Goal: Transaction & Acquisition: Book appointment/travel/reservation

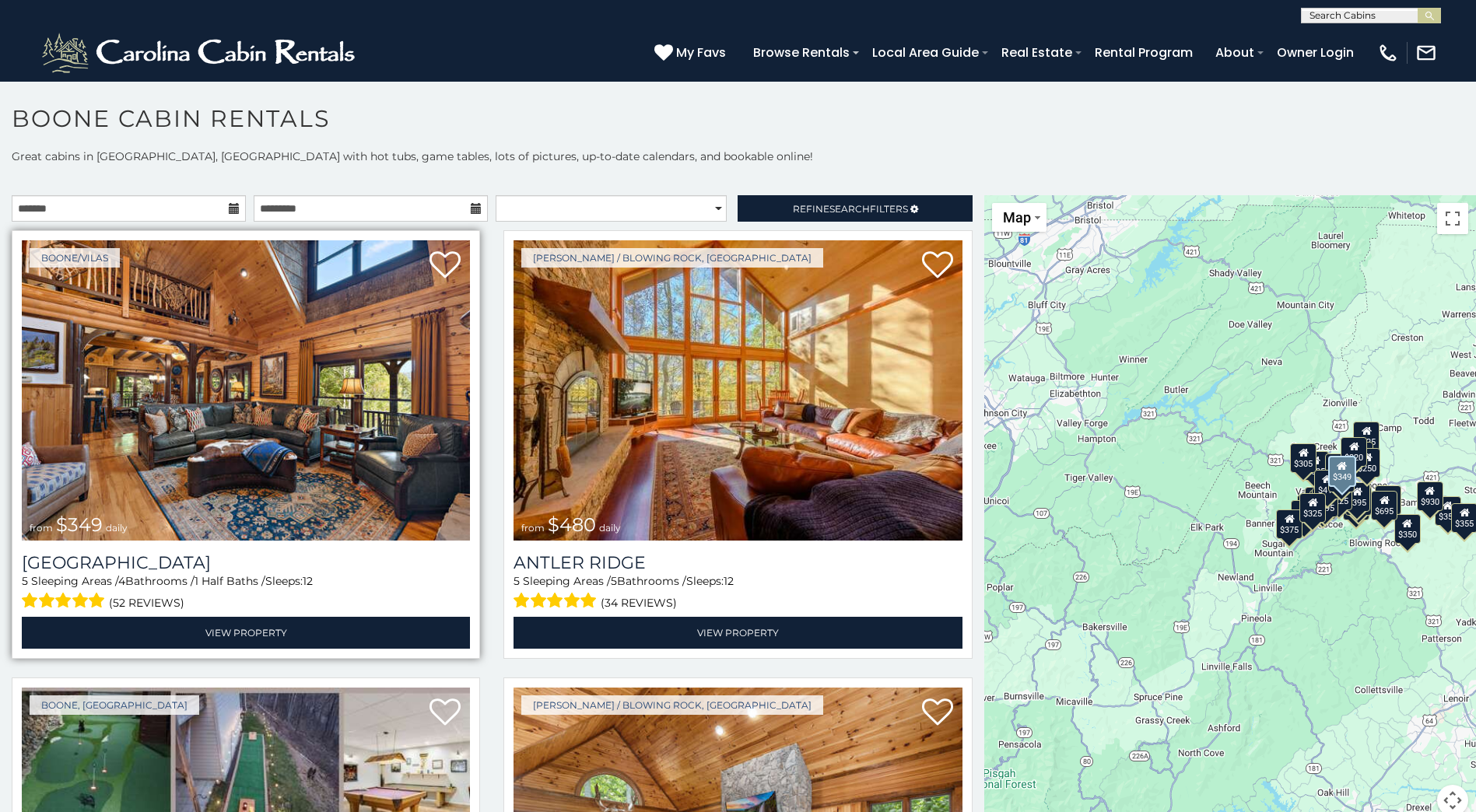
click at [293, 369] on img at bounding box center [246, 390] width 449 height 301
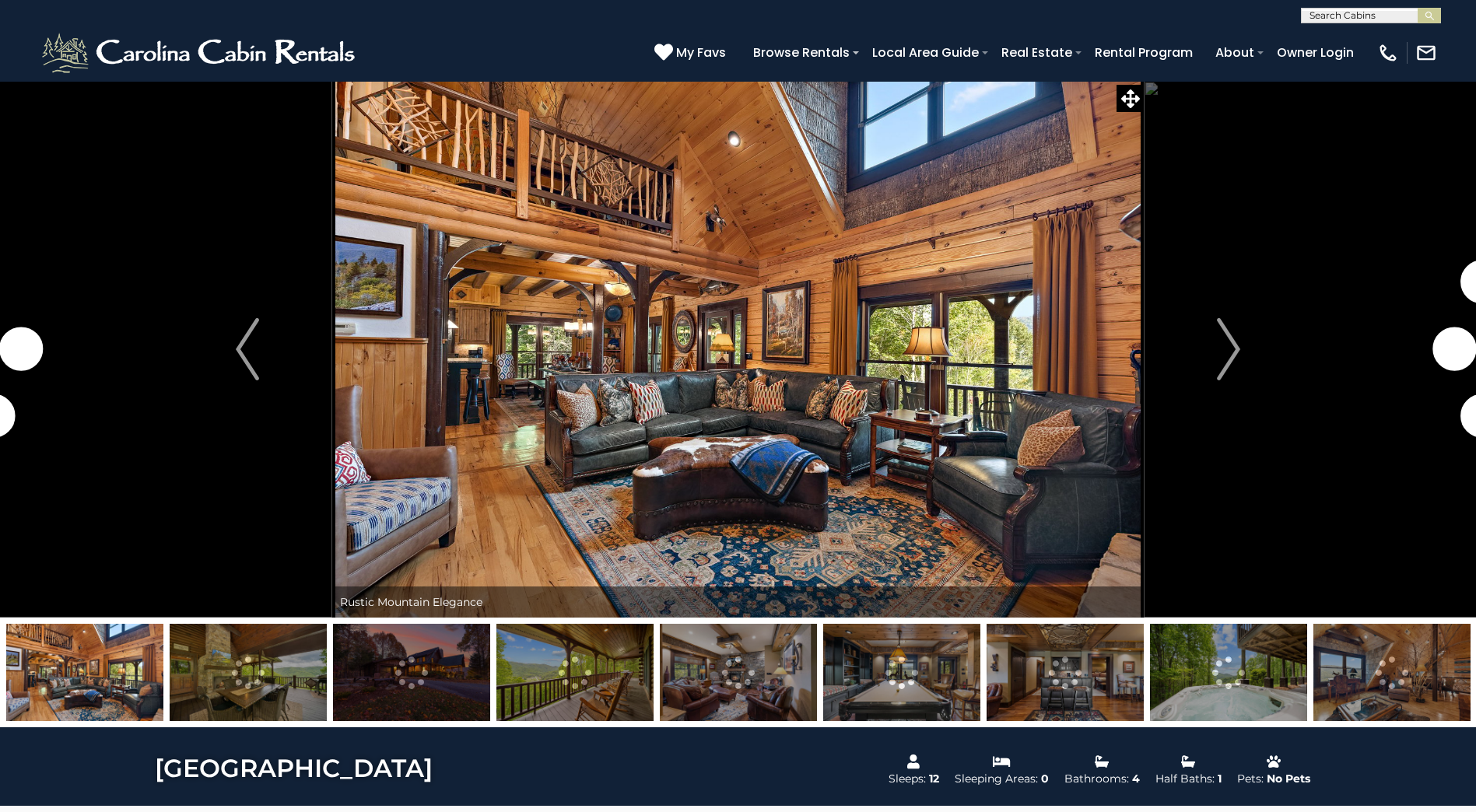
click at [1027, 322] on img at bounding box center [738, 349] width 812 height 536
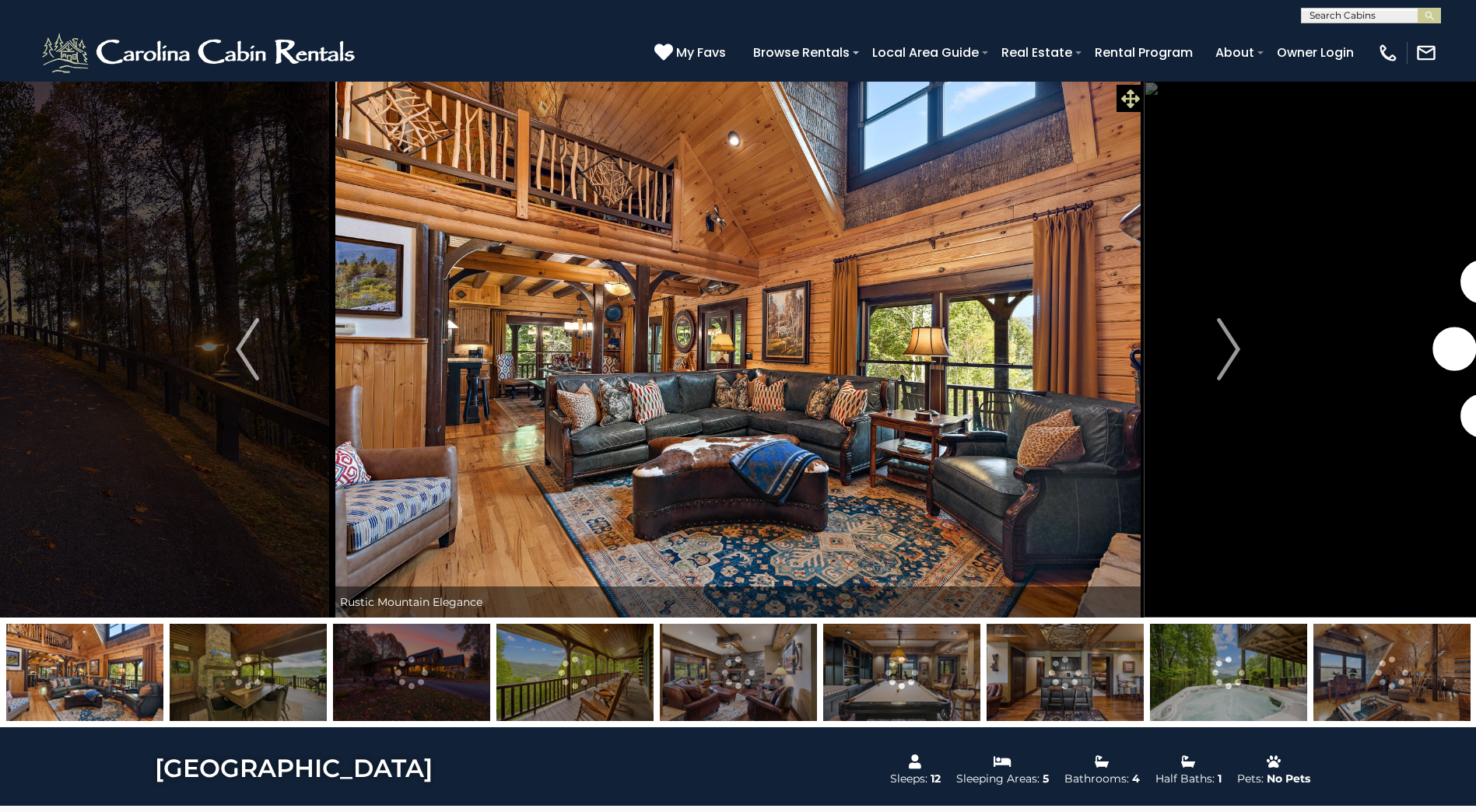
click at [1132, 99] on icon at bounding box center [1130, 99] width 19 height 19
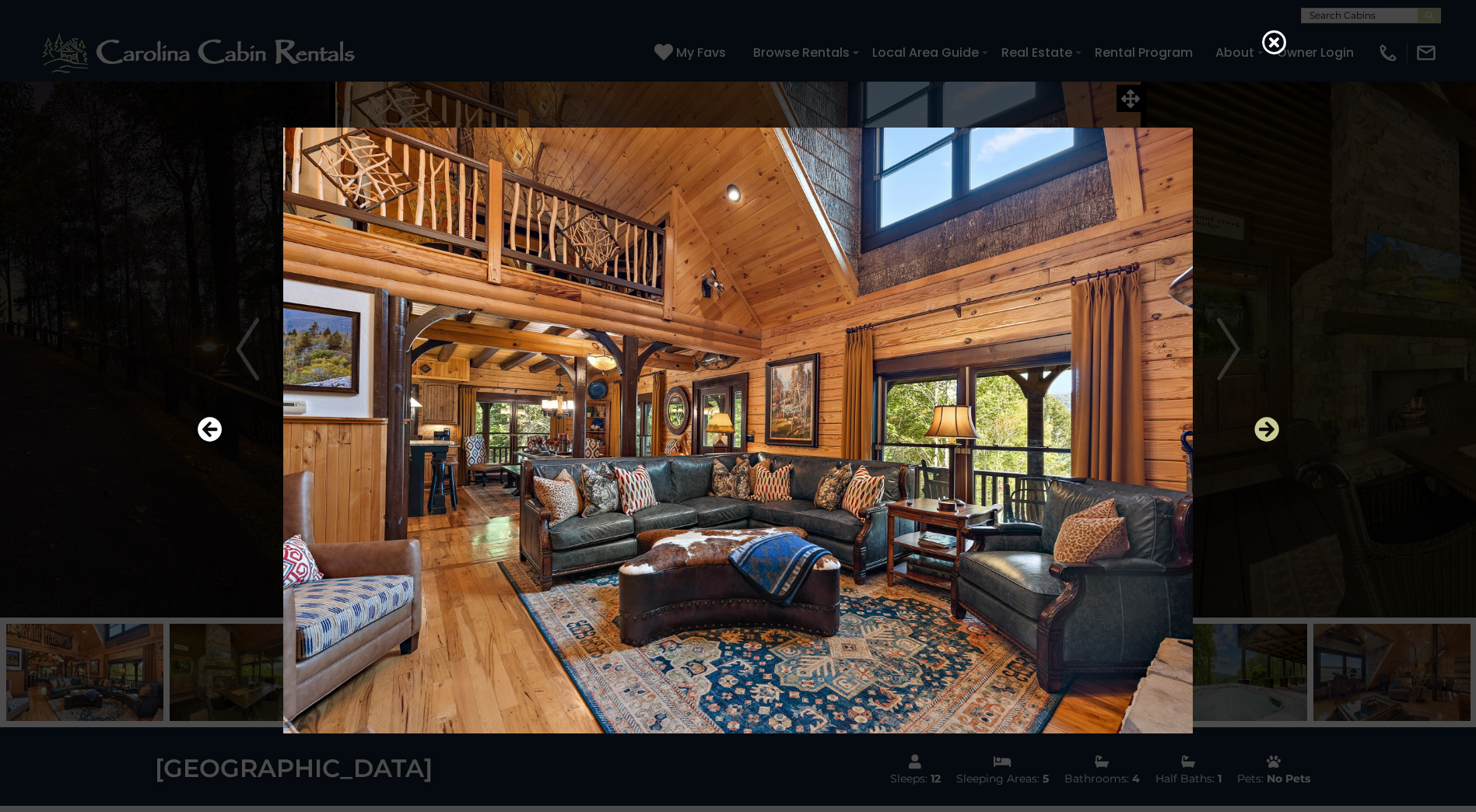
click at [1267, 431] on icon "Next" at bounding box center [1267, 429] width 25 height 25
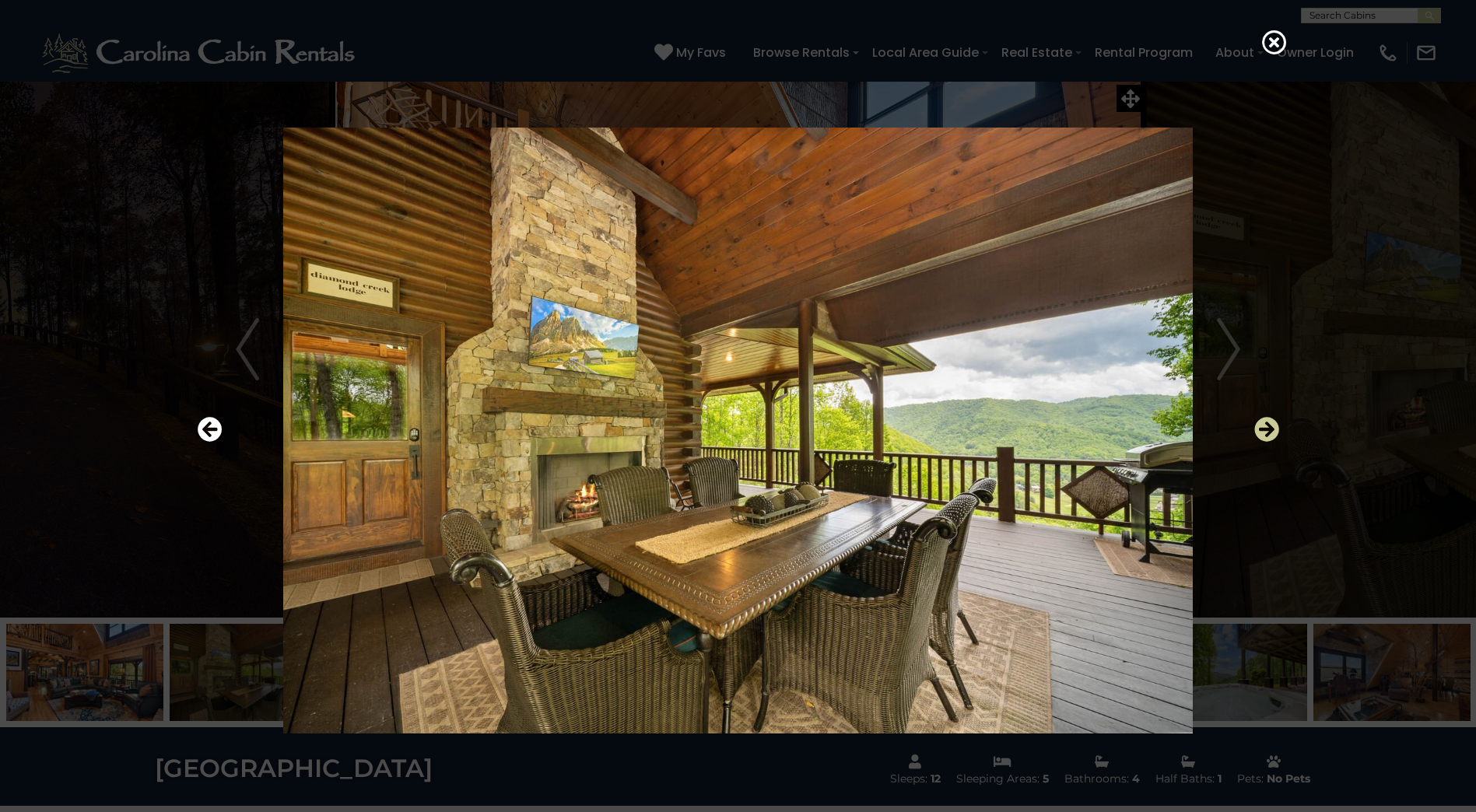
click at [1267, 431] on icon "Next" at bounding box center [1267, 429] width 25 height 25
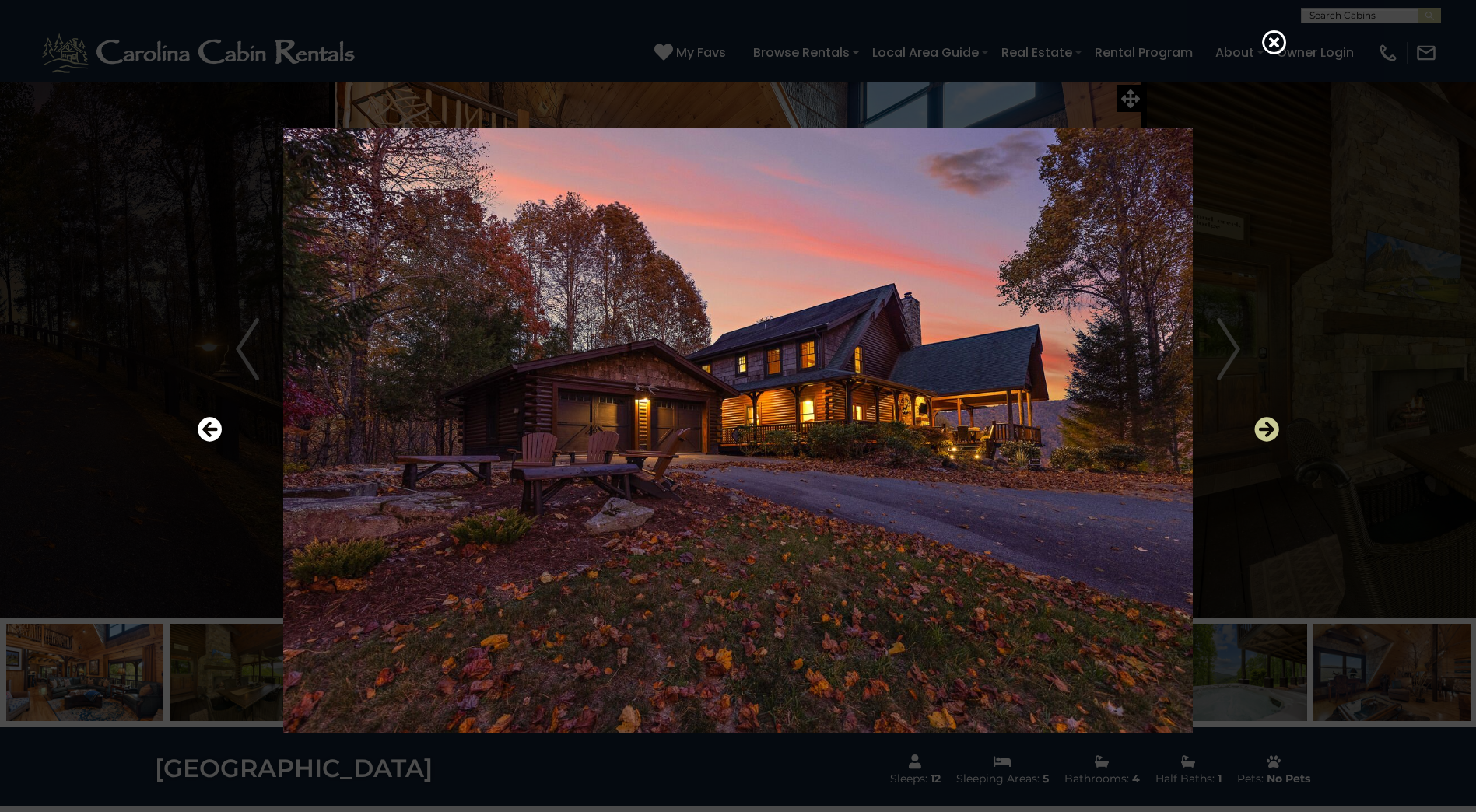
click at [1267, 431] on icon "Next" at bounding box center [1267, 429] width 25 height 25
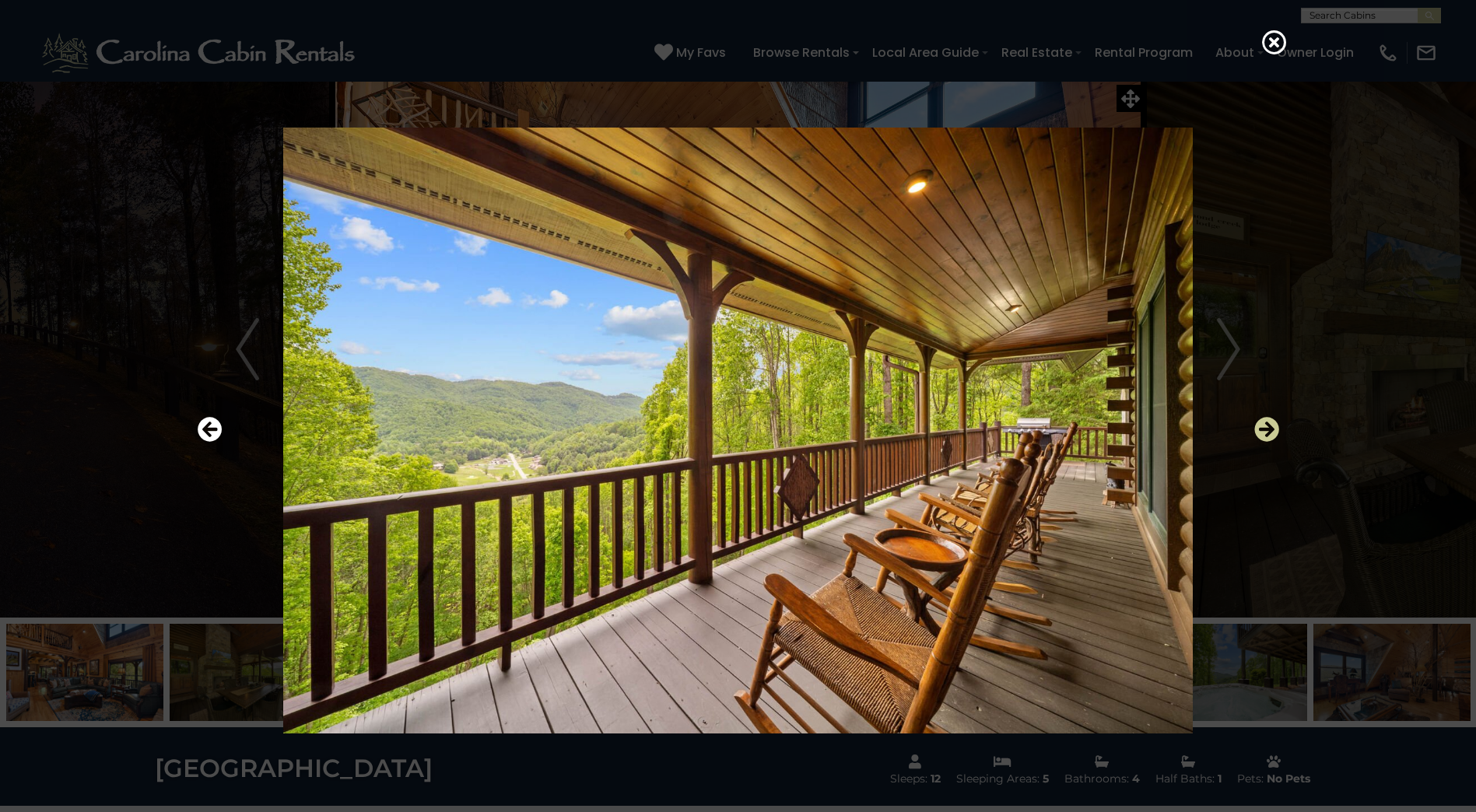
click at [1267, 431] on icon "Next" at bounding box center [1267, 429] width 25 height 25
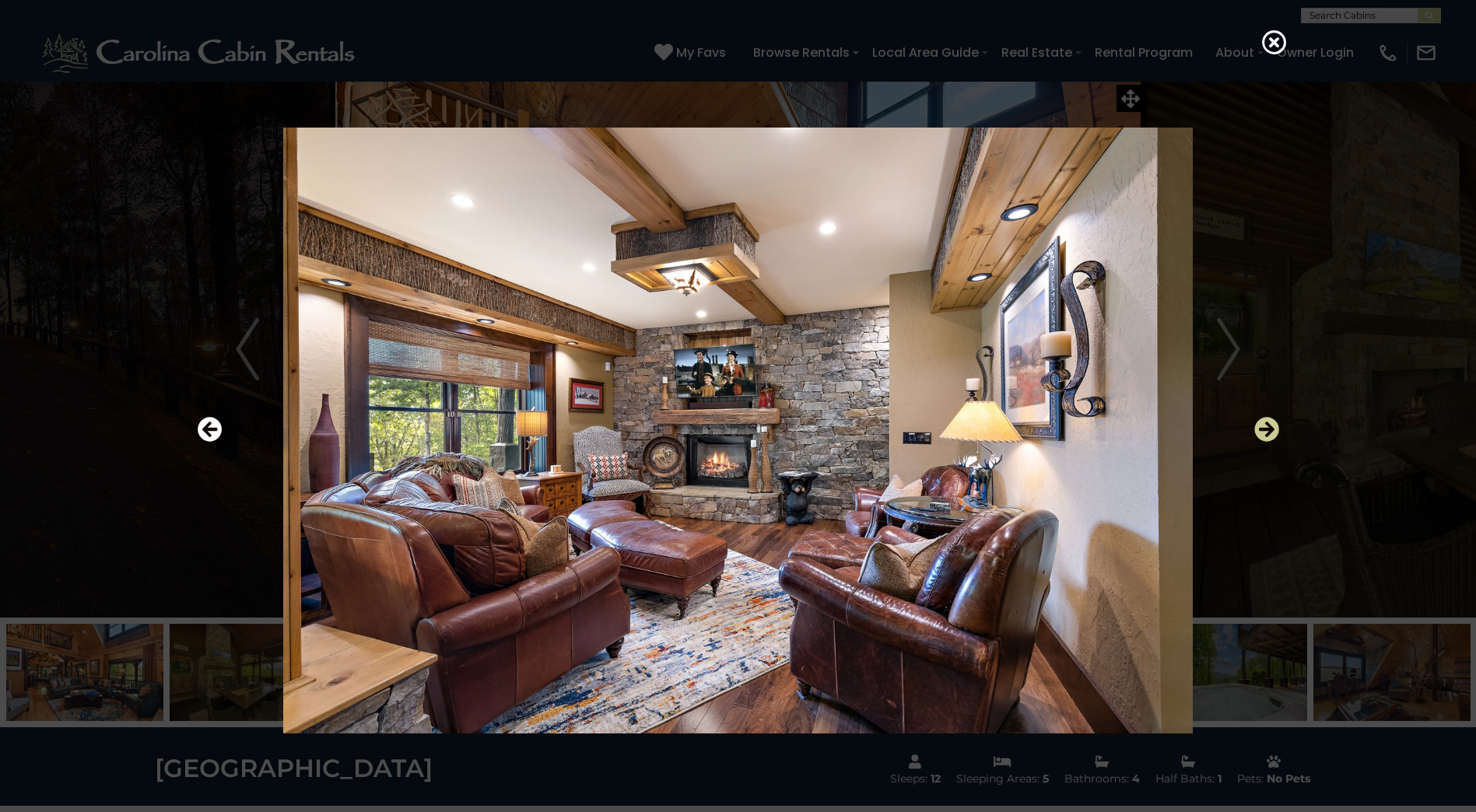
click at [1267, 431] on icon "Next" at bounding box center [1267, 429] width 25 height 25
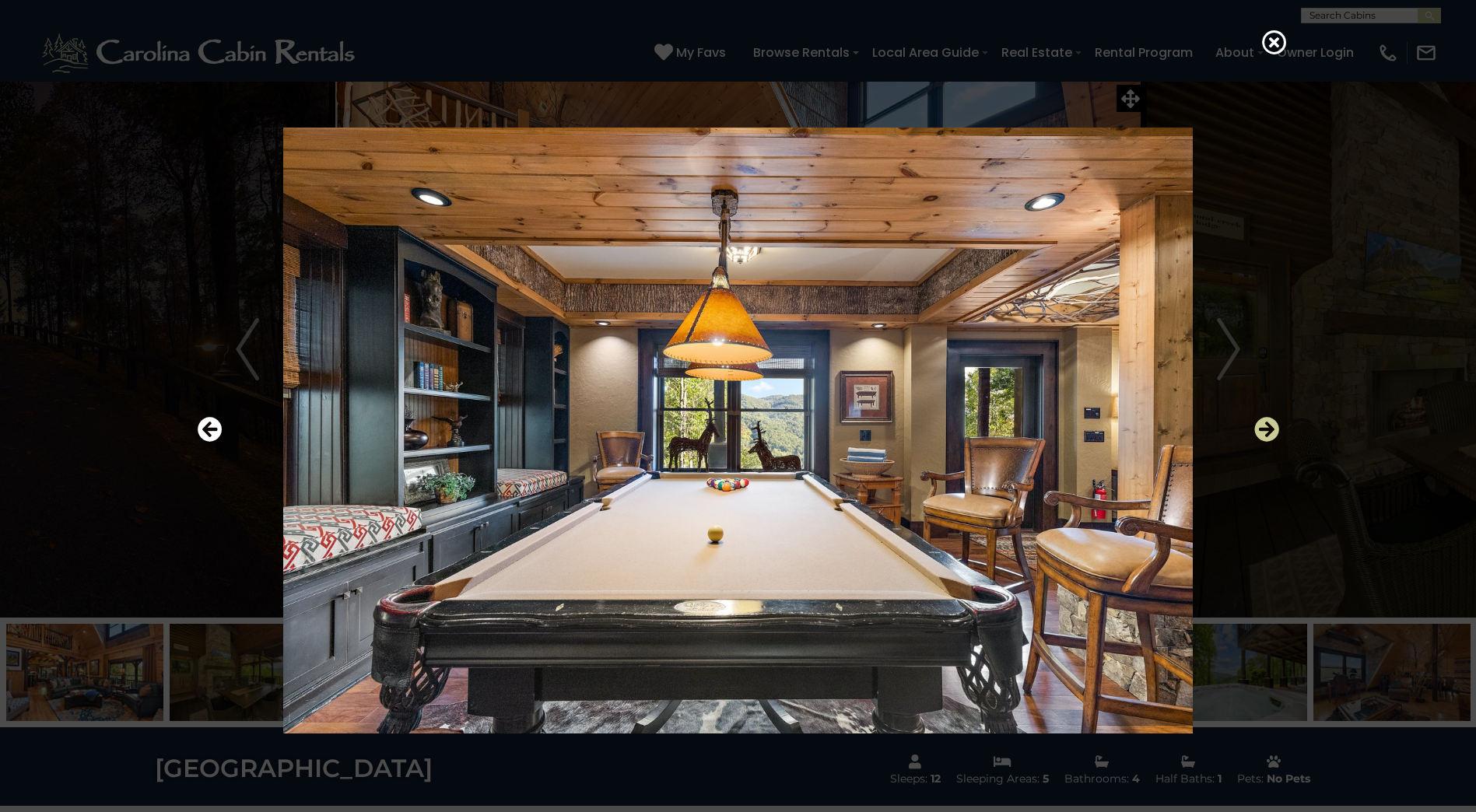
click at [1267, 431] on icon "Next" at bounding box center [1267, 429] width 25 height 25
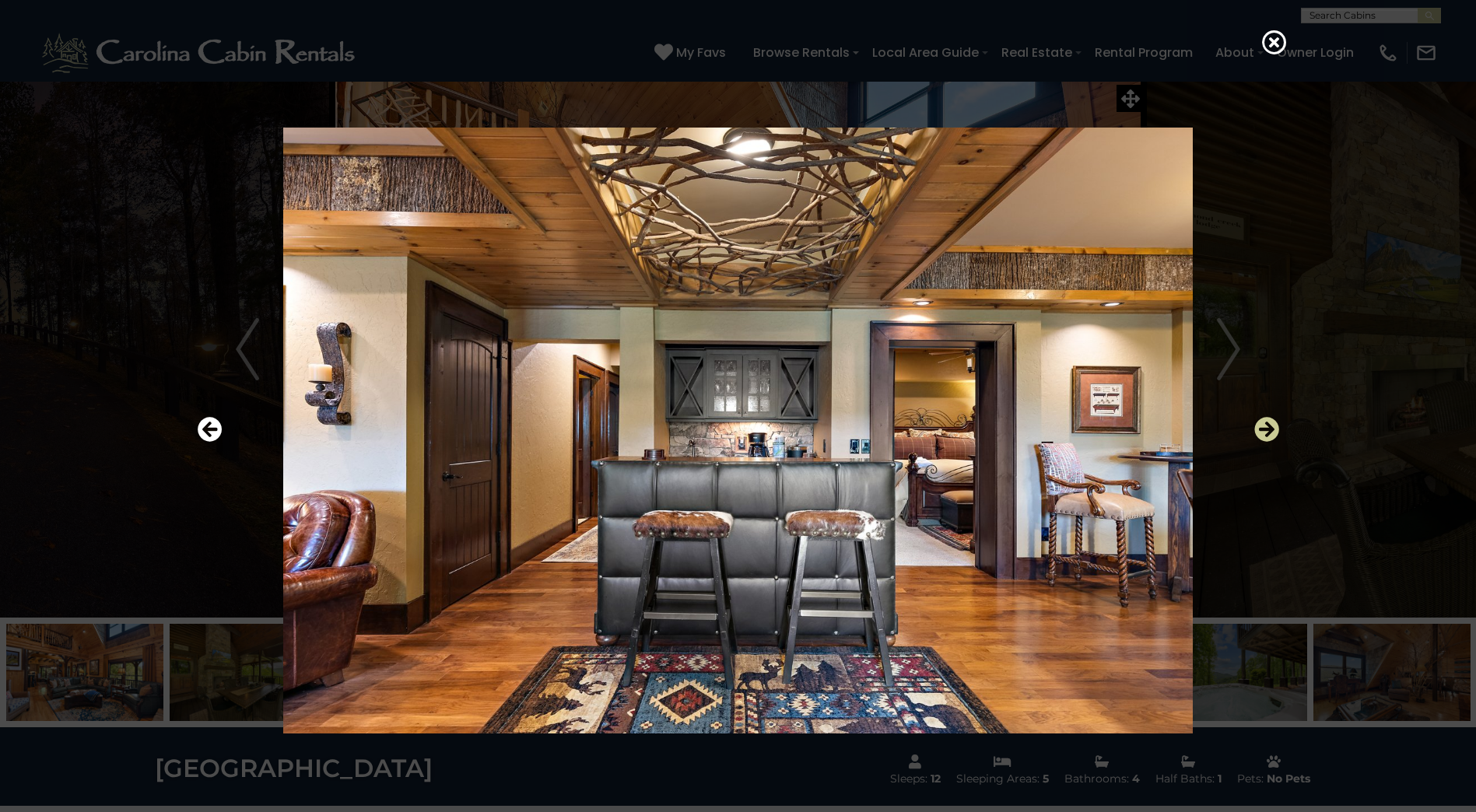
click at [1271, 428] on icon "Next" at bounding box center [1267, 429] width 25 height 25
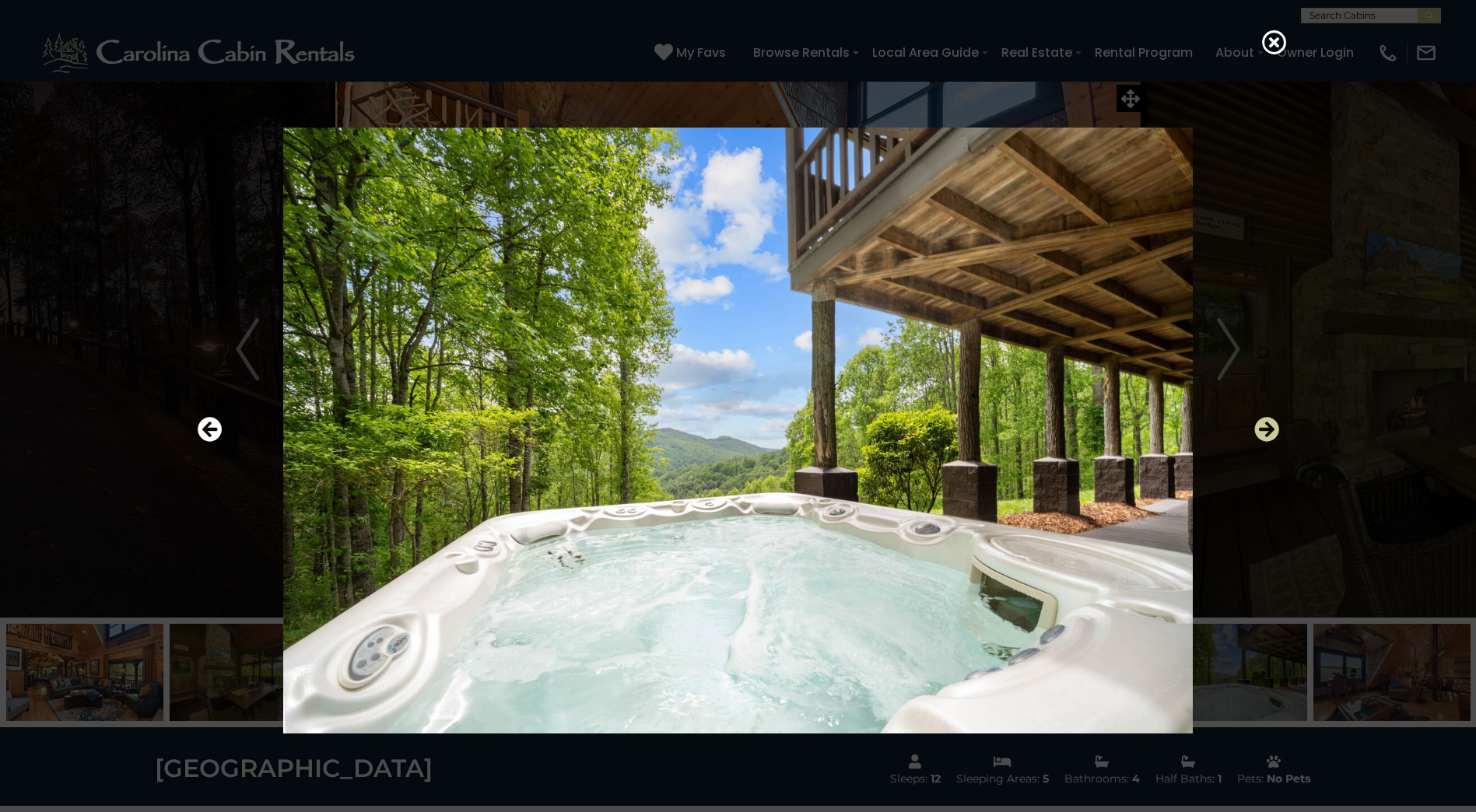
click at [1268, 428] on icon "Next" at bounding box center [1267, 429] width 25 height 25
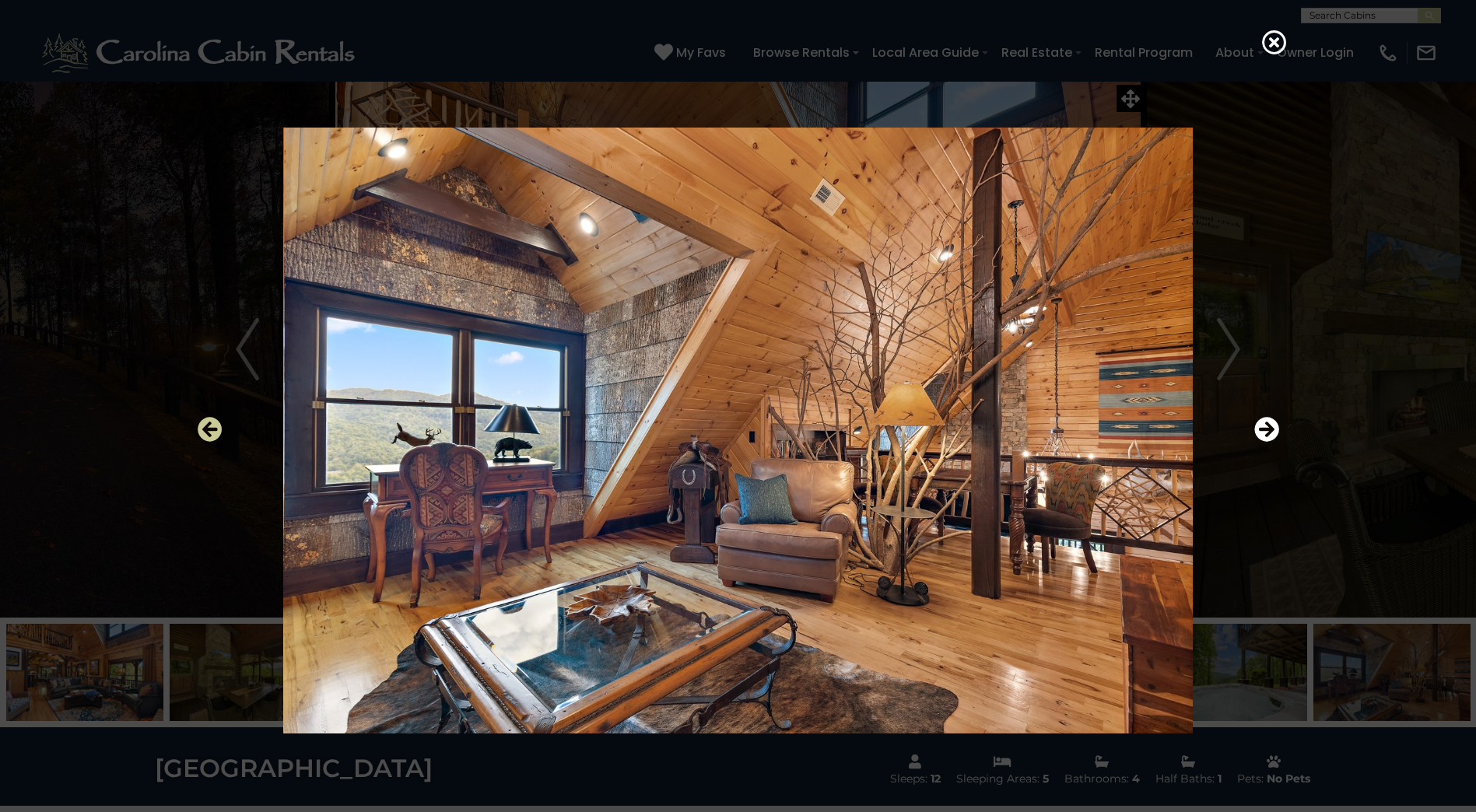
click at [200, 428] on icon "Previous" at bounding box center [210, 429] width 25 height 25
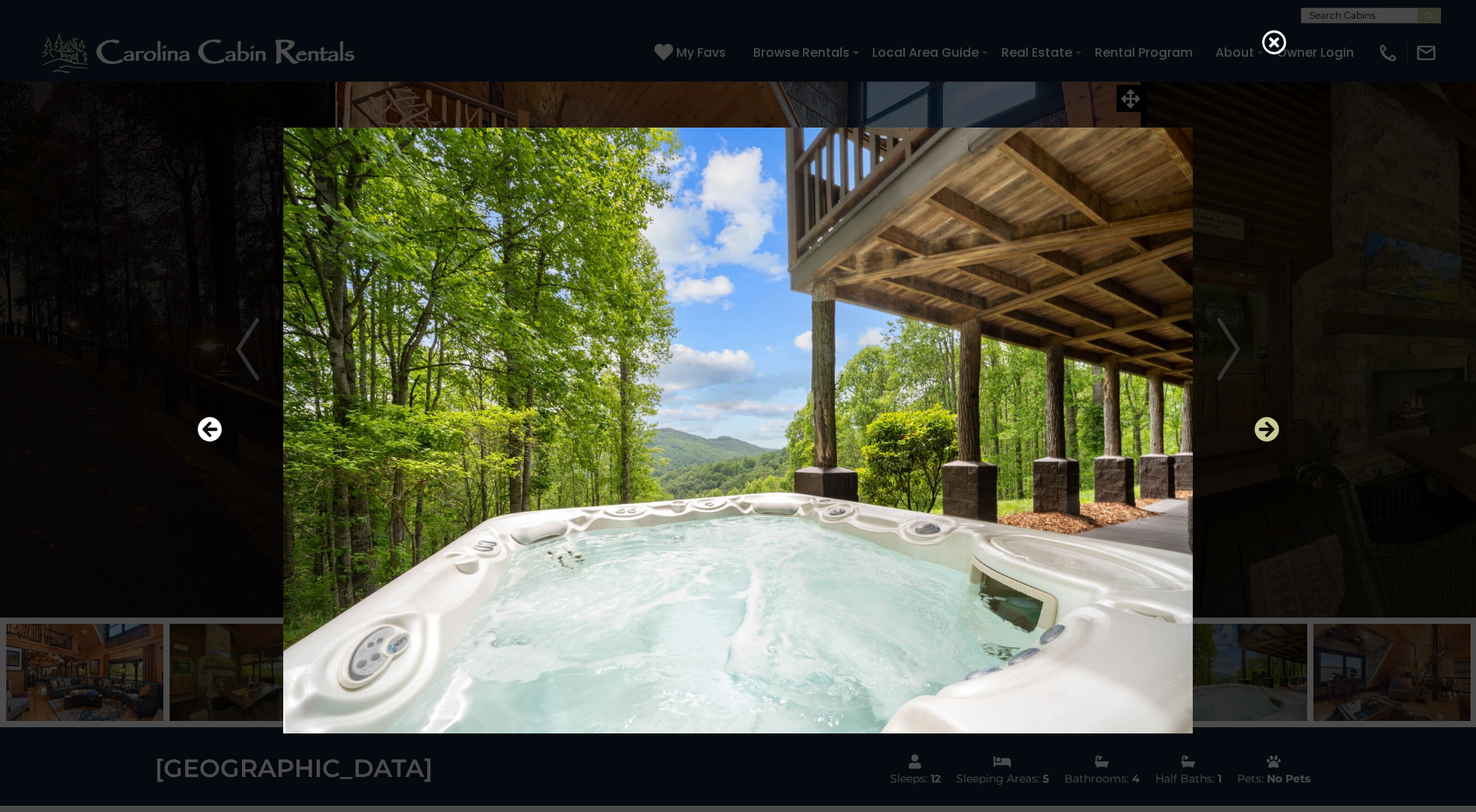
click at [1267, 426] on icon "Next" at bounding box center [1267, 429] width 25 height 25
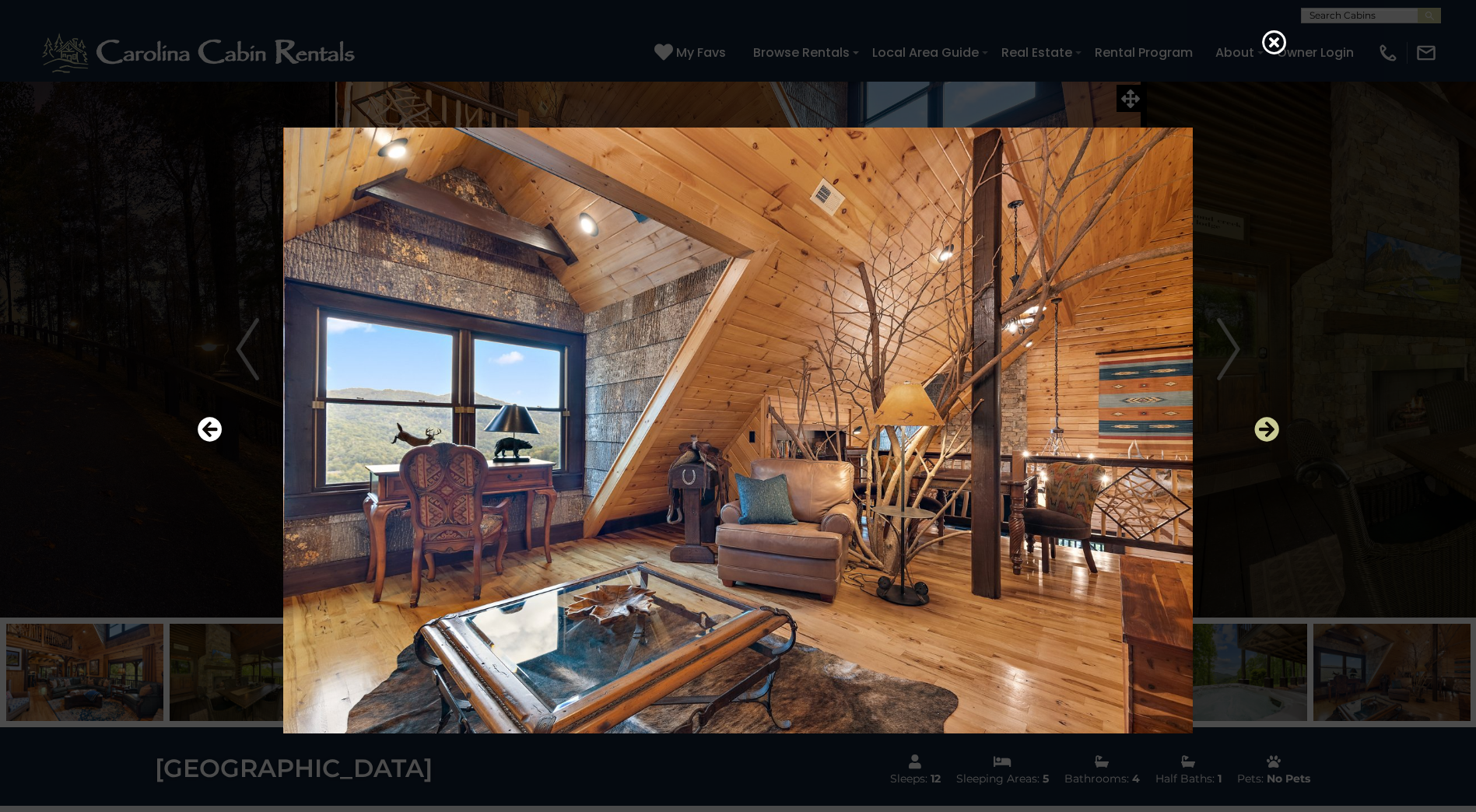
click at [1268, 425] on icon "Next" at bounding box center [1267, 429] width 25 height 25
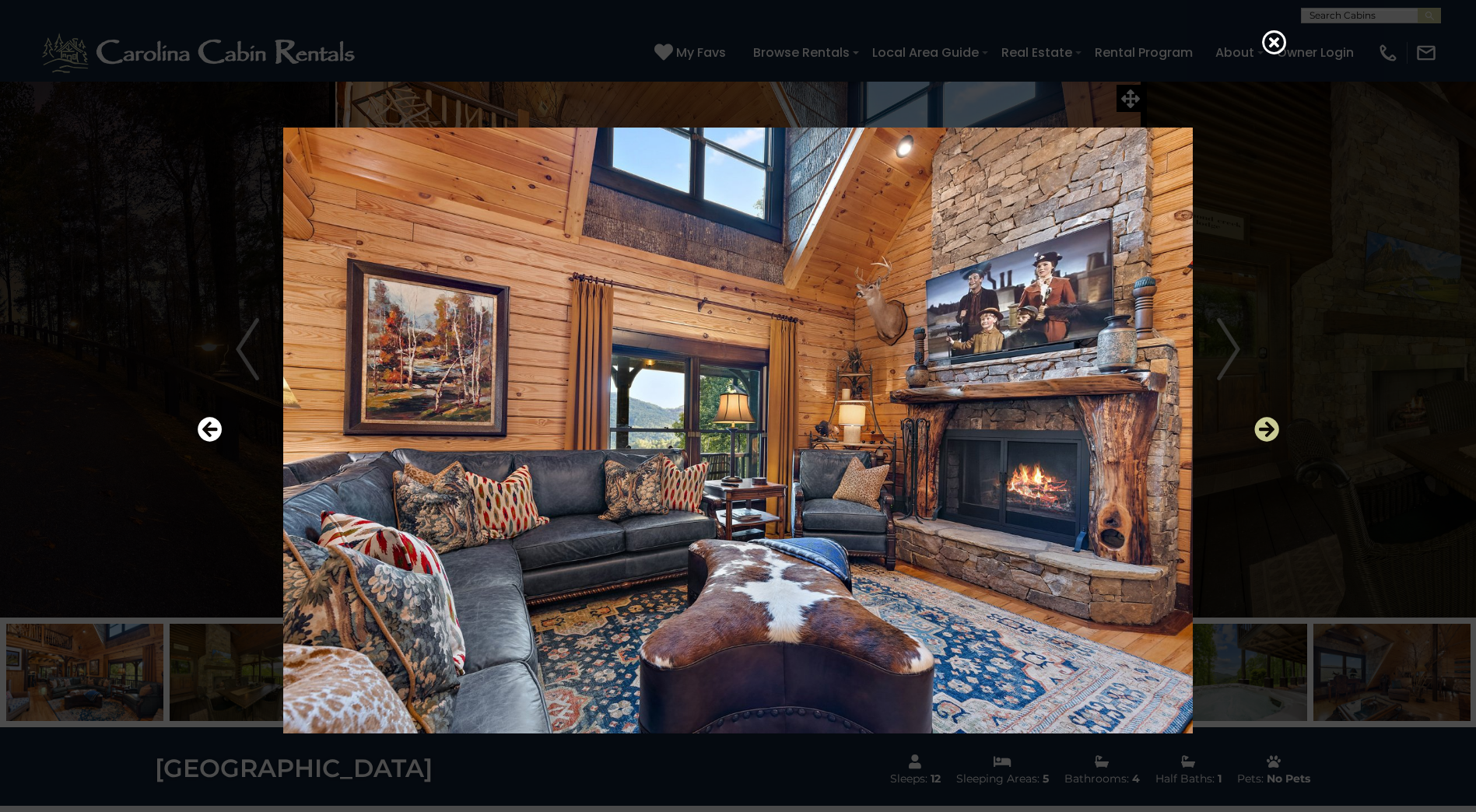
click at [1268, 425] on icon "Next" at bounding box center [1267, 429] width 25 height 25
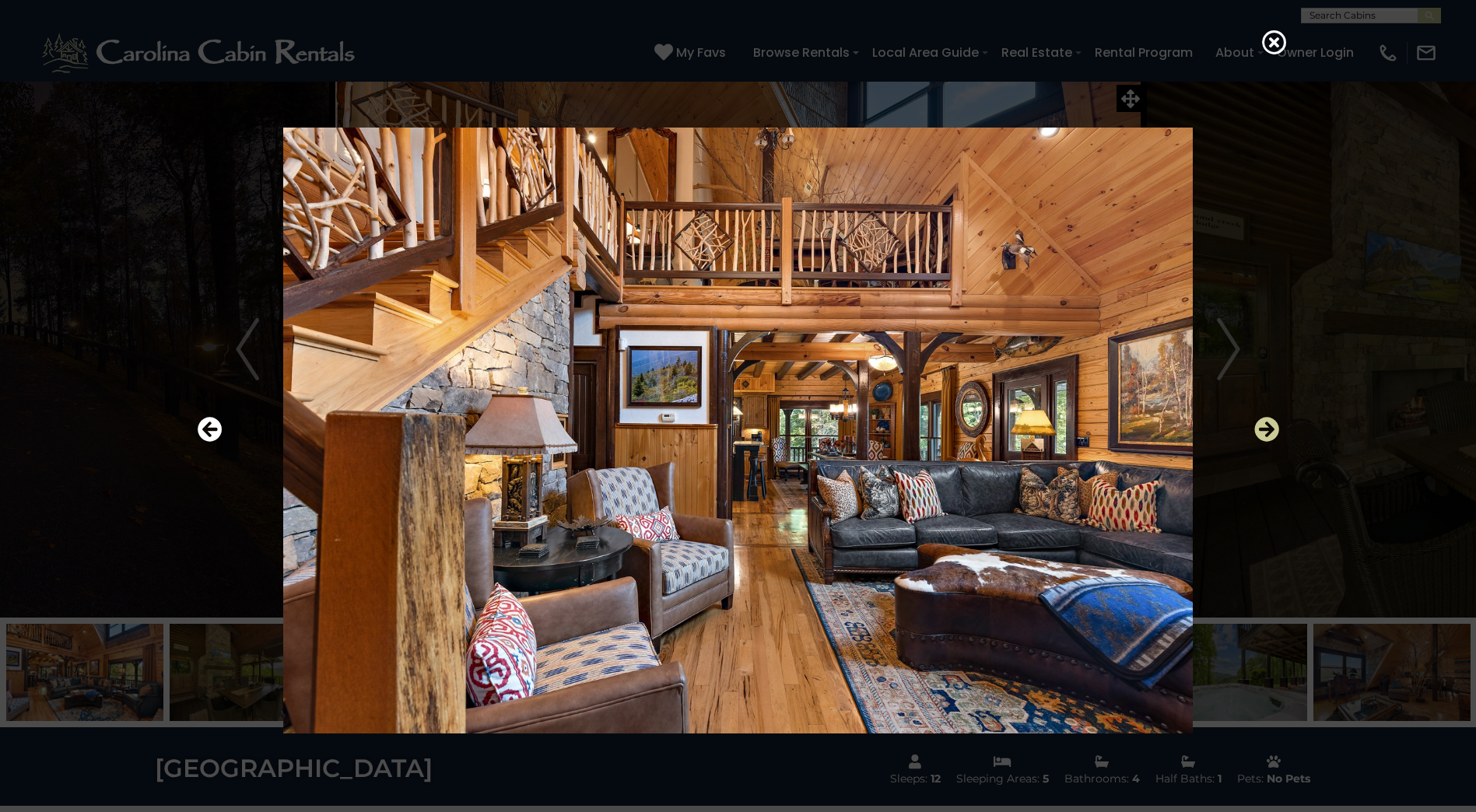
click at [1268, 425] on icon "Next" at bounding box center [1267, 429] width 25 height 25
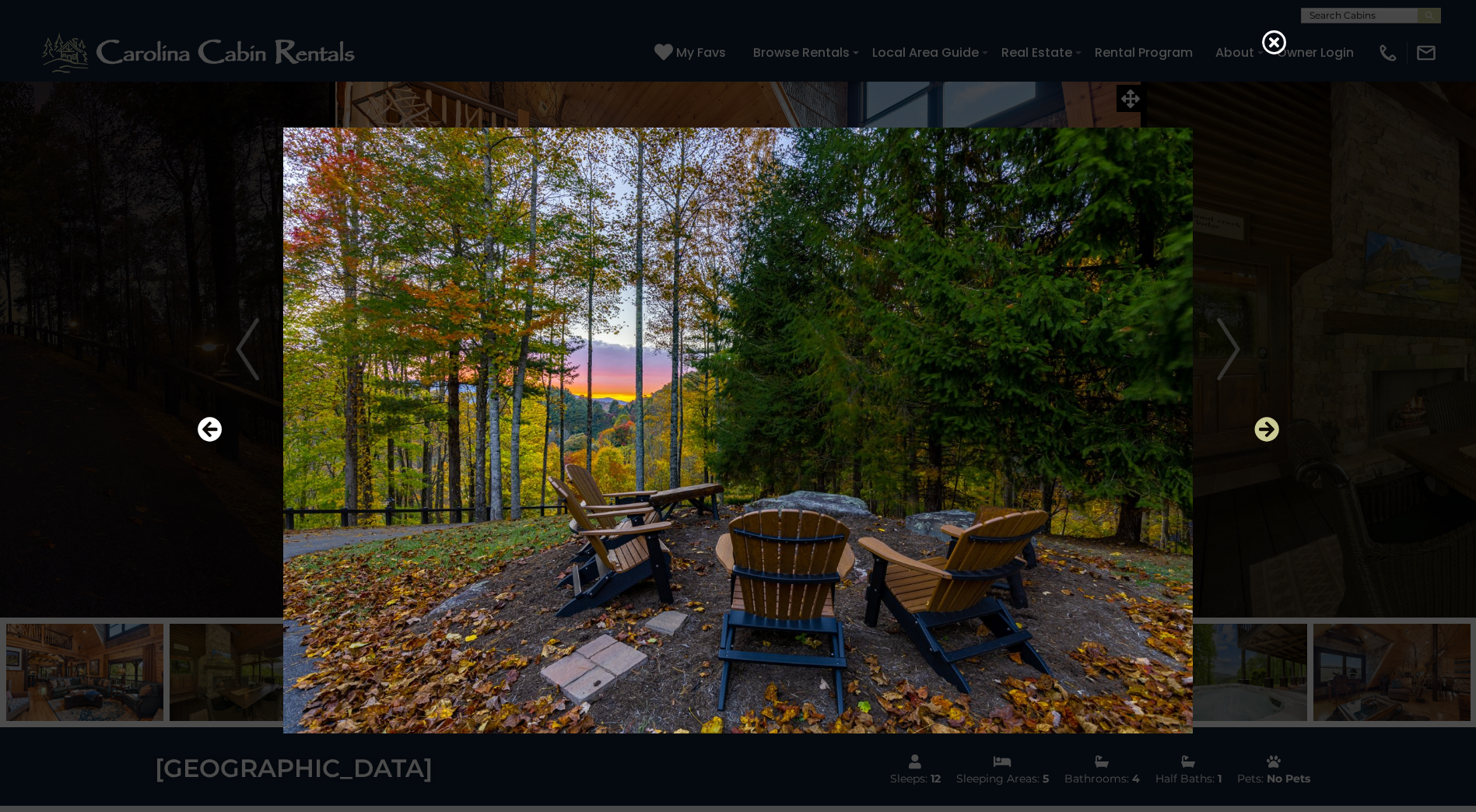
click at [1268, 425] on icon "Next" at bounding box center [1267, 429] width 25 height 25
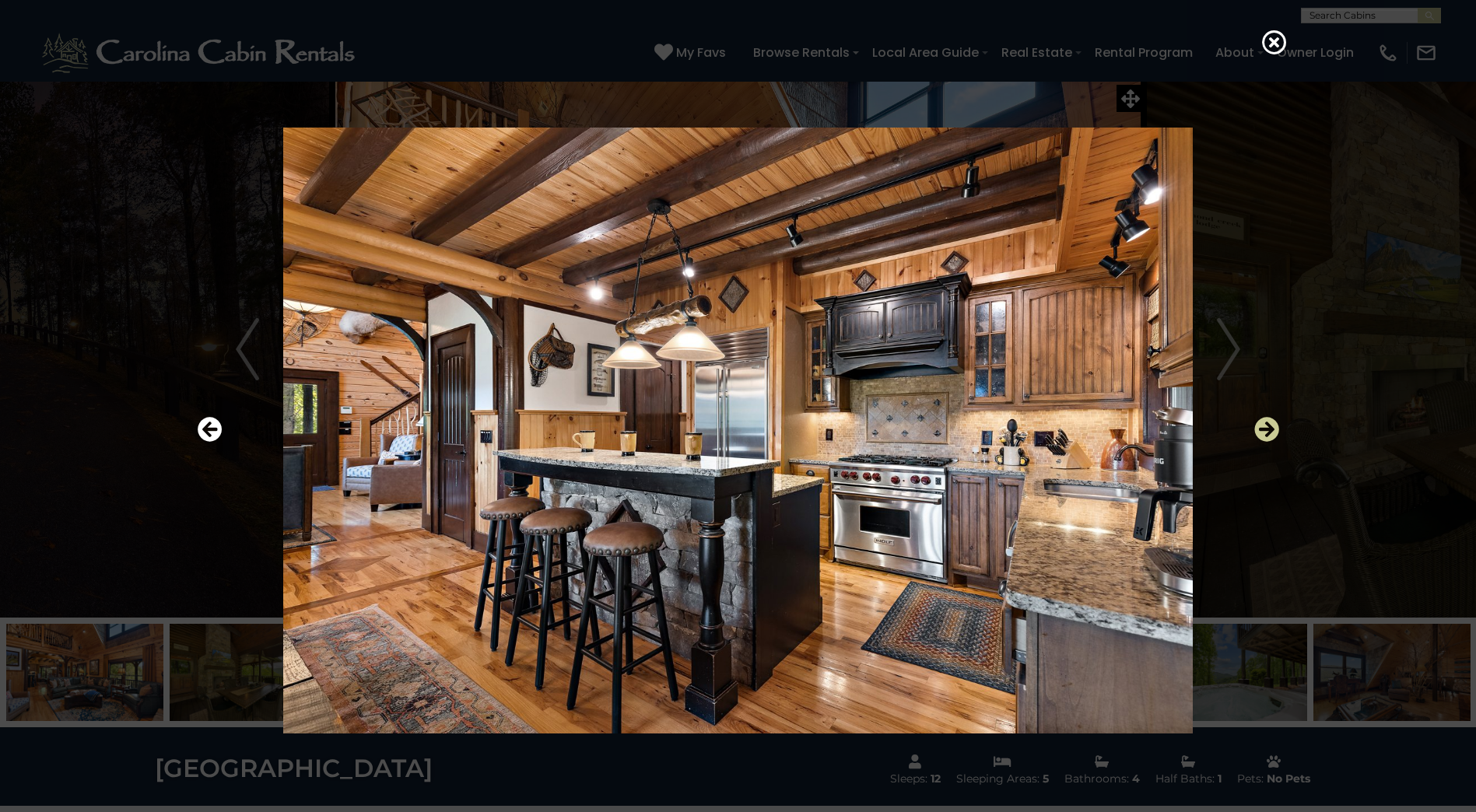
click at [1268, 425] on icon "Next" at bounding box center [1267, 429] width 25 height 25
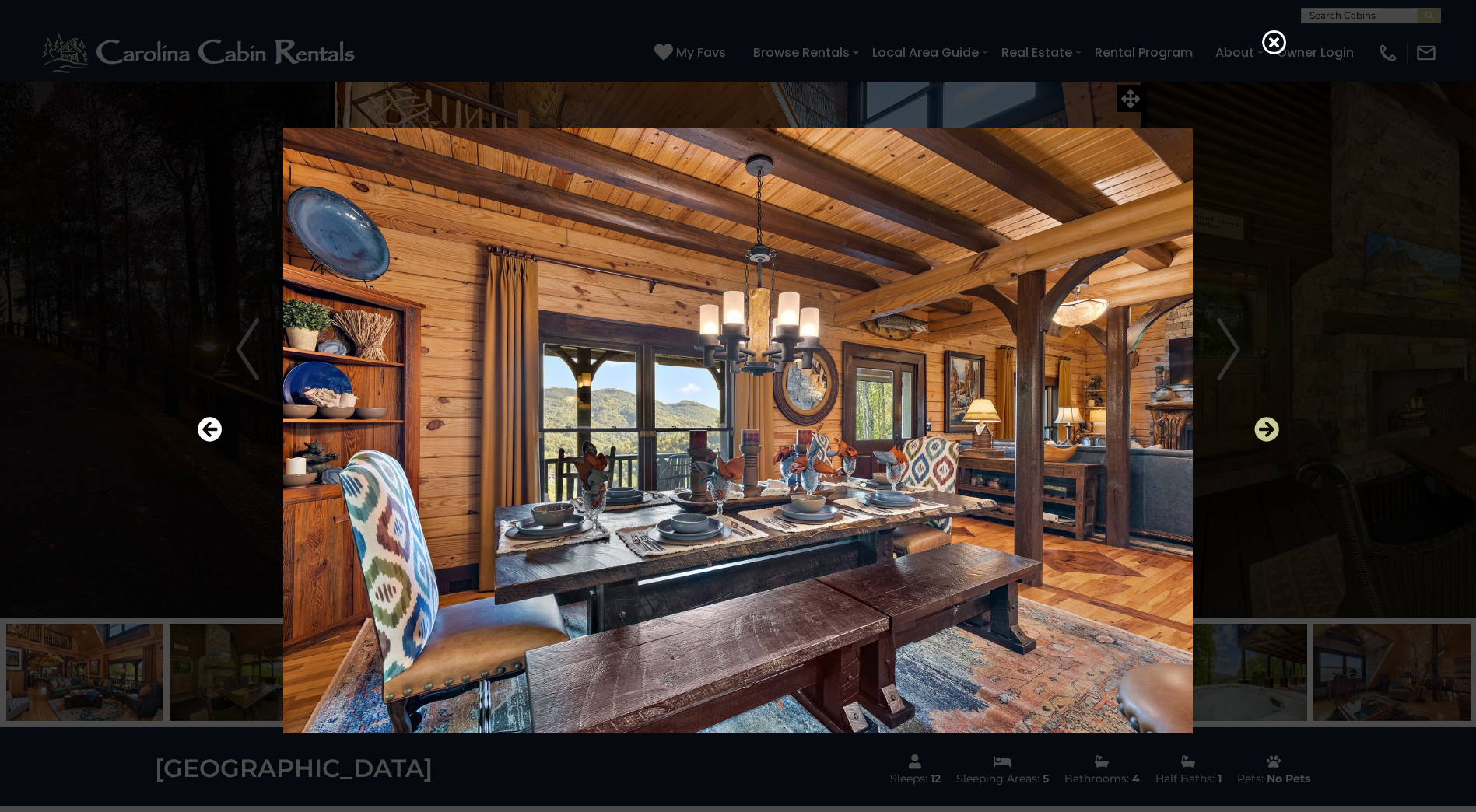
click at [1268, 425] on icon "Next" at bounding box center [1267, 429] width 25 height 25
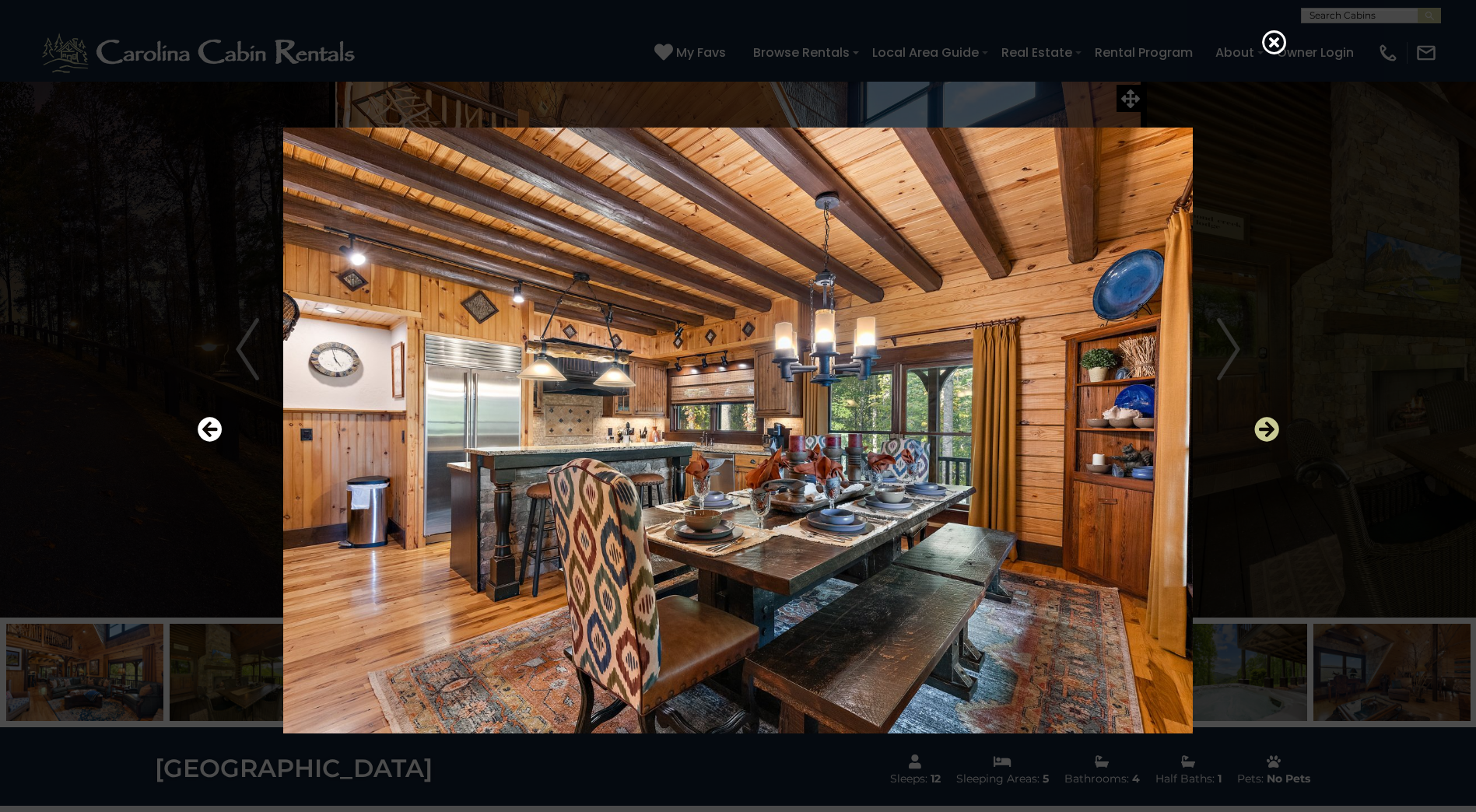
click at [1268, 425] on icon "Next" at bounding box center [1267, 429] width 25 height 25
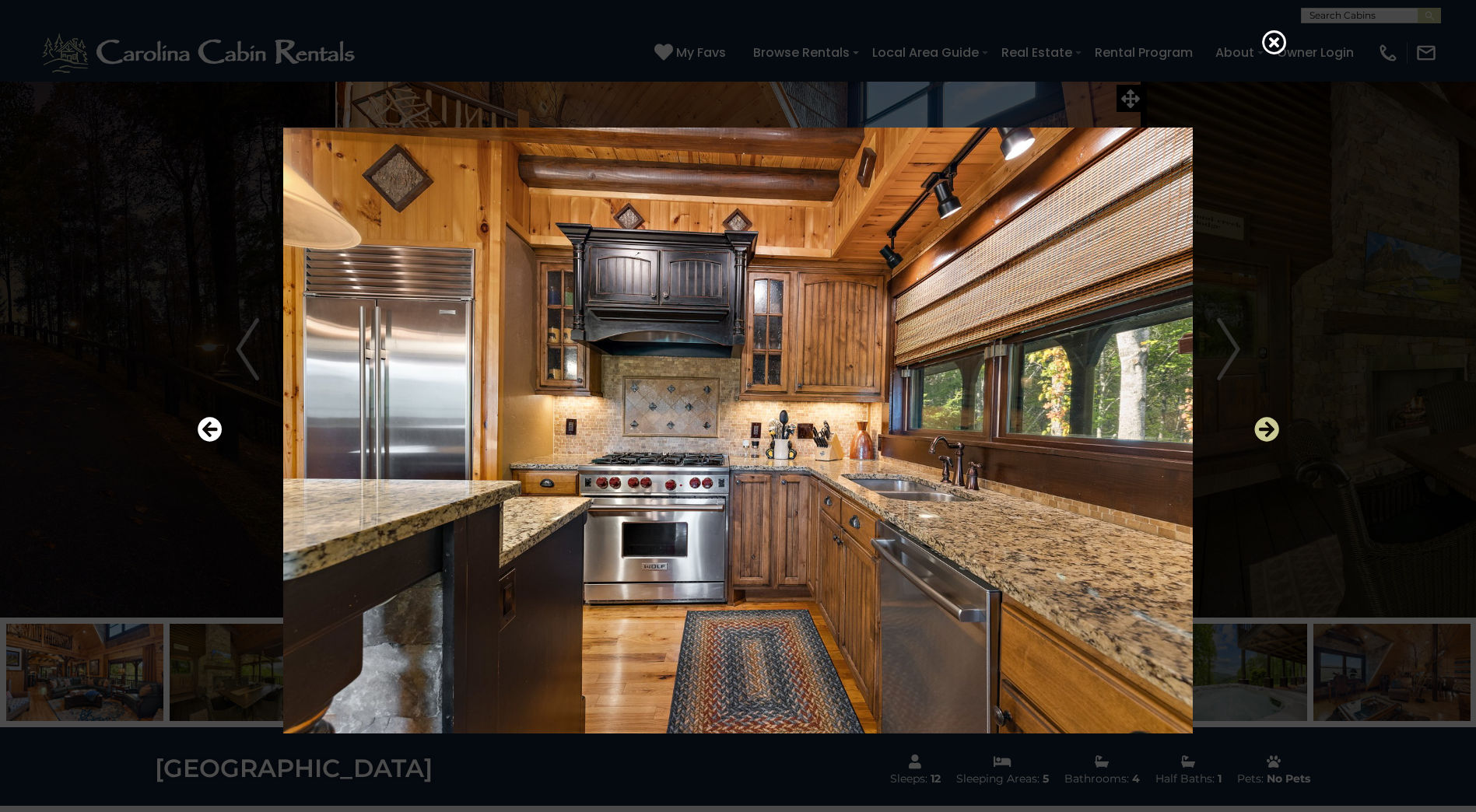
click at [1268, 425] on icon "Next" at bounding box center [1267, 429] width 25 height 25
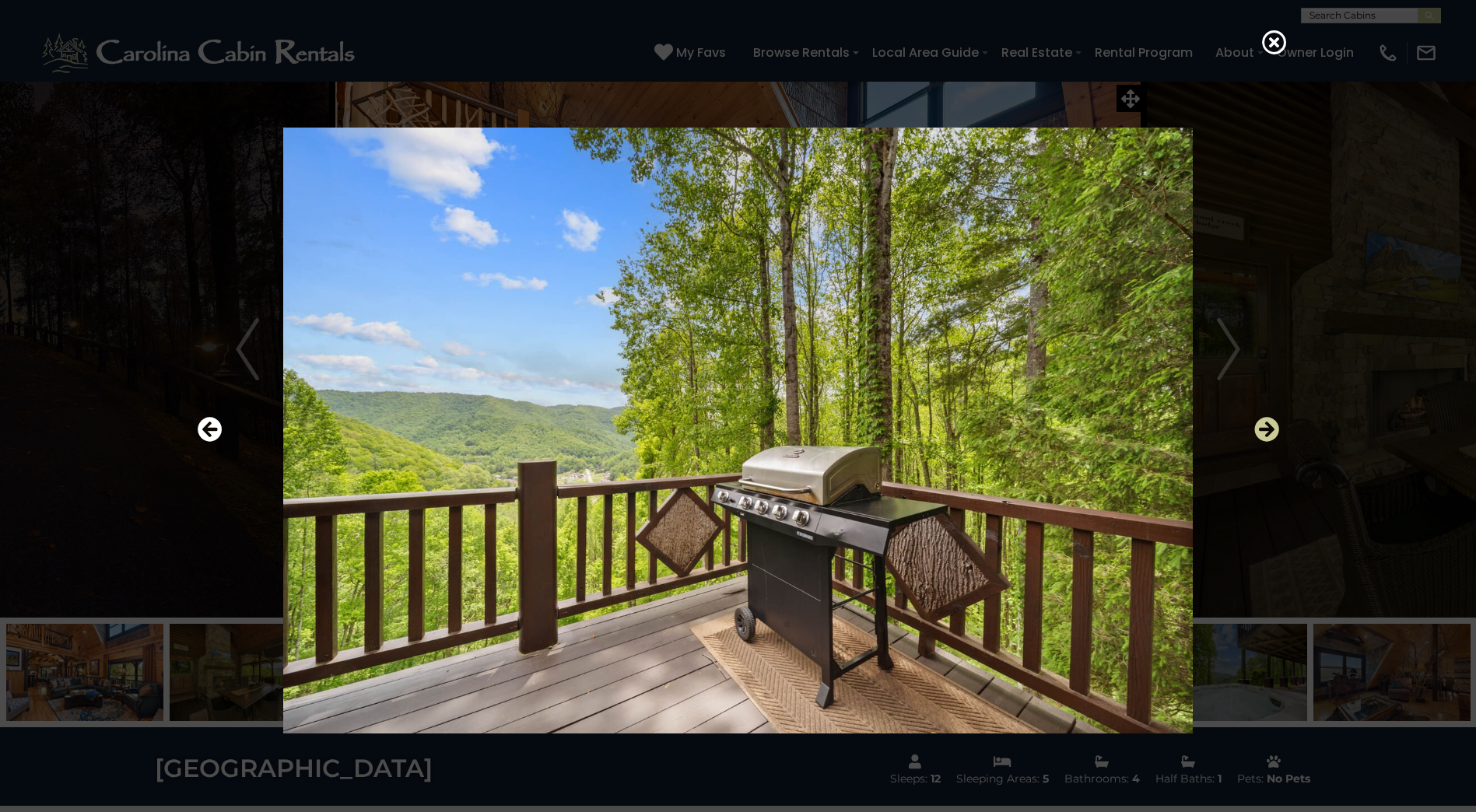
click at [1268, 425] on icon "Next" at bounding box center [1267, 429] width 25 height 25
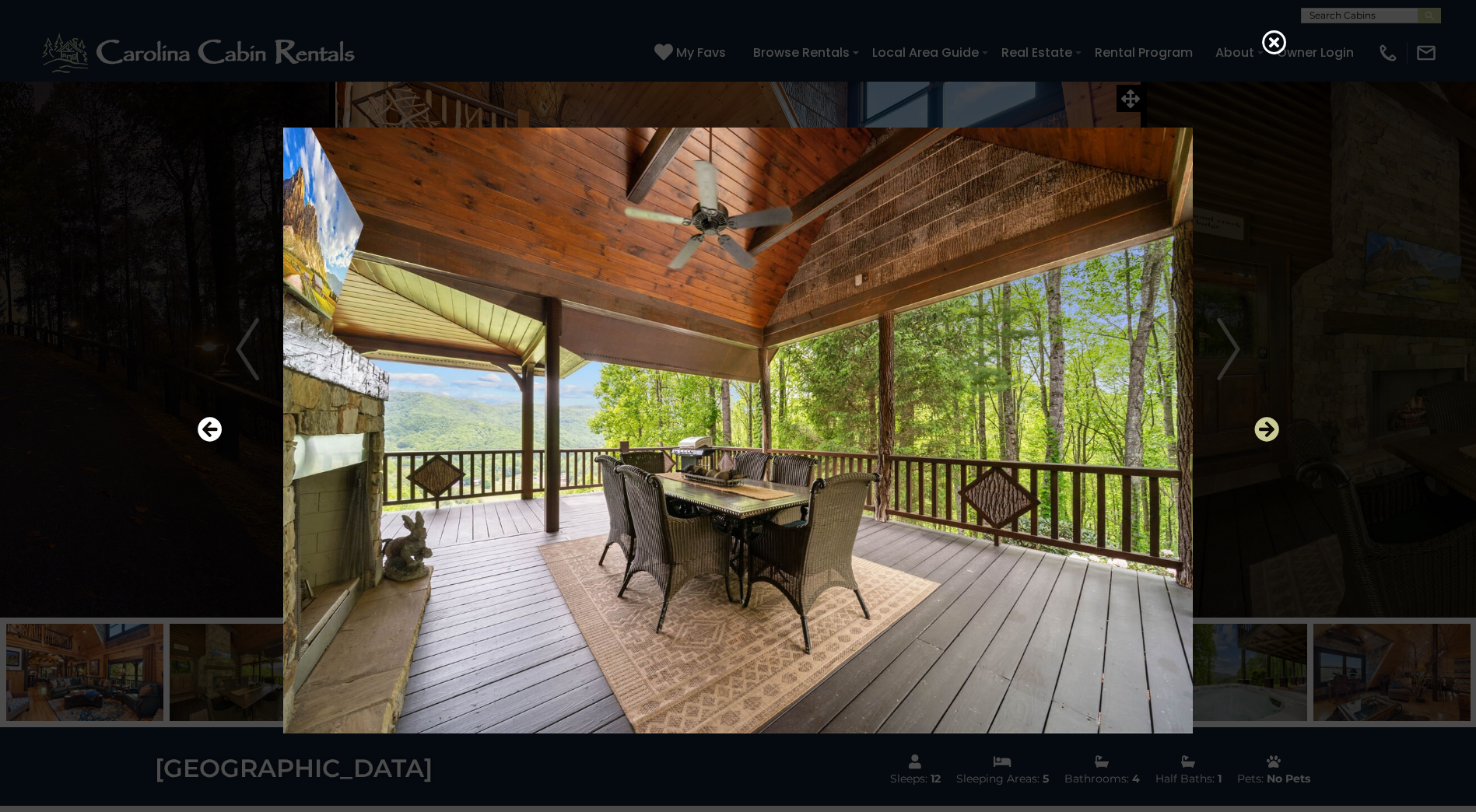
click at [1269, 432] on icon "Next" at bounding box center [1267, 429] width 25 height 25
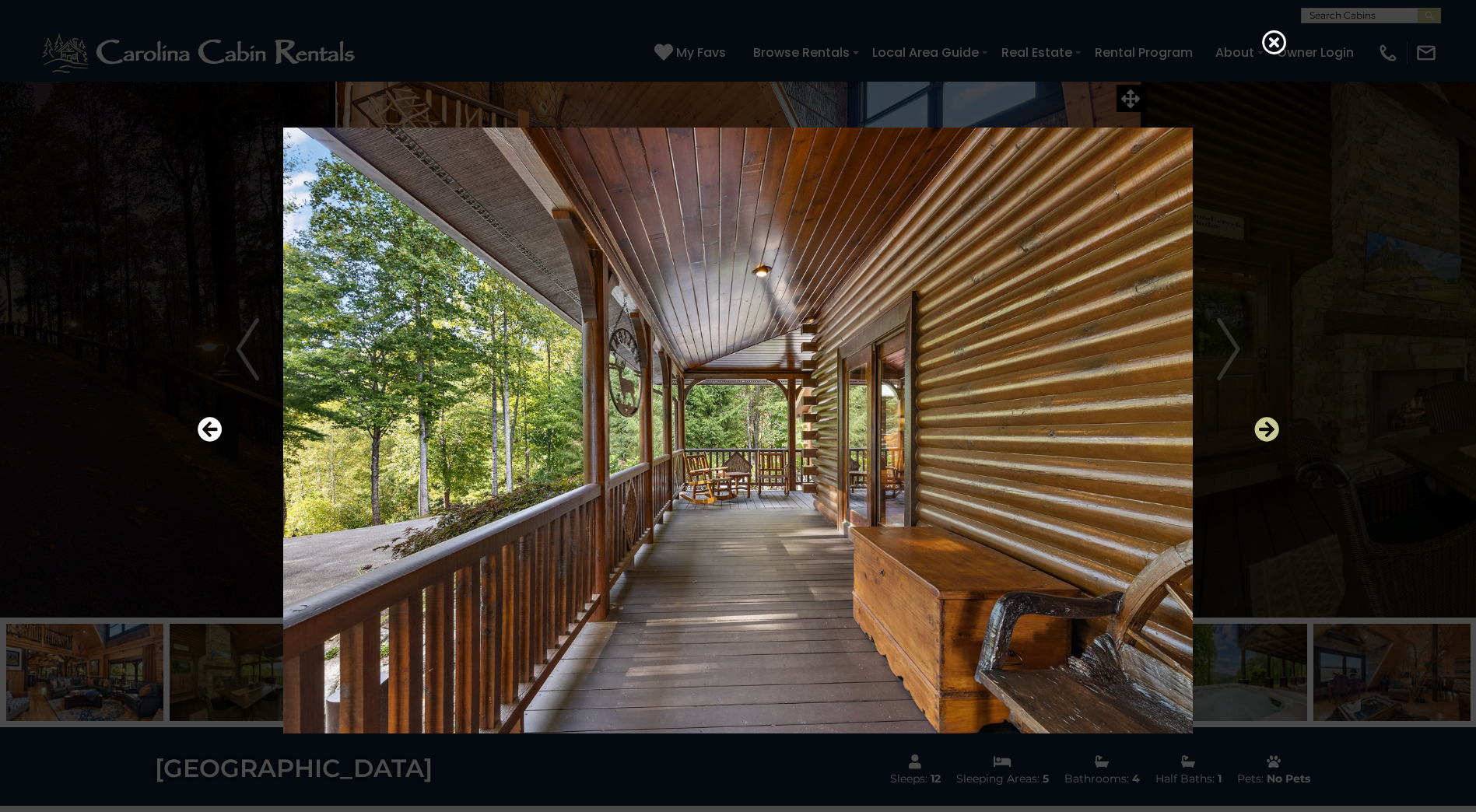
click at [1269, 432] on icon "Next" at bounding box center [1267, 429] width 25 height 25
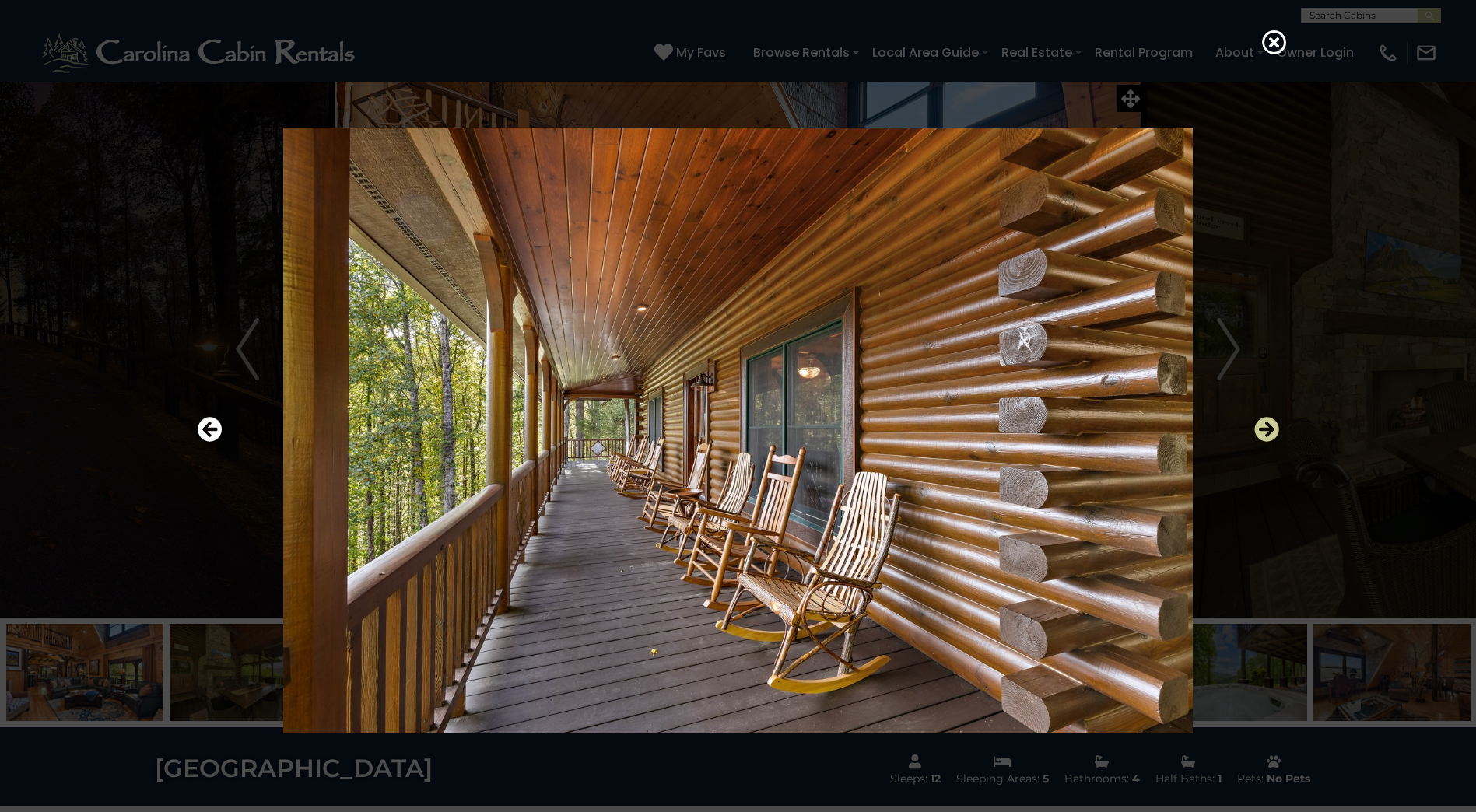
click at [1269, 432] on icon "Next" at bounding box center [1267, 429] width 25 height 25
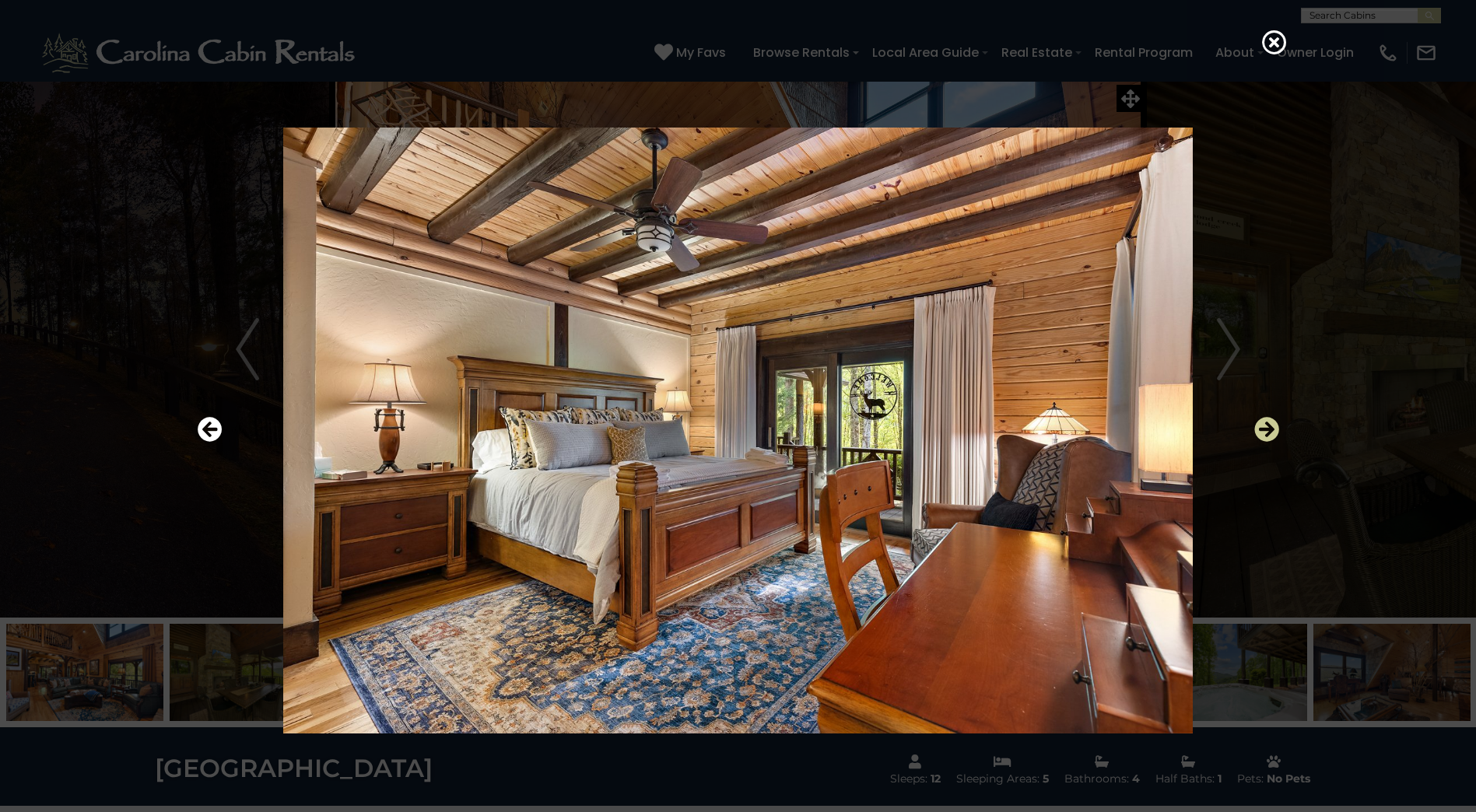
click at [1269, 432] on icon "Next" at bounding box center [1267, 429] width 25 height 25
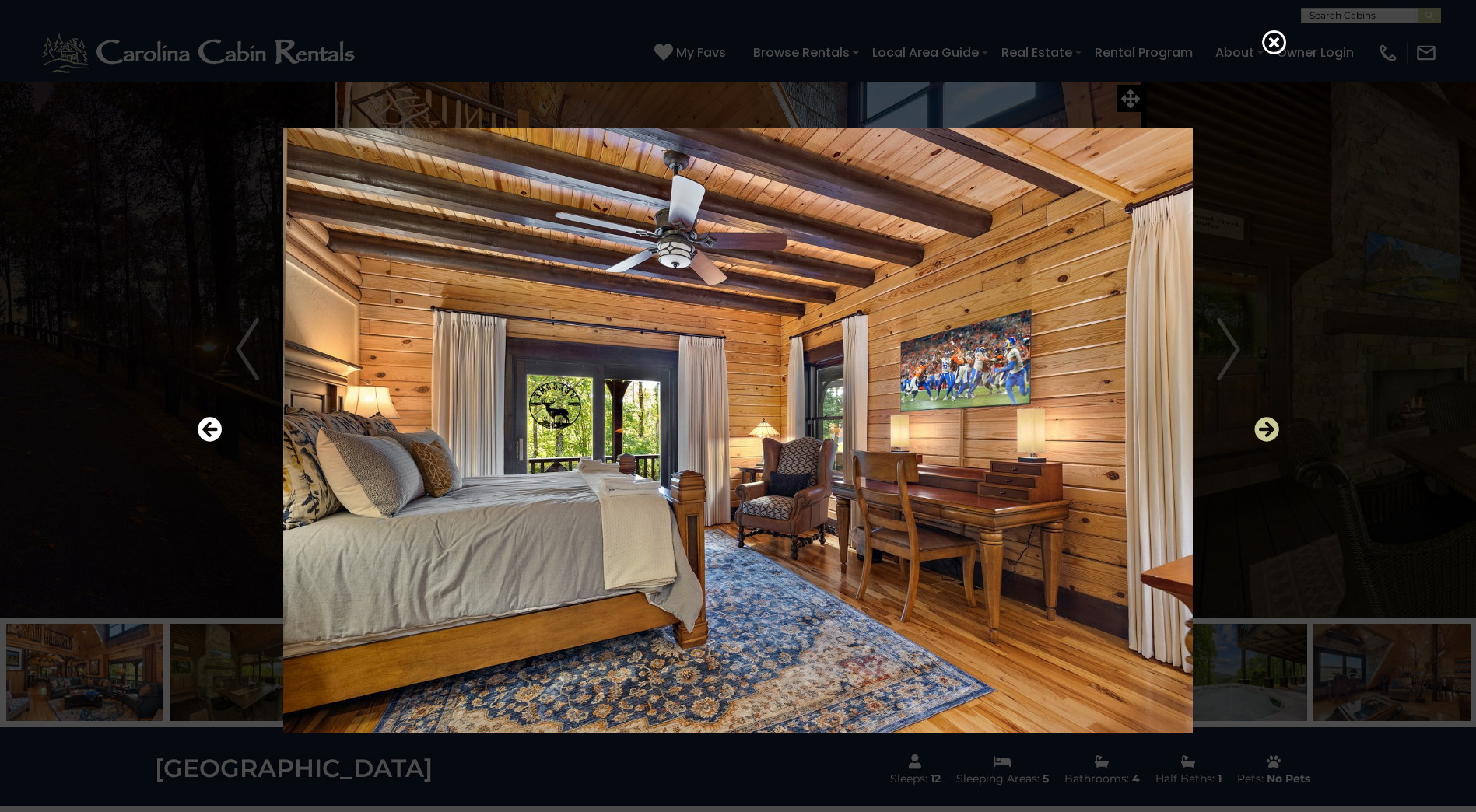
click at [1269, 432] on icon "Next" at bounding box center [1267, 429] width 25 height 25
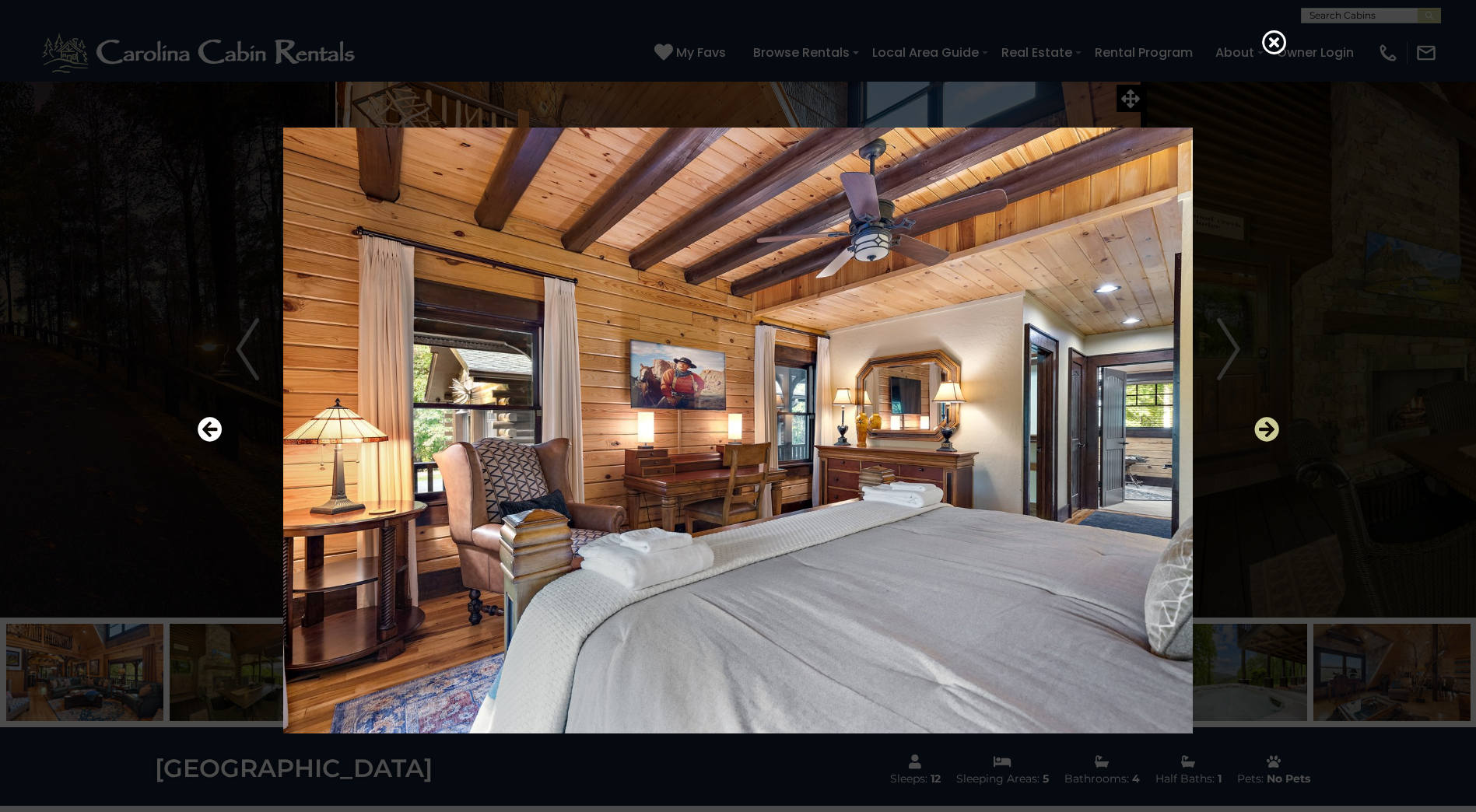
click at [1269, 432] on icon "Next" at bounding box center [1267, 429] width 25 height 25
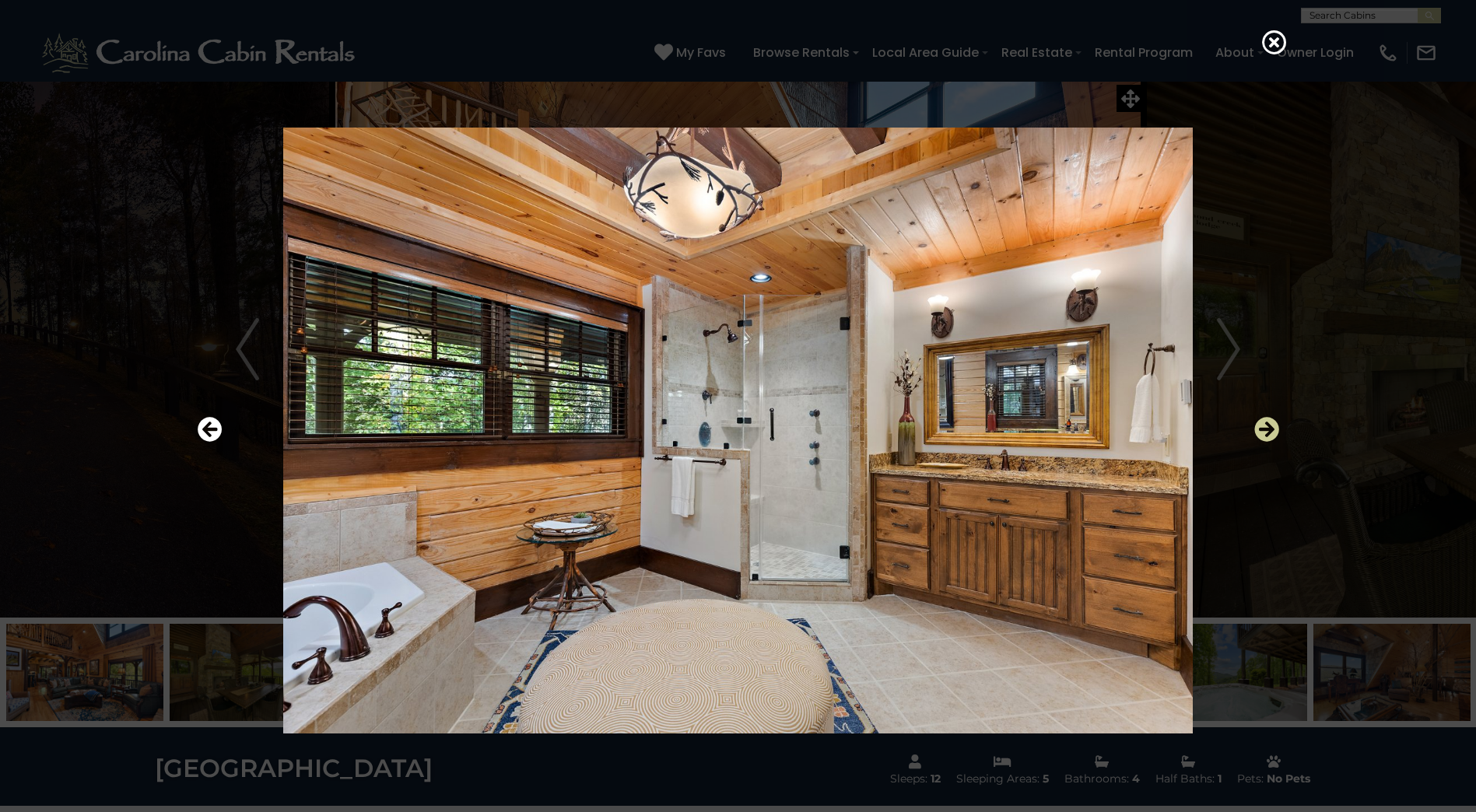
click at [1269, 432] on icon "Next" at bounding box center [1267, 429] width 25 height 25
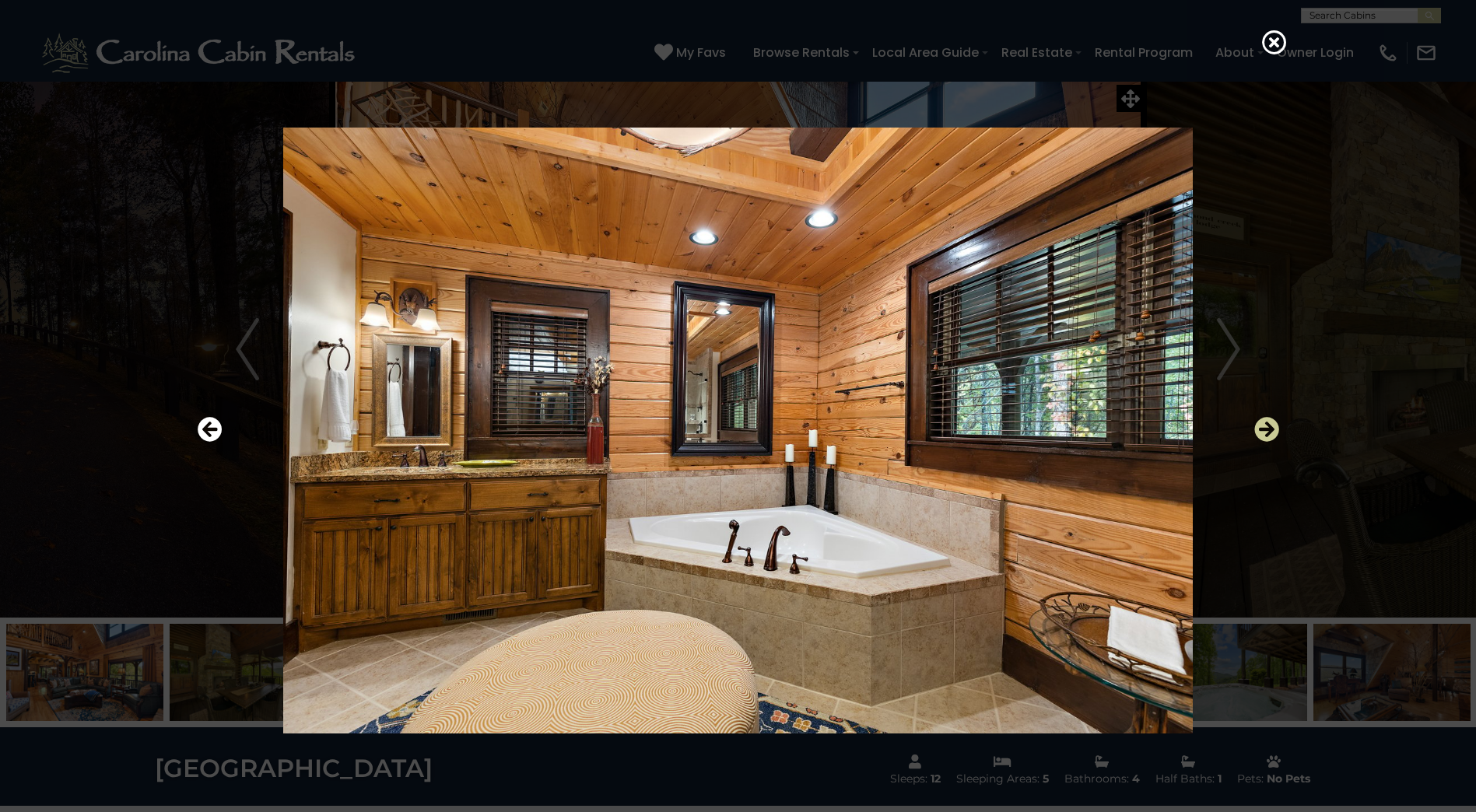
click at [1269, 432] on icon "Next" at bounding box center [1267, 429] width 25 height 25
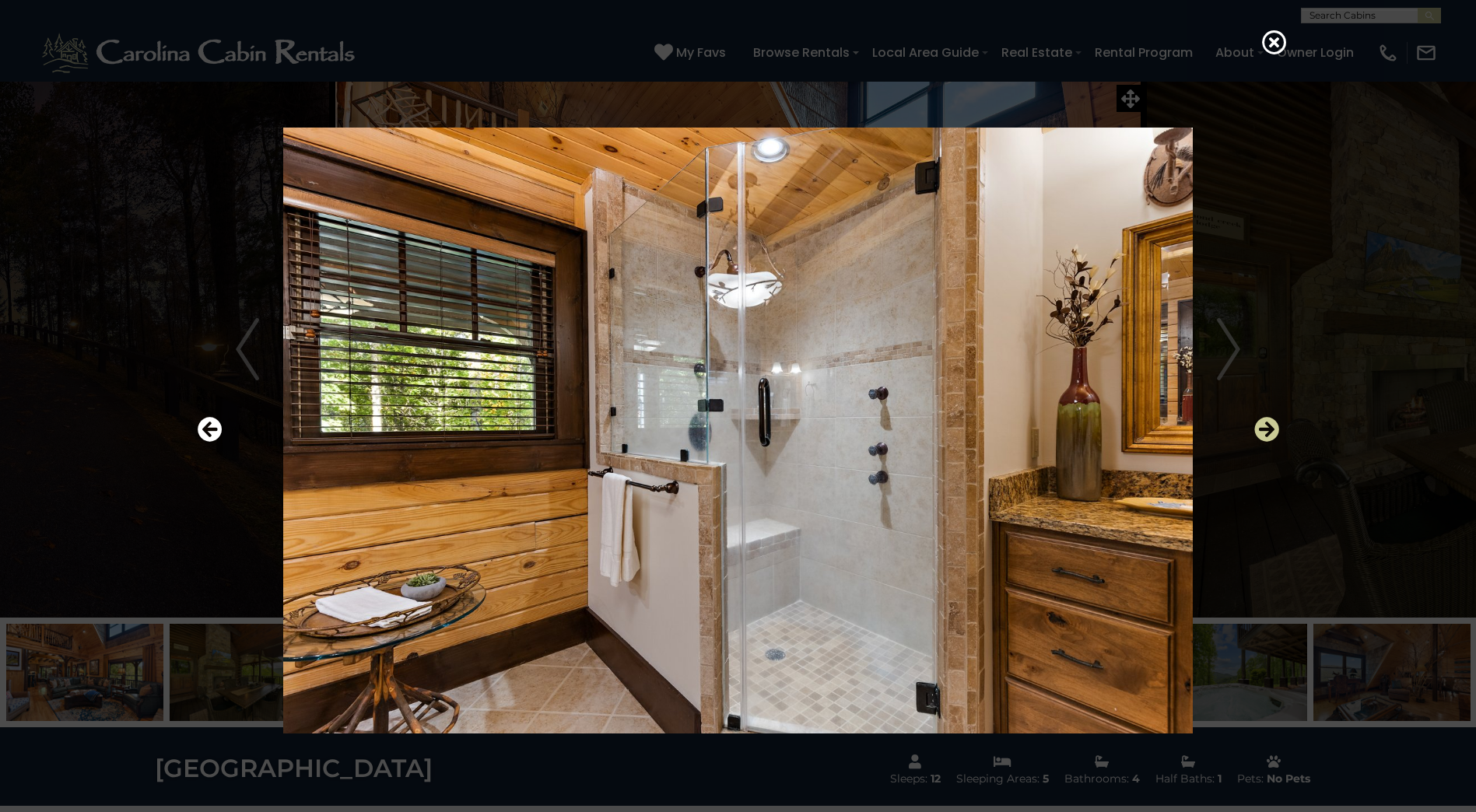
click at [1269, 432] on icon "Next" at bounding box center [1267, 429] width 25 height 25
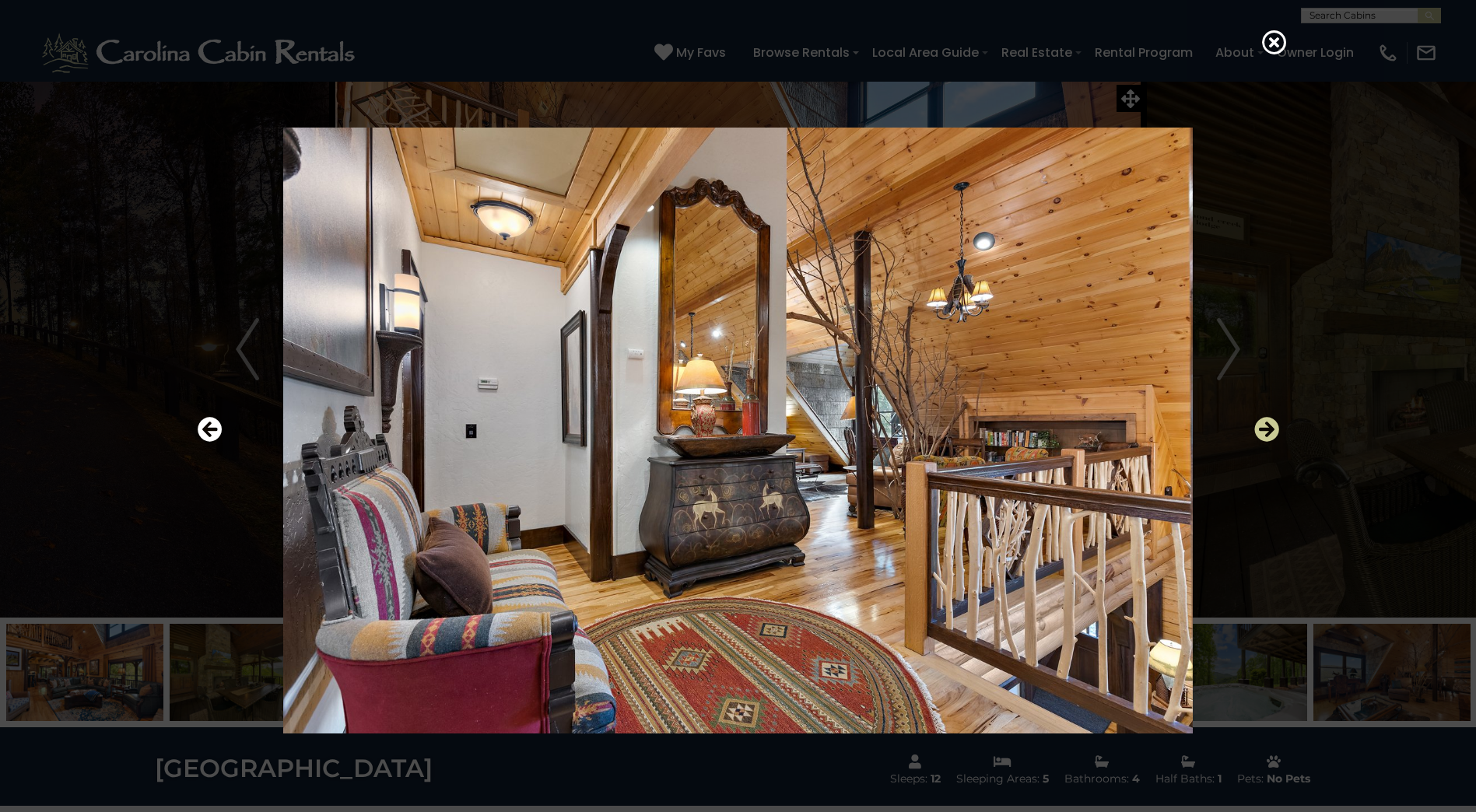
click at [1269, 432] on icon "Next" at bounding box center [1267, 429] width 25 height 25
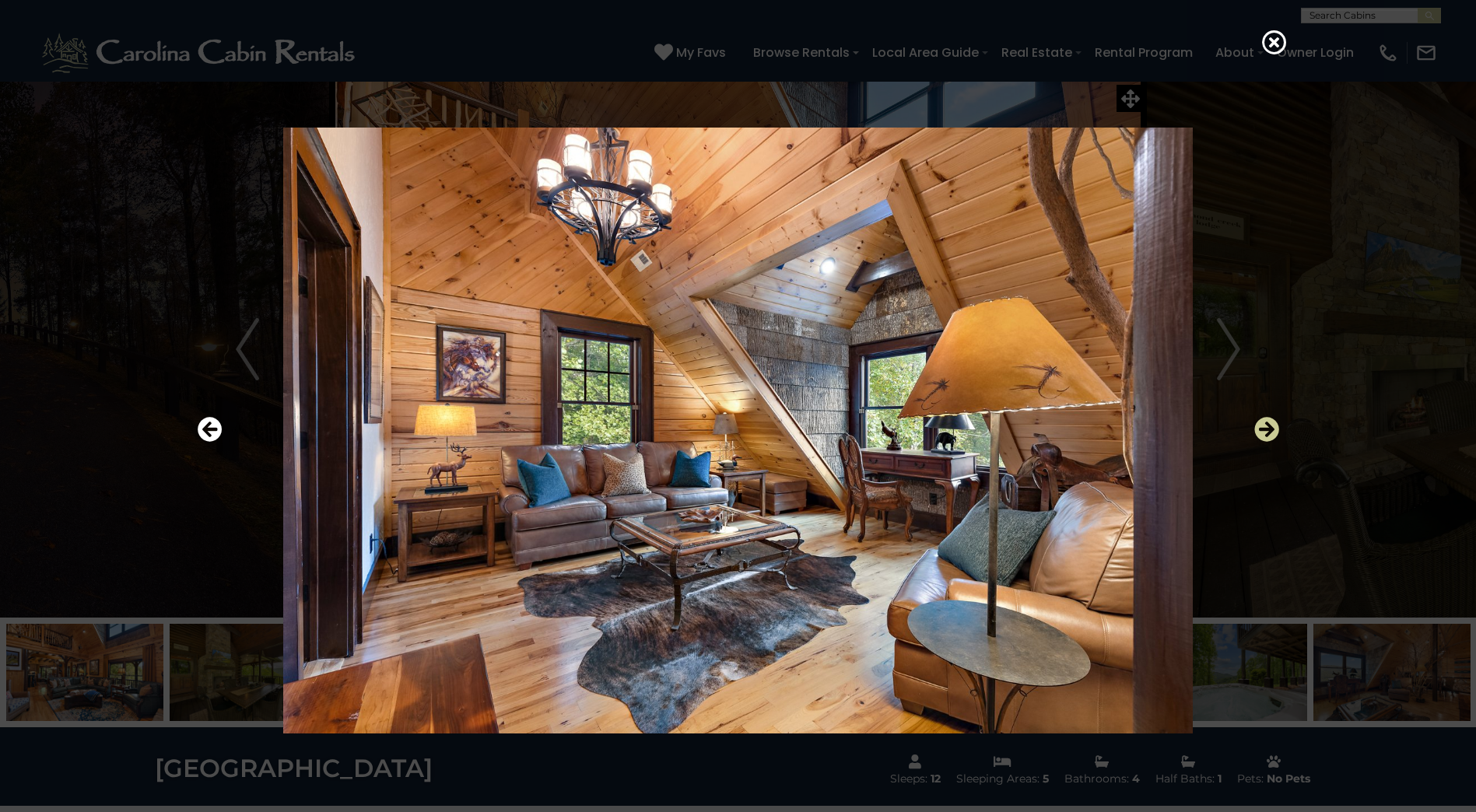
click at [1269, 432] on icon "Next" at bounding box center [1267, 429] width 25 height 25
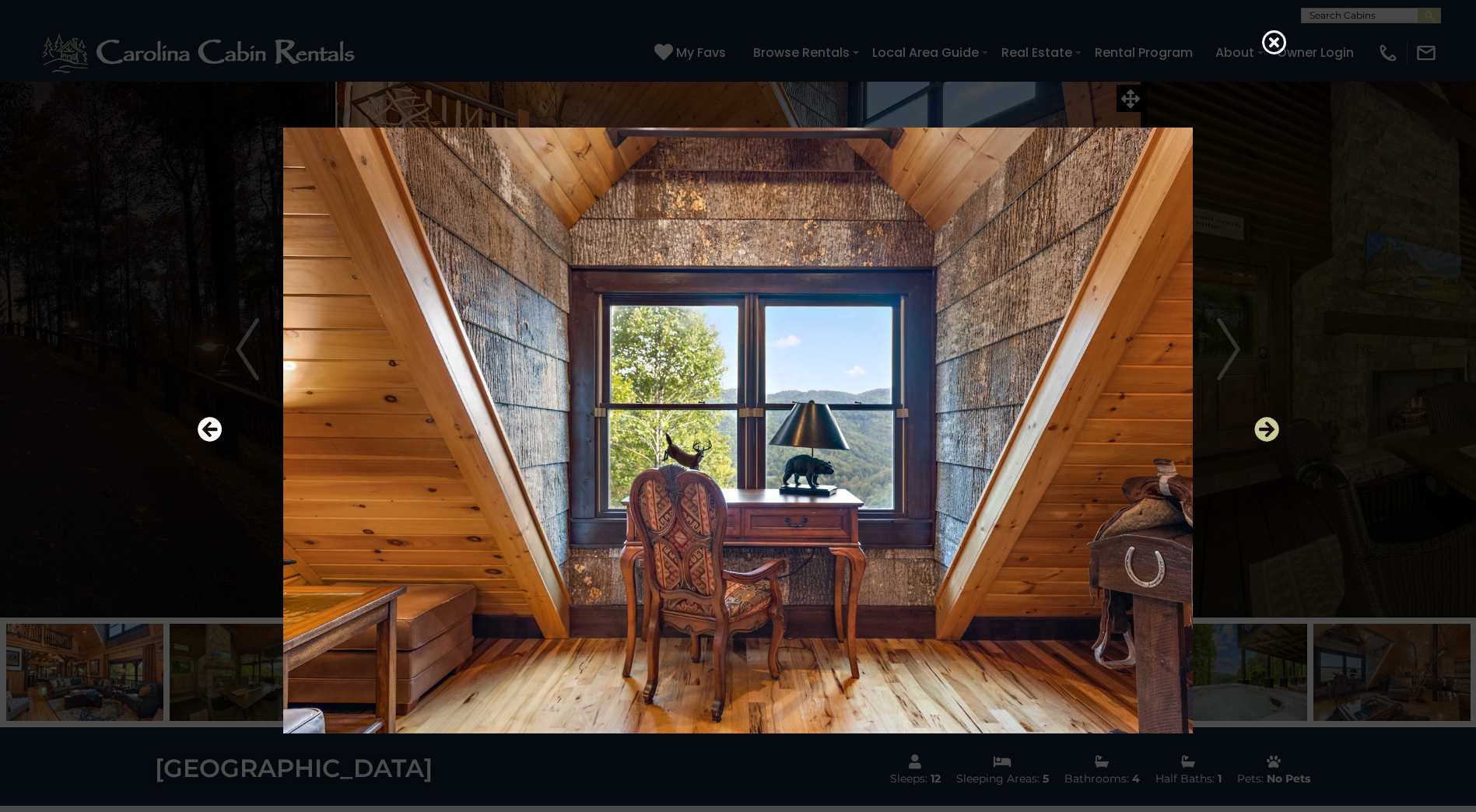
click at [1269, 432] on icon "Next" at bounding box center [1267, 429] width 25 height 25
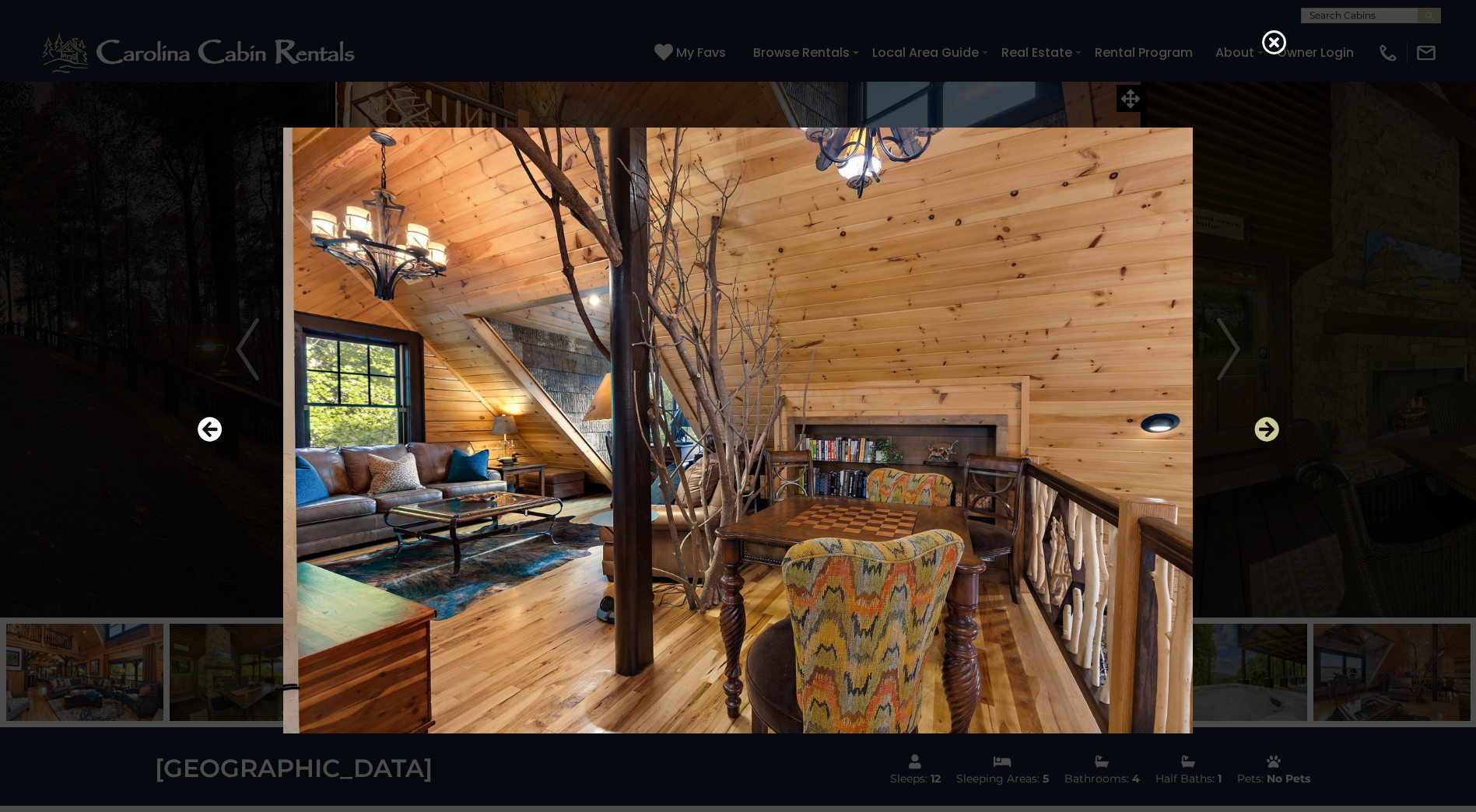
click at [1269, 432] on icon "Next" at bounding box center [1267, 429] width 25 height 25
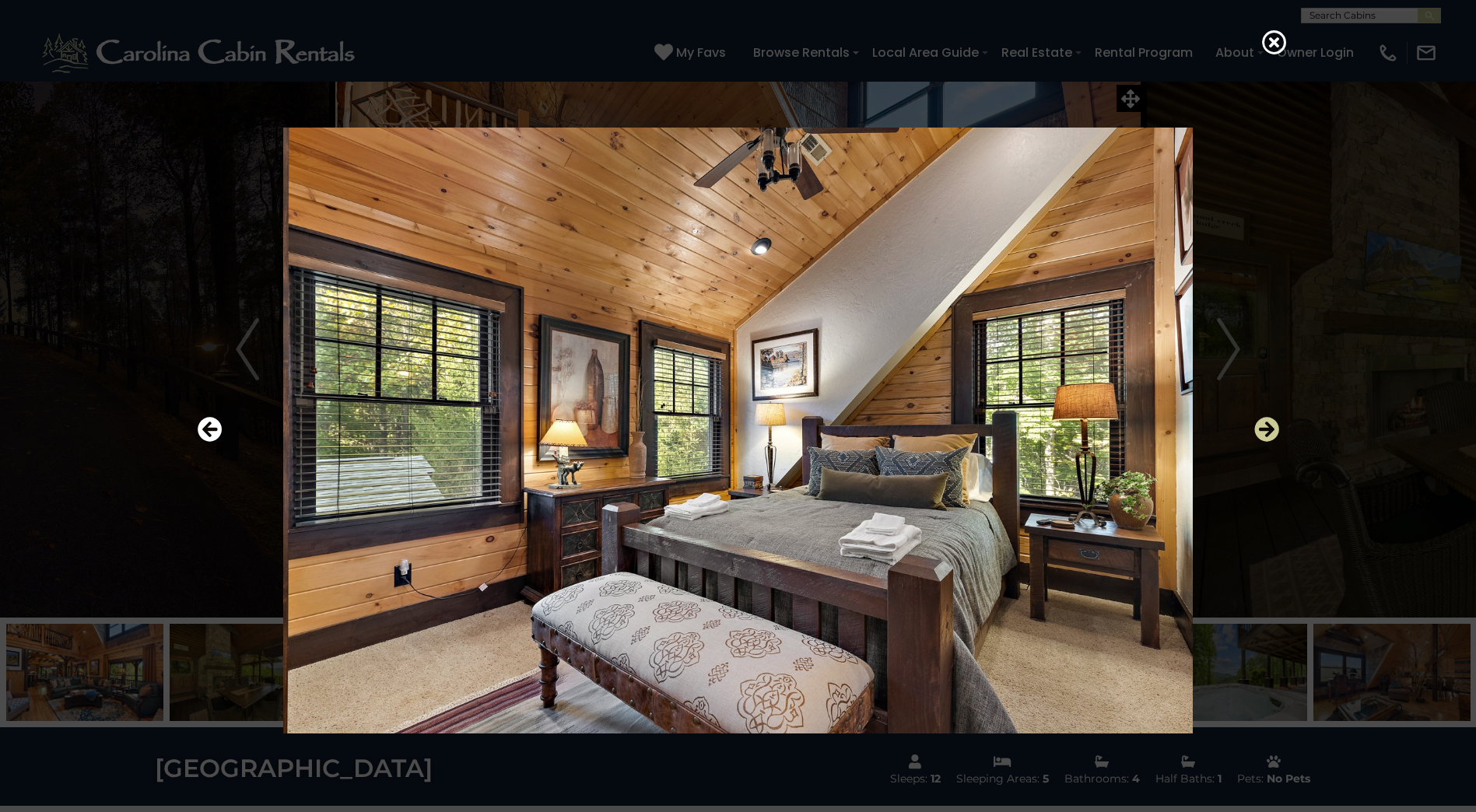
click at [1269, 432] on icon "Next" at bounding box center [1267, 429] width 25 height 25
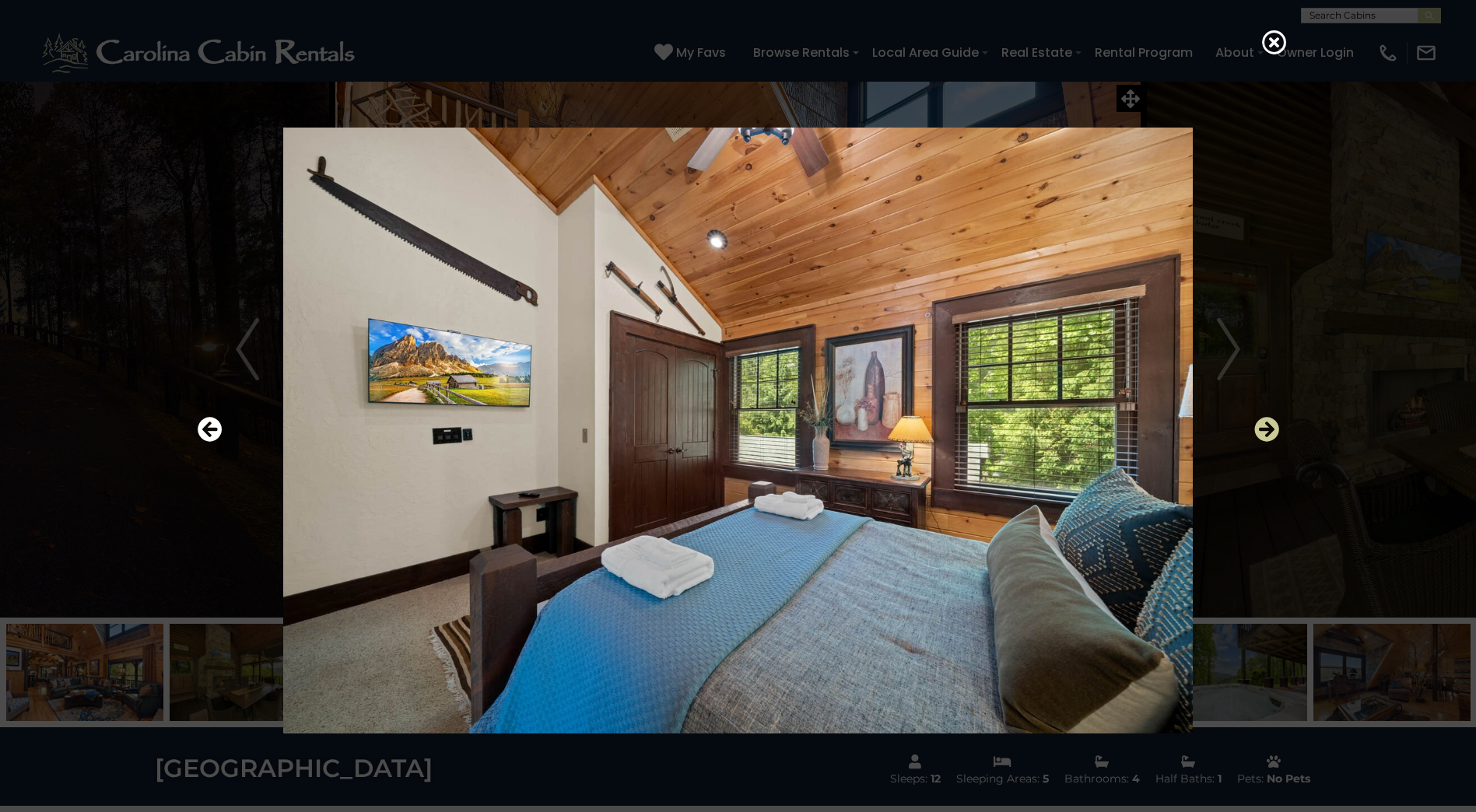
click at [1269, 432] on icon "Next" at bounding box center [1267, 429] width 25 height 25
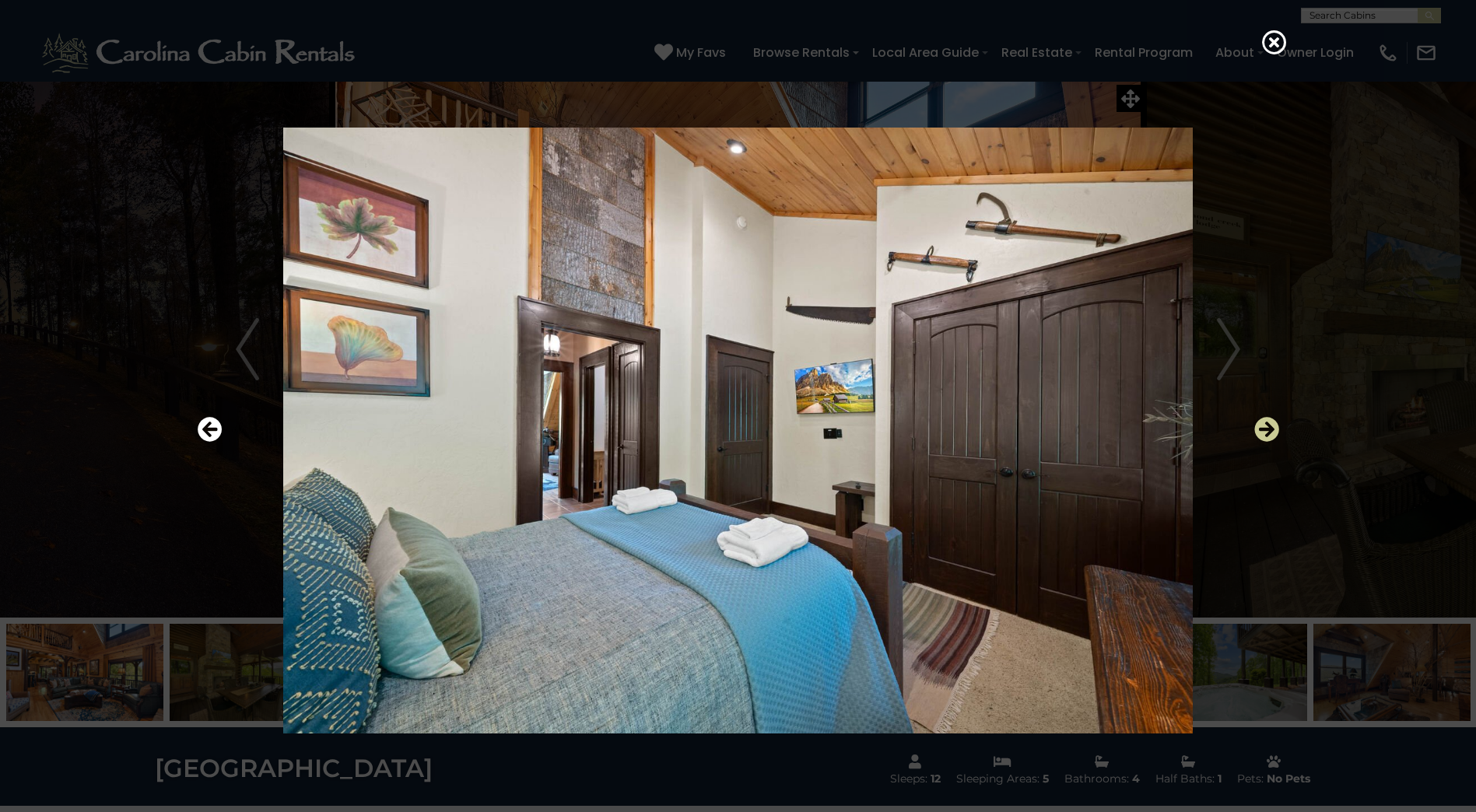
click at [1269, 432] on icon "Next" at bounding box center [1267, 429] width 25 height 25
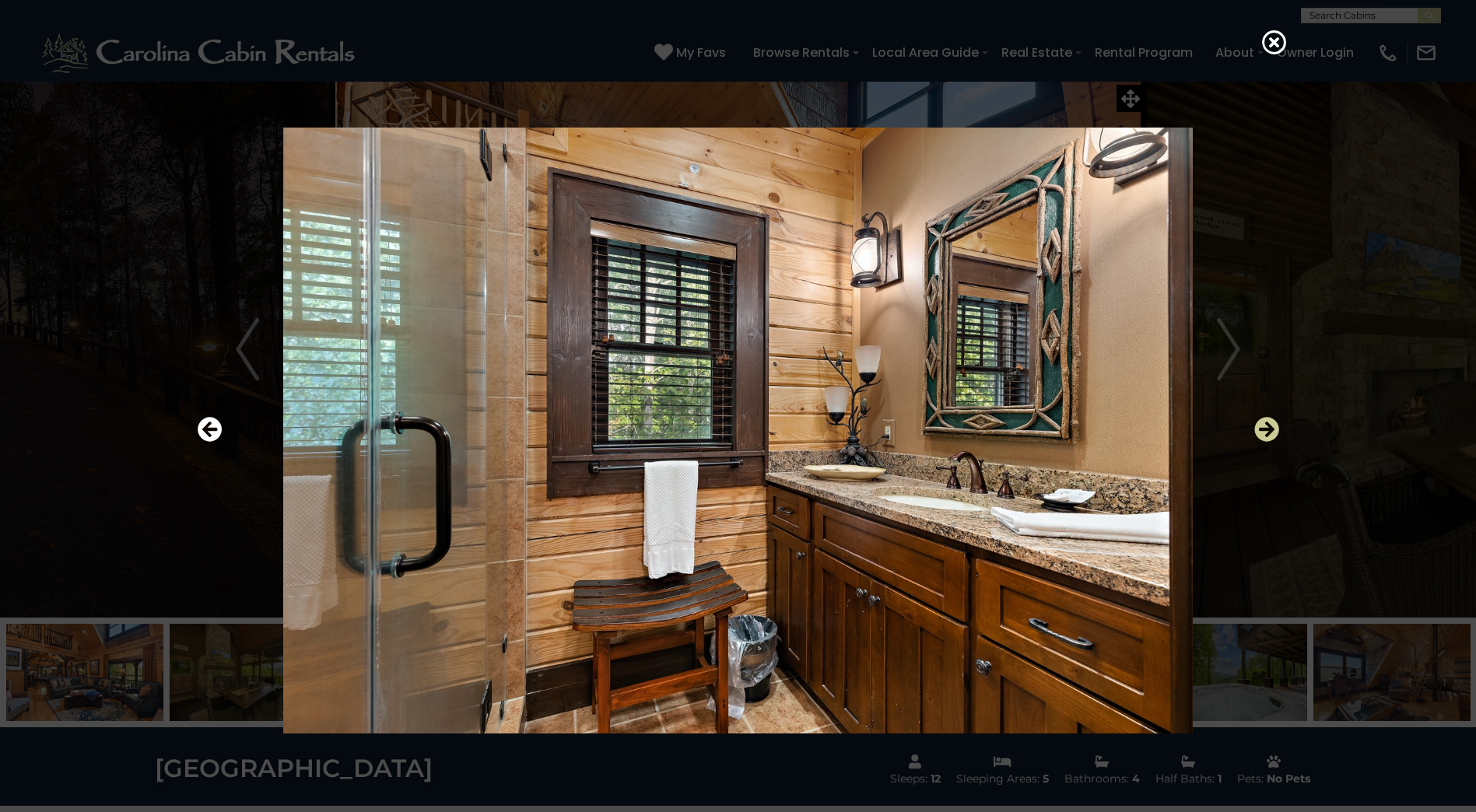
click at [1269, 432] on icon "Next" at bounding box center [1267, 429] width 25 height 25
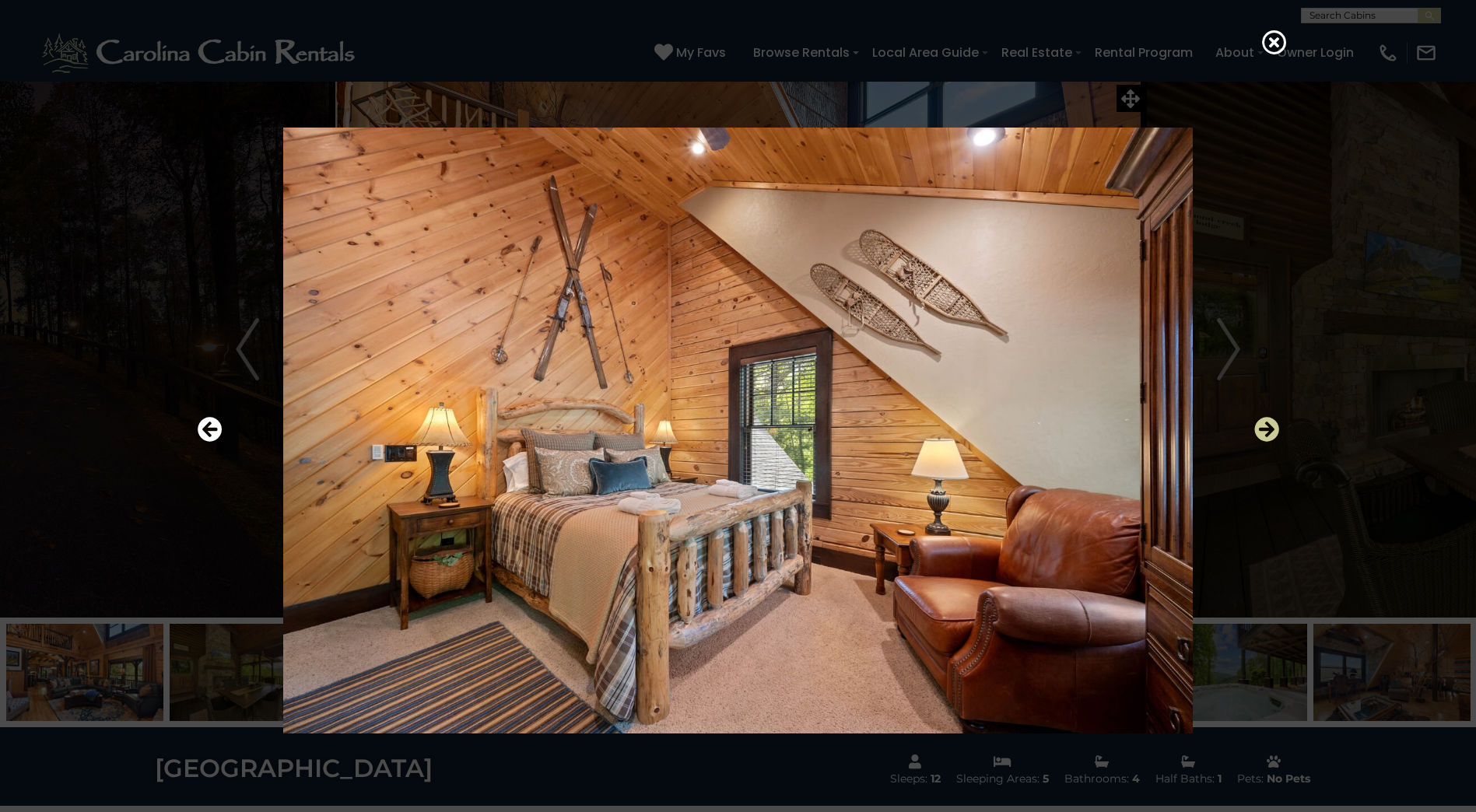
click at [1269, 432] on icon "Next" at bounding box center [1267, 429] width 25 height 25
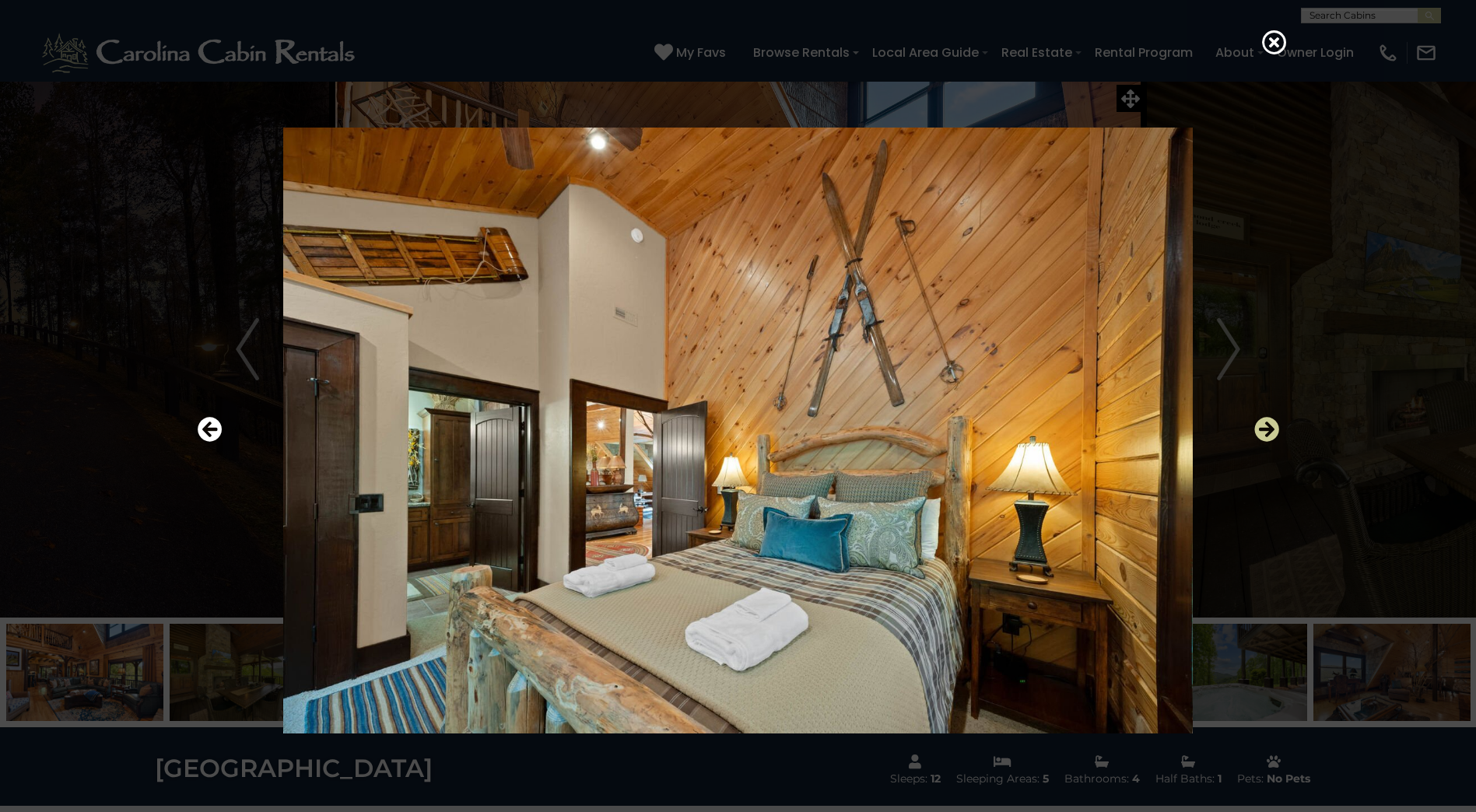
click at [1269, 432] on icon "Next" at bounding box center [1267, 429] width 25 height 25
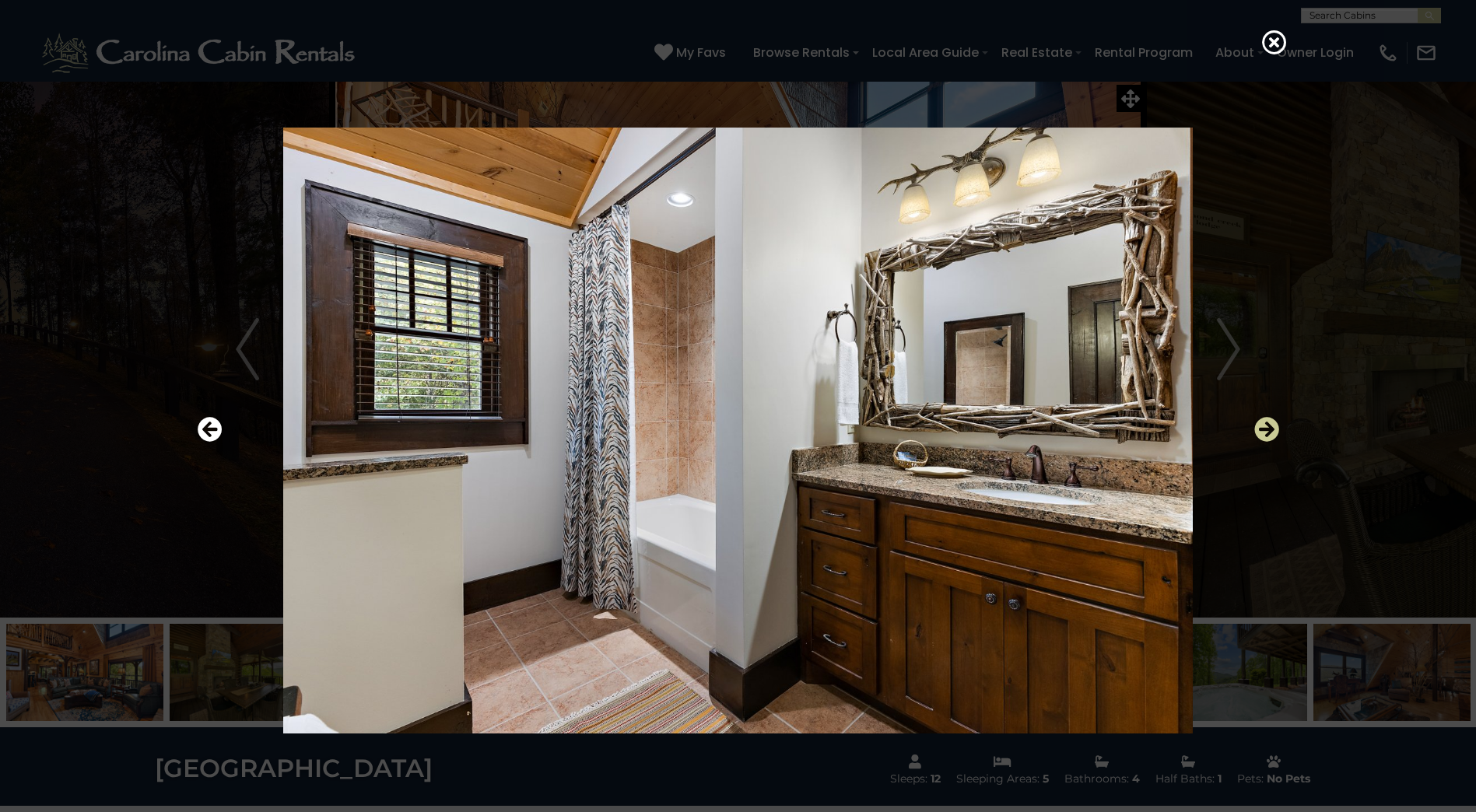
click at [1269, 432] on icon "Next" at bounding box center [1267, 429] width 25 height 25
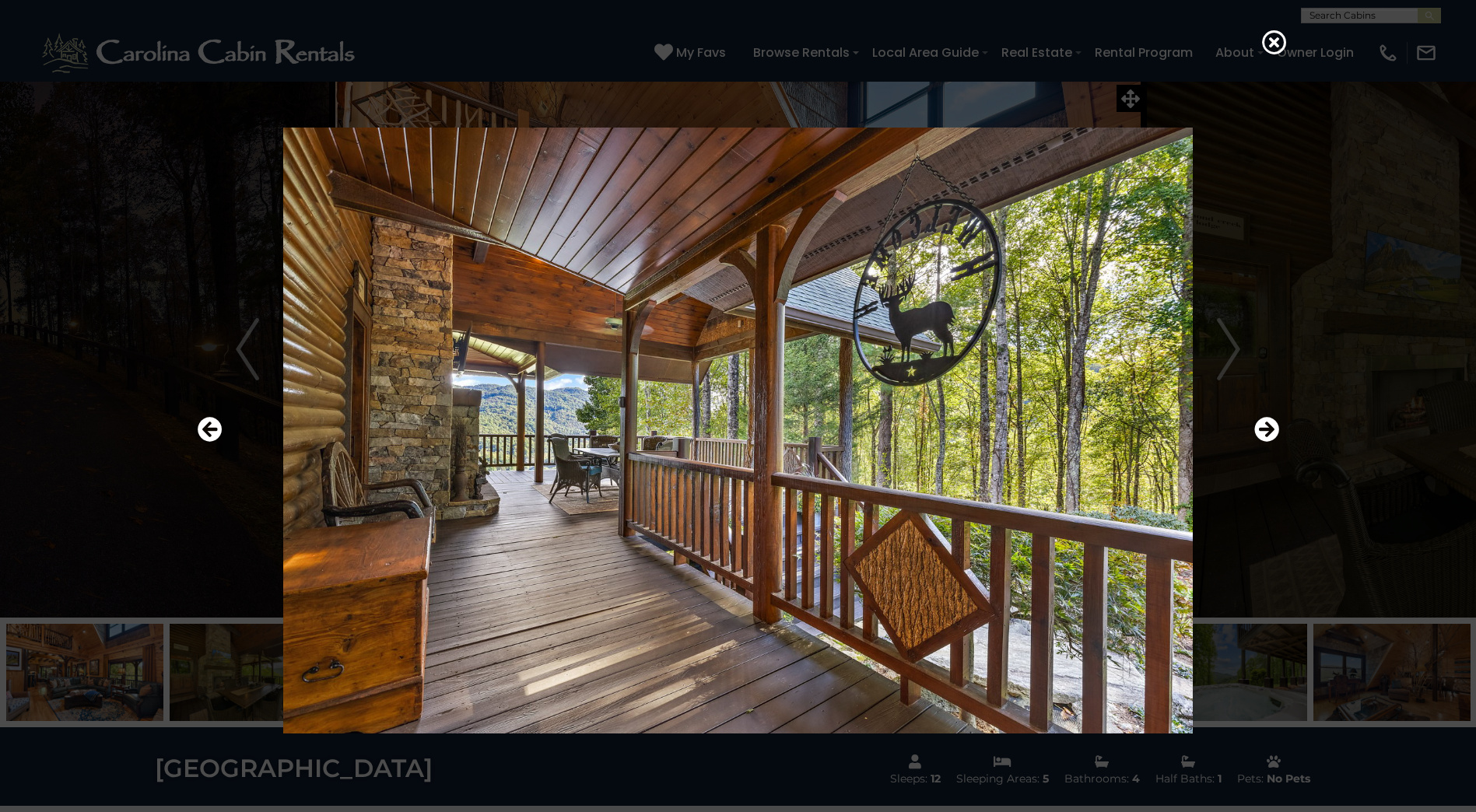
click at [1288, 435] on div at bounding box center [738, 431] width 1120 height 731
click at [1267, 431] on icon "Next" at bounding box center [1267, 429] width 25 height 25
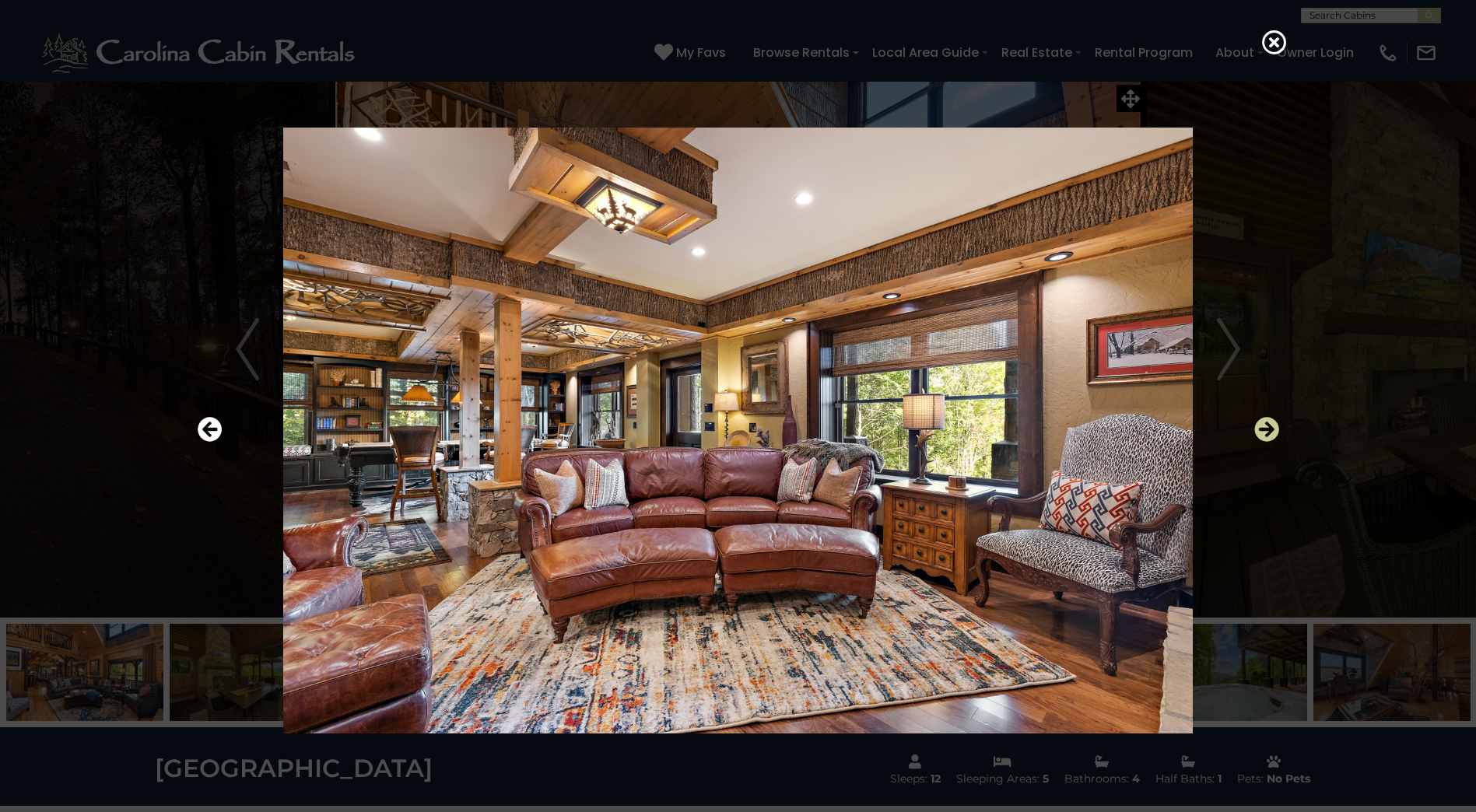
click at [1267, 431] on icon "Next" at bounding box center [1267, 429] width 25 height 25
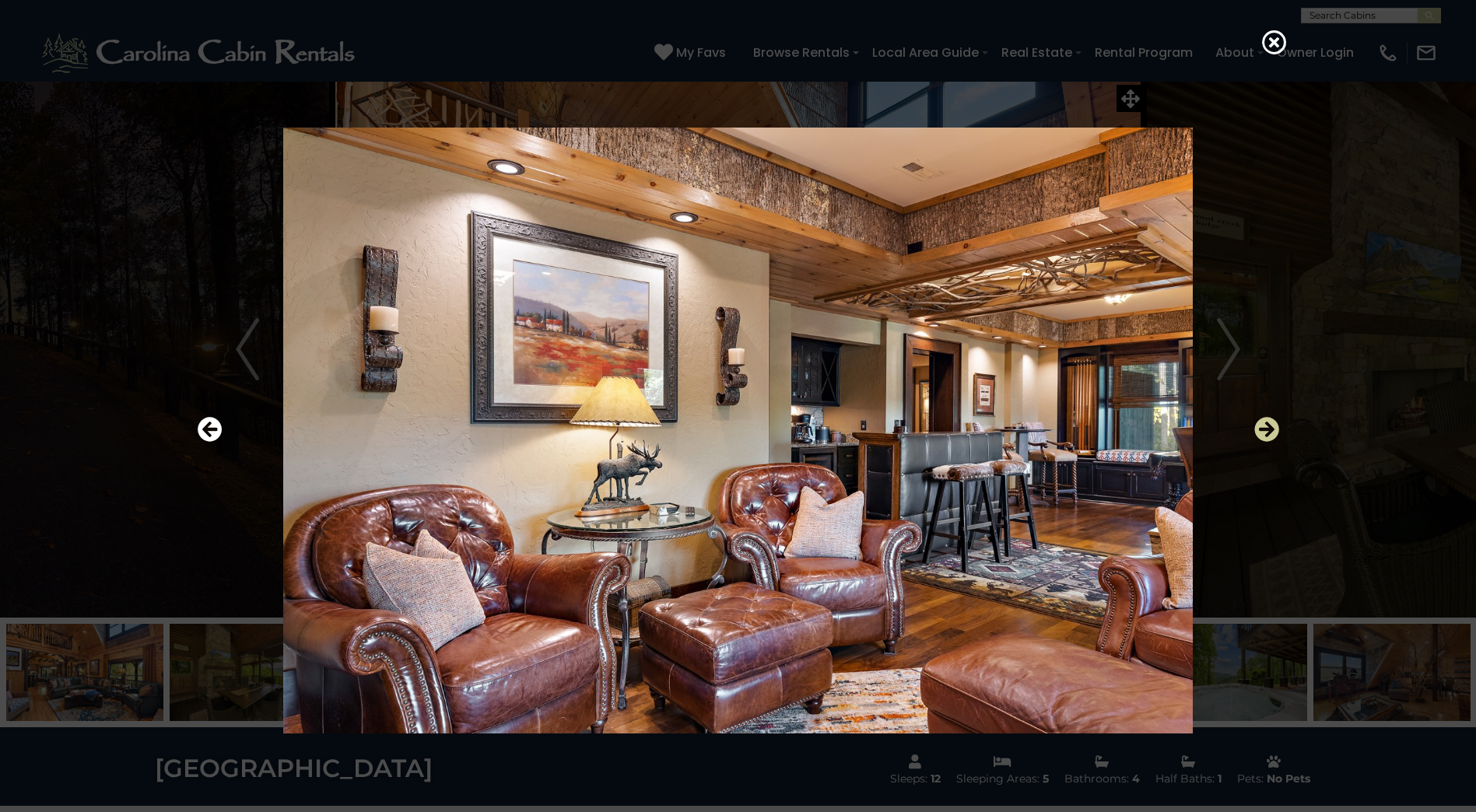
click at [1267, 431] on icon "Next" at bounding box center [1267, 429] width 25 height 25
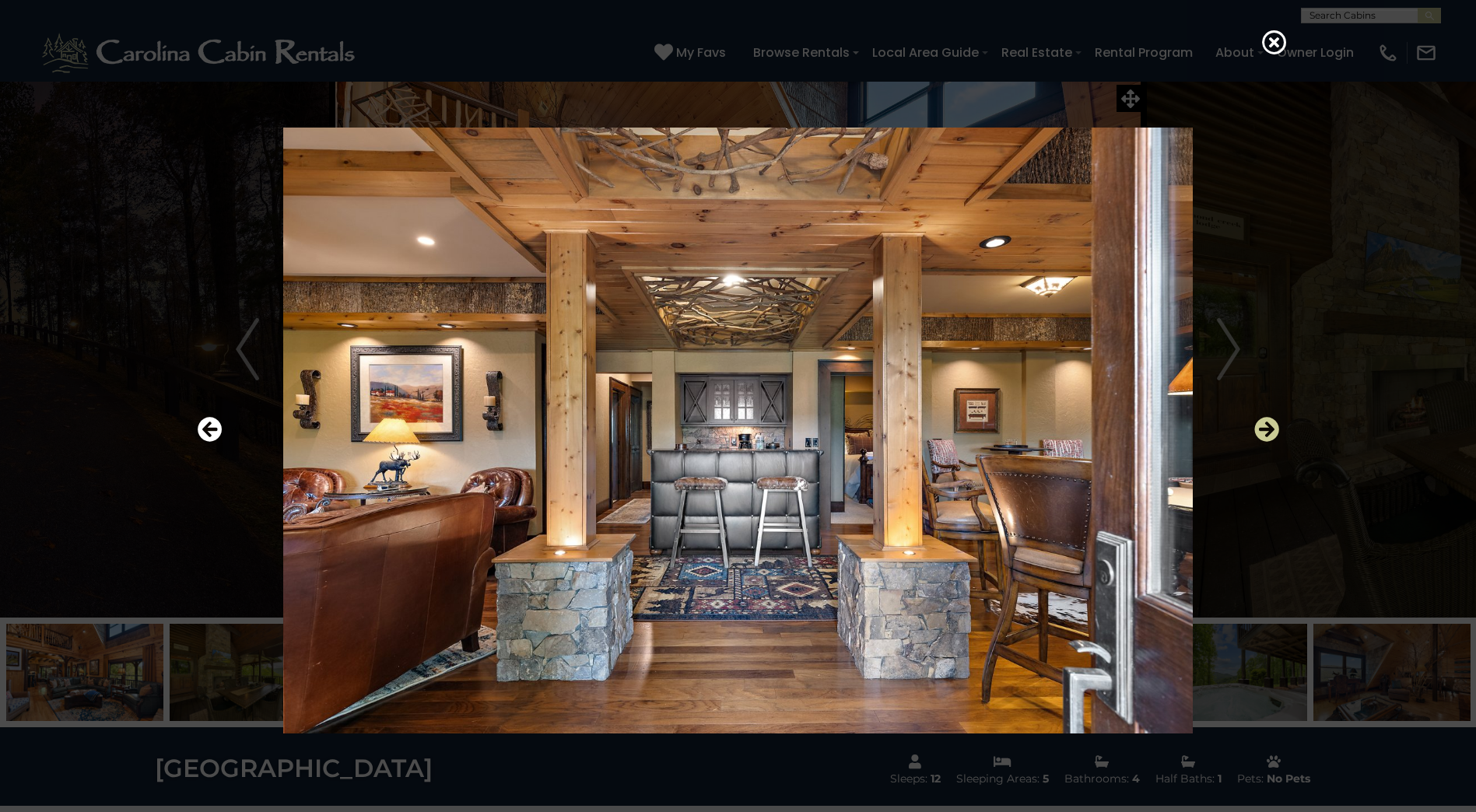
click at [1267, 431] on icon "Next" at bounding box center [1267, 429] width 25 height 25
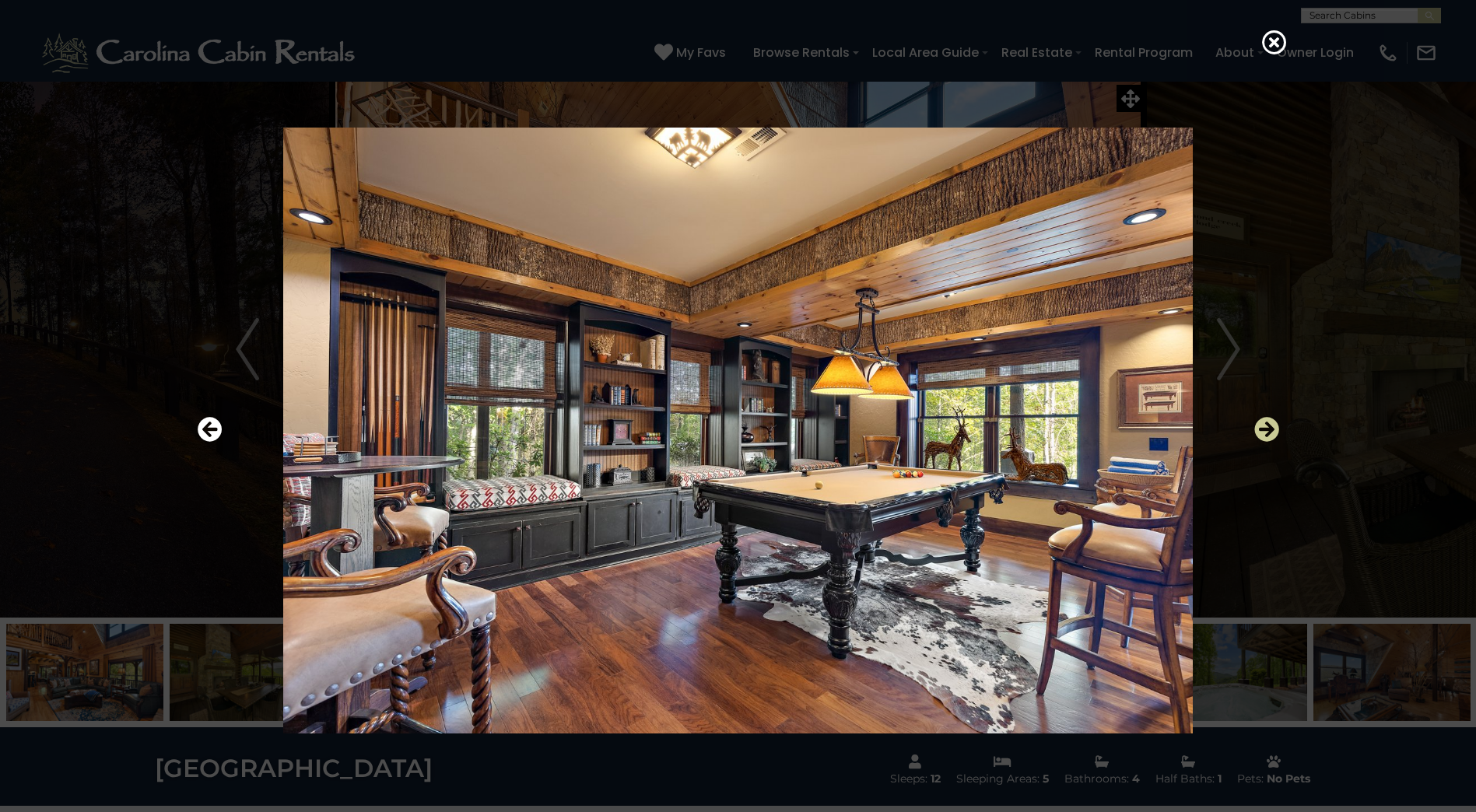
click at [1267, 431] on icon "Next" at bounding box center [1267, 429] width 25 height 25
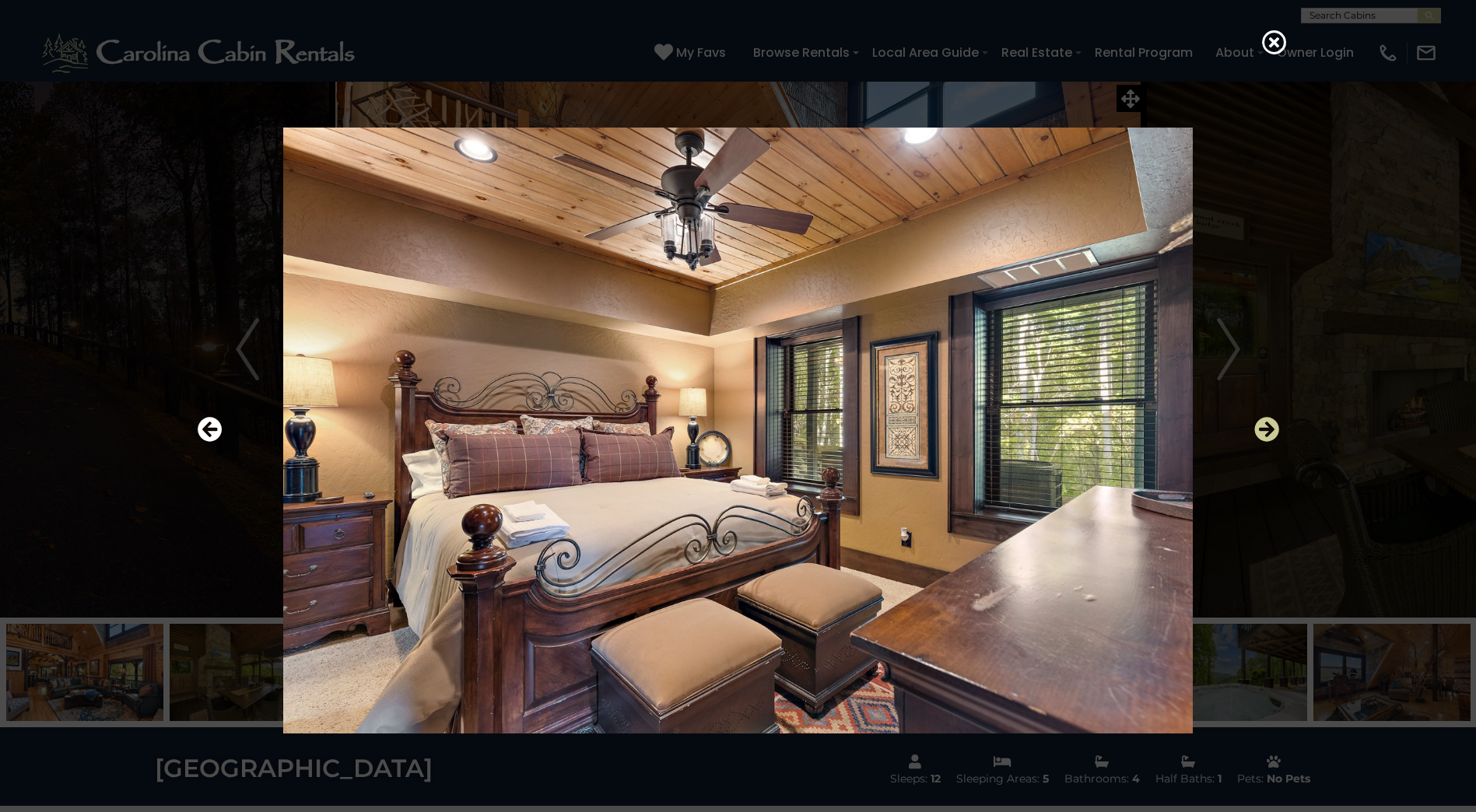
click at [1267, 431] on icon "Next" at bounding box center [1267, 429] width 25 height 25
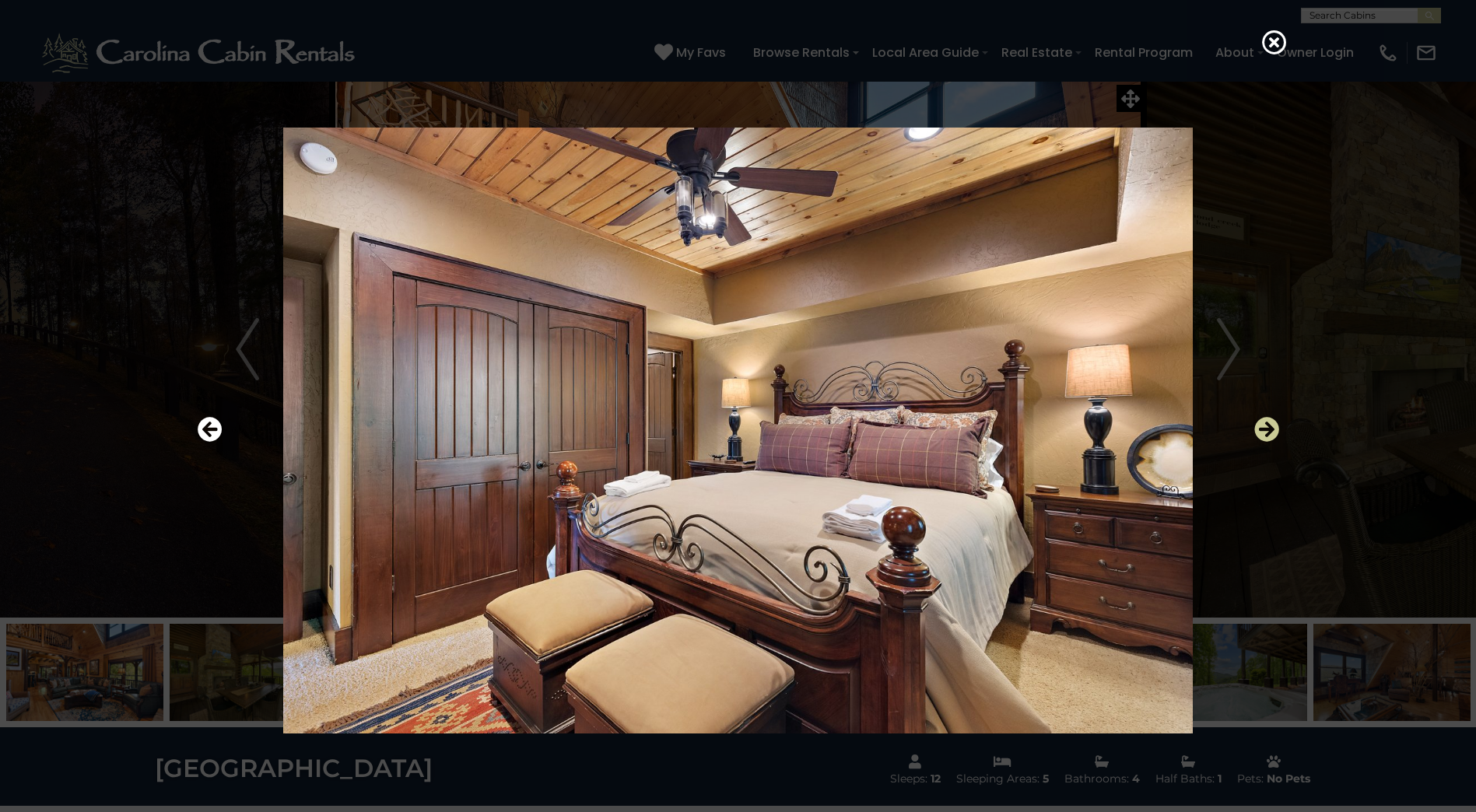
click at [1267, 431] on icon "Next" at bounding box center [1267, 429] width 25 height 25
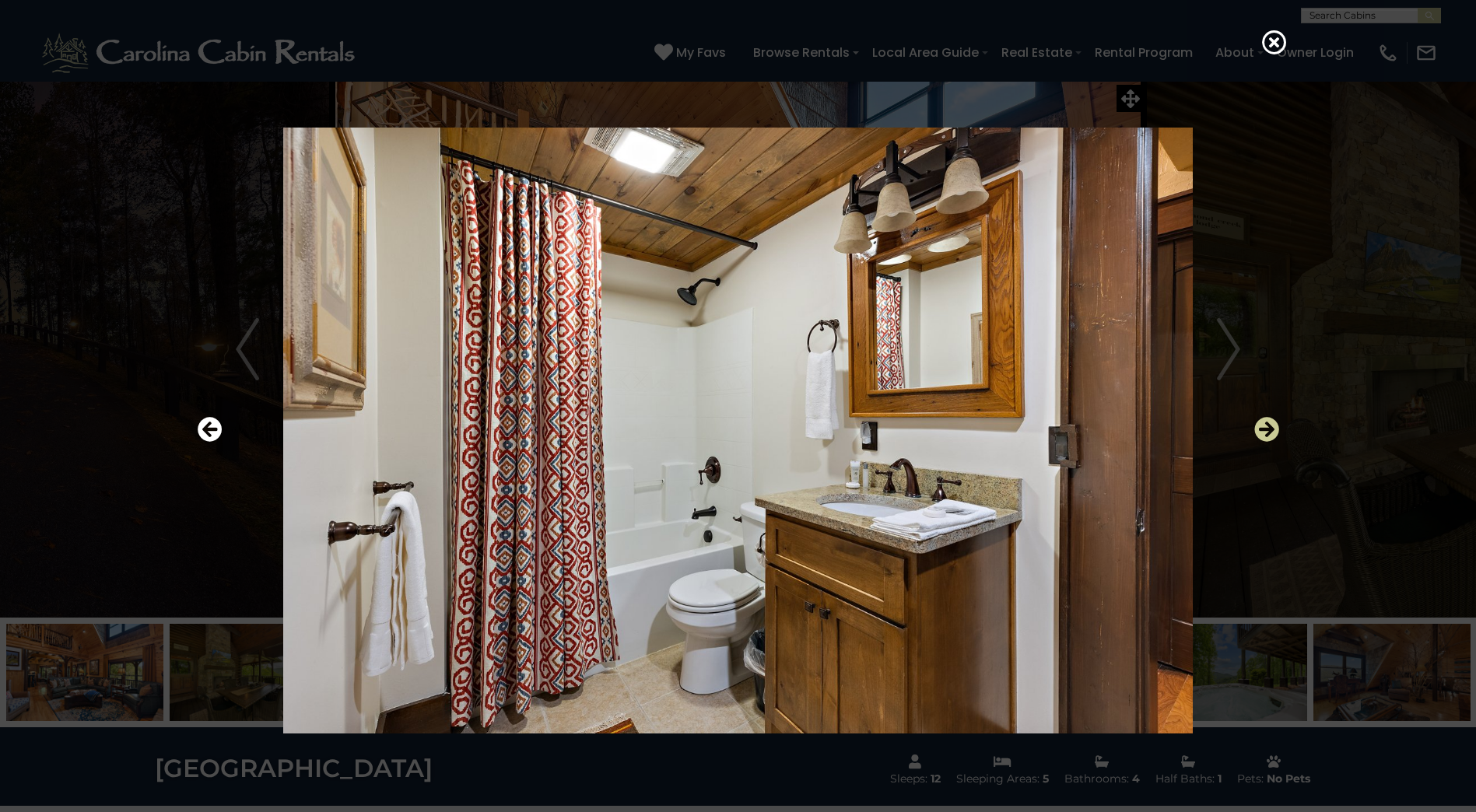
click at [1267, 431] on icon "Next" at bounding box center [1267, 429] width 25 height 25
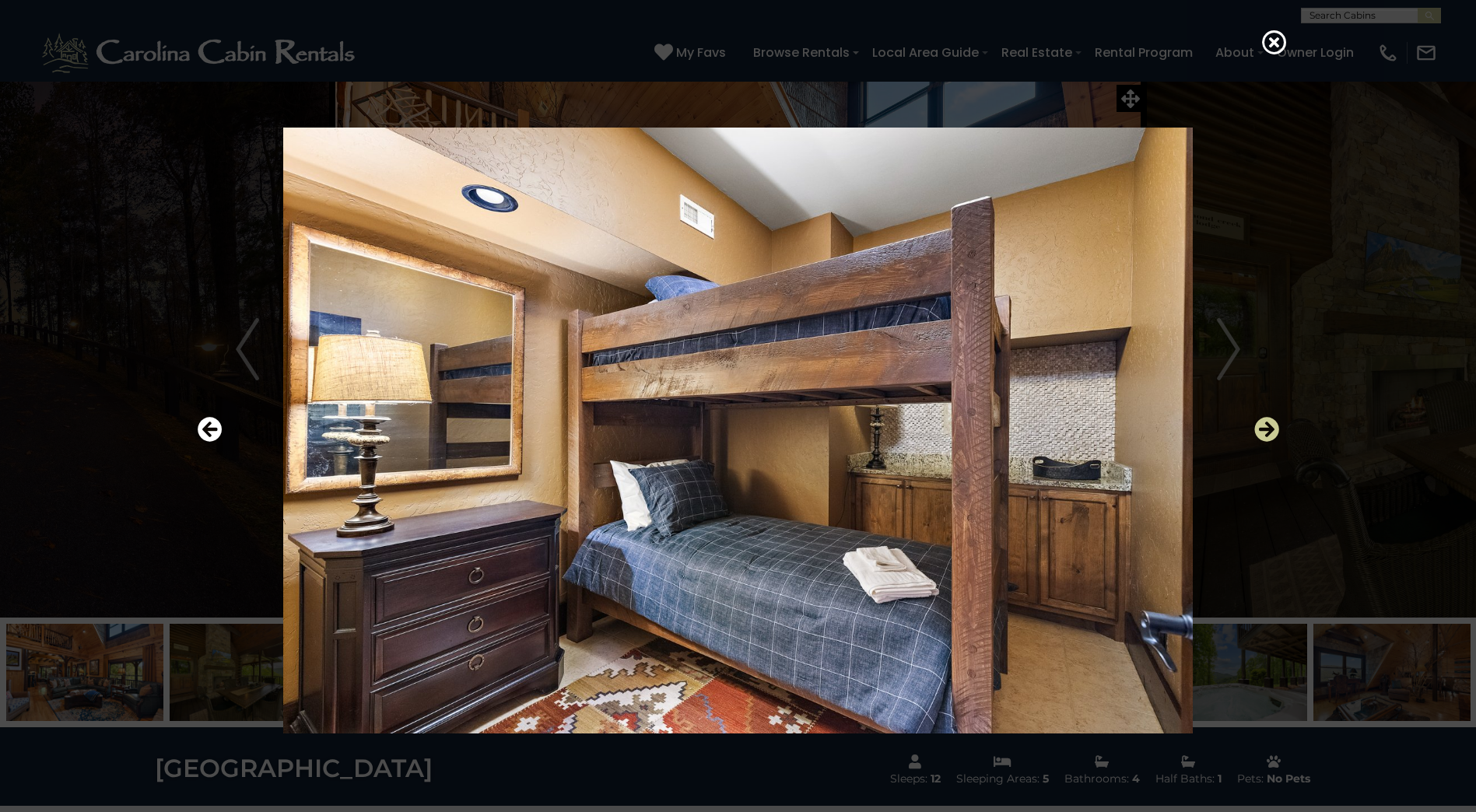
click at [1271, 433] on icon "Next" at bounding box center [1267, 429] width 25 height 25
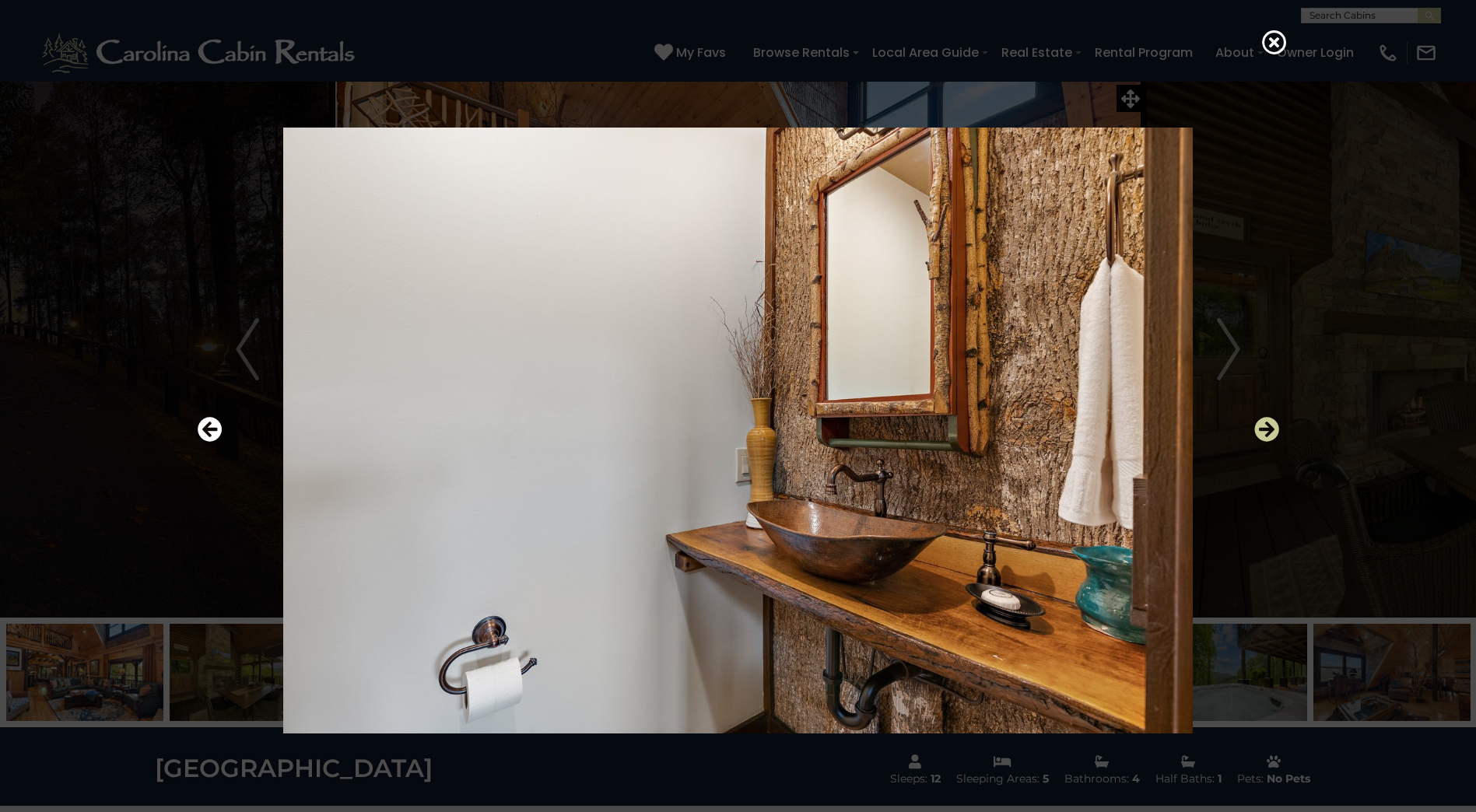
click at [1271, 433] on icon "Next" at bounding box center [1267, 429] width 25 height 25
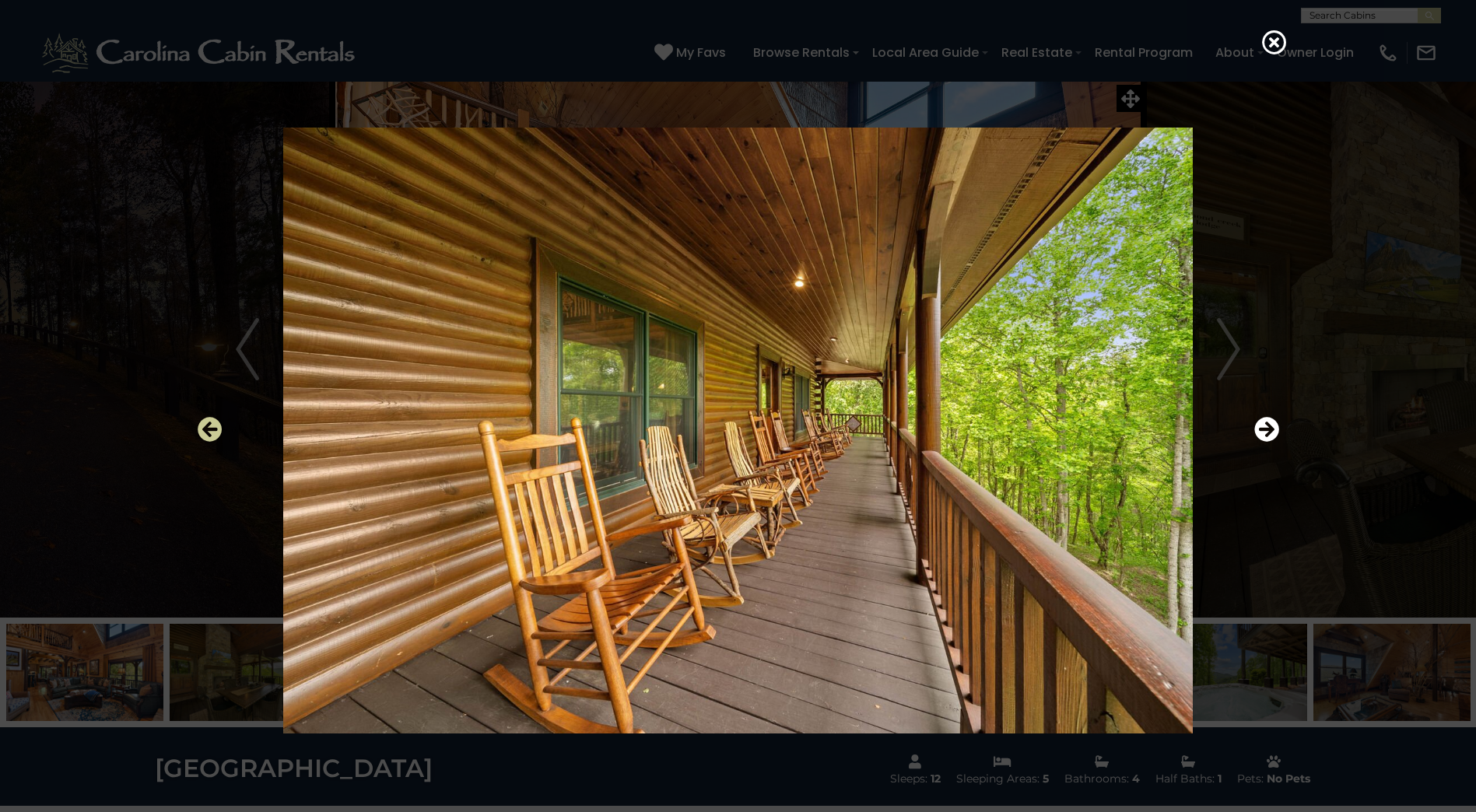
click at [207, 422] on icon "Previous" at bounding box center [210, 429] width 25 height 25
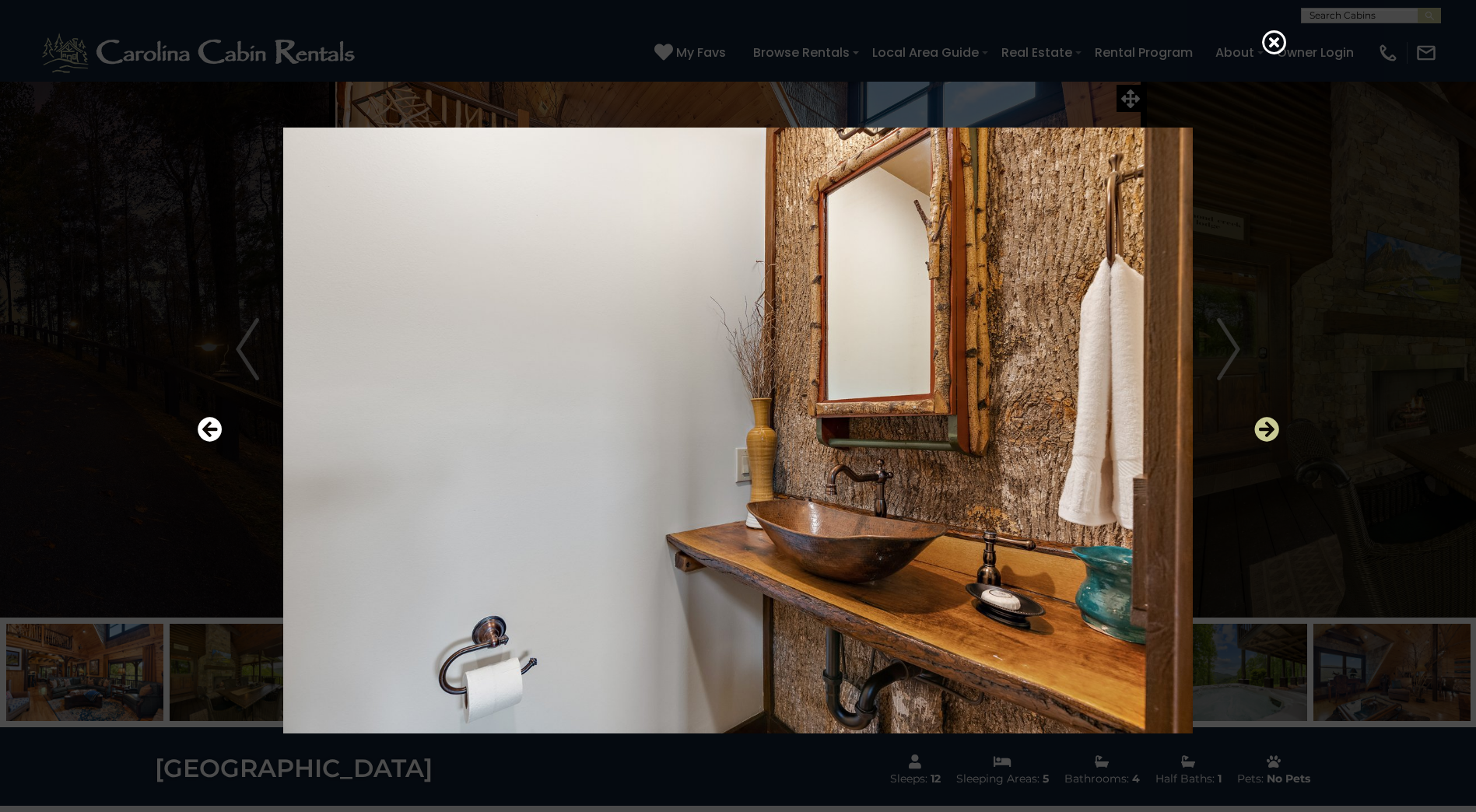
click at [1263, 424] on icon "Next" at bounding box center [1267, 429] width 25 height 25
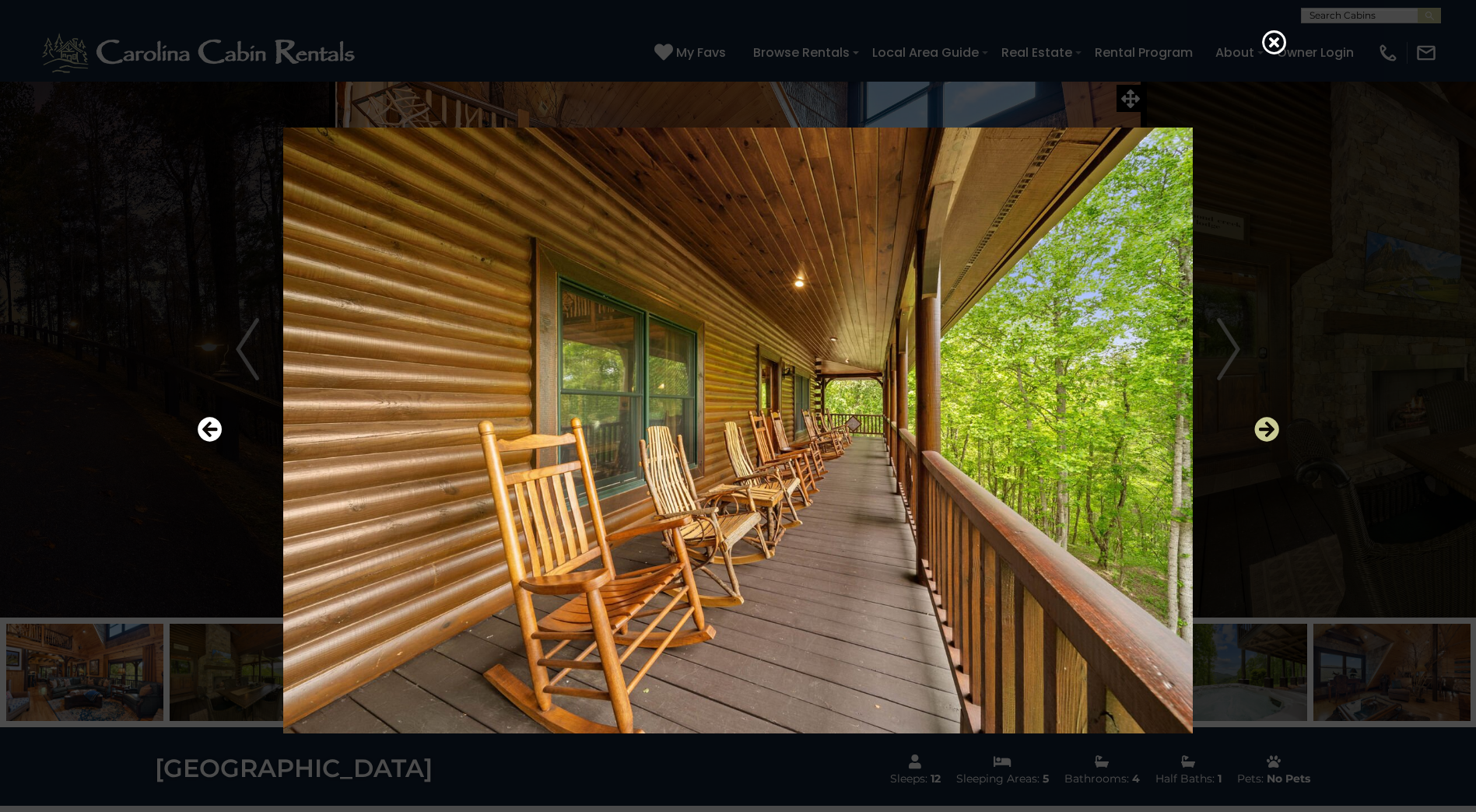
click at [1263, 424] on icon "Next" at bounding box center [1267, 429] width 25 height 25
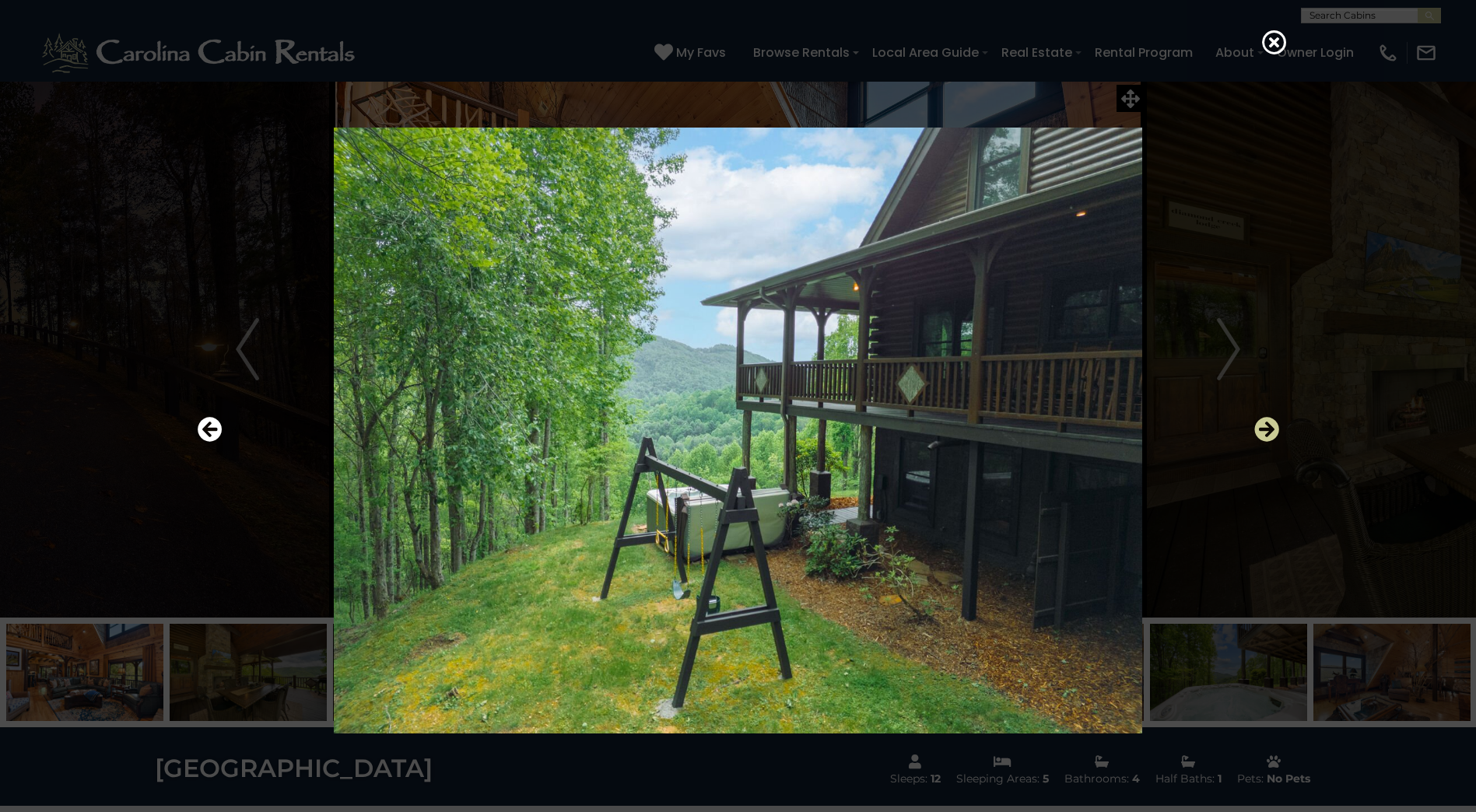
click at [1263, 424] on icon "Next" at bounding box center [1267, 429] width 25 height 25
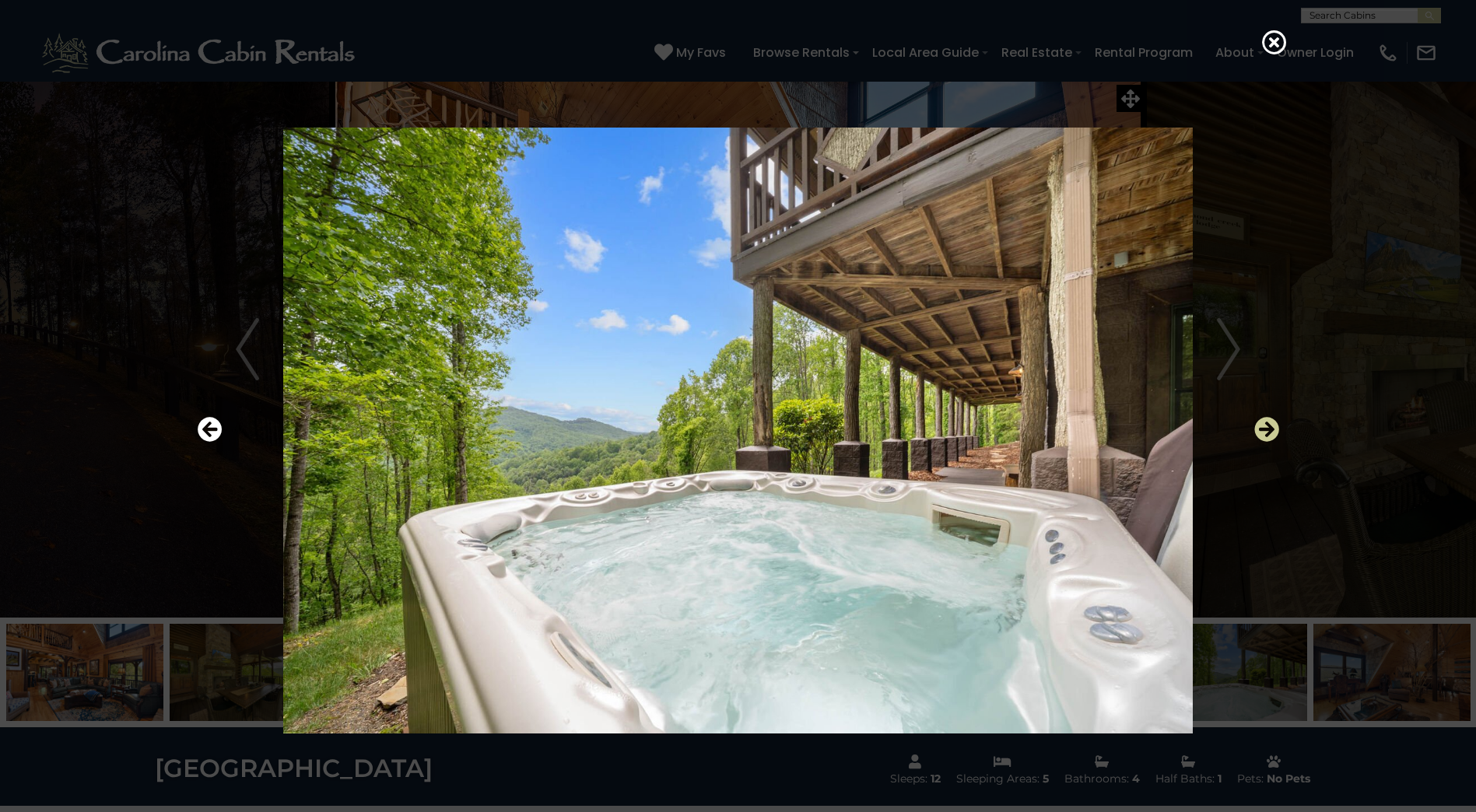
click at [1263, 424] on icon "Next" at bounding box center [1267, 429] width 25 height 25
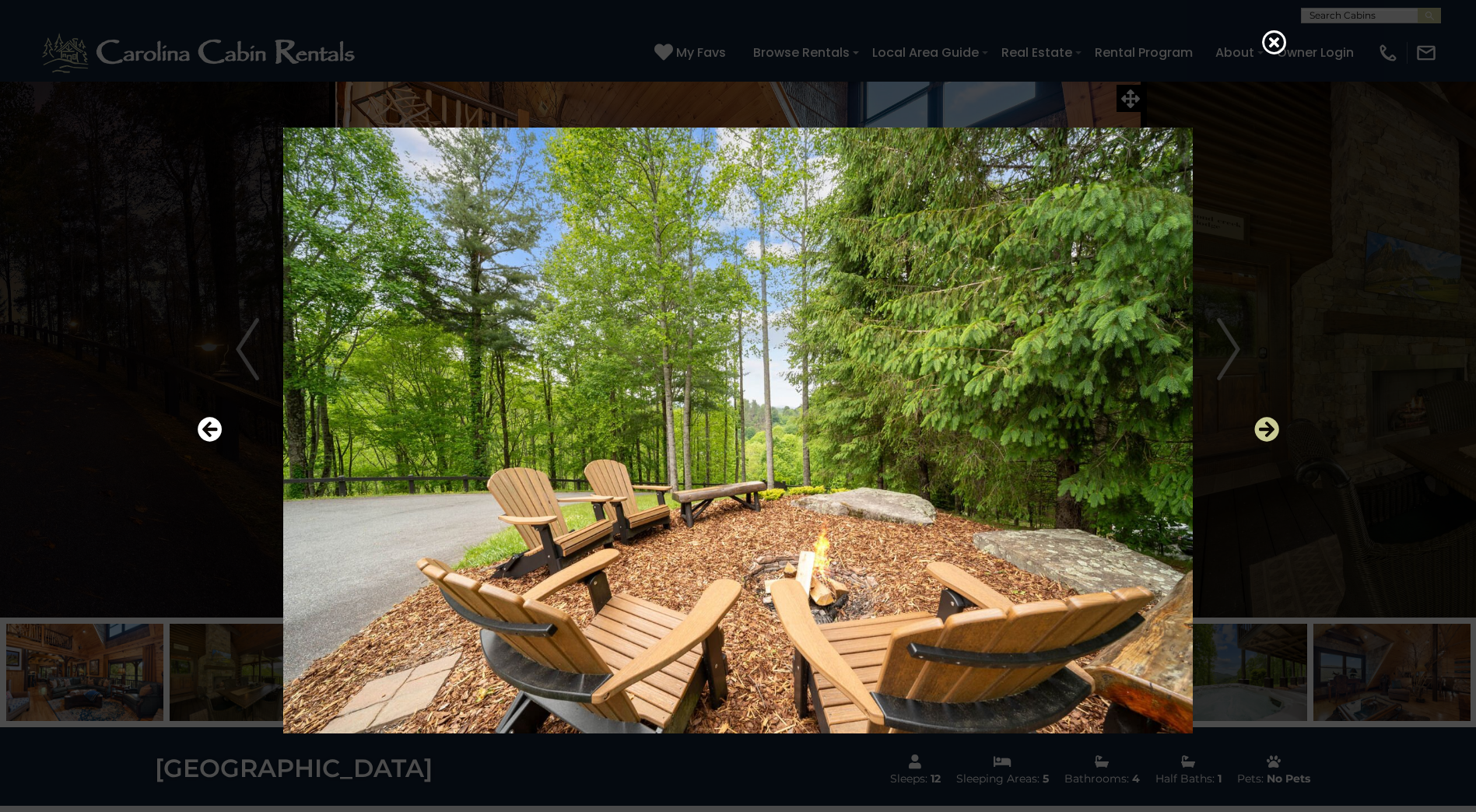
click at [1263, 424] on icon "Next" at bounding box center [1267, 429] width 25 height 25
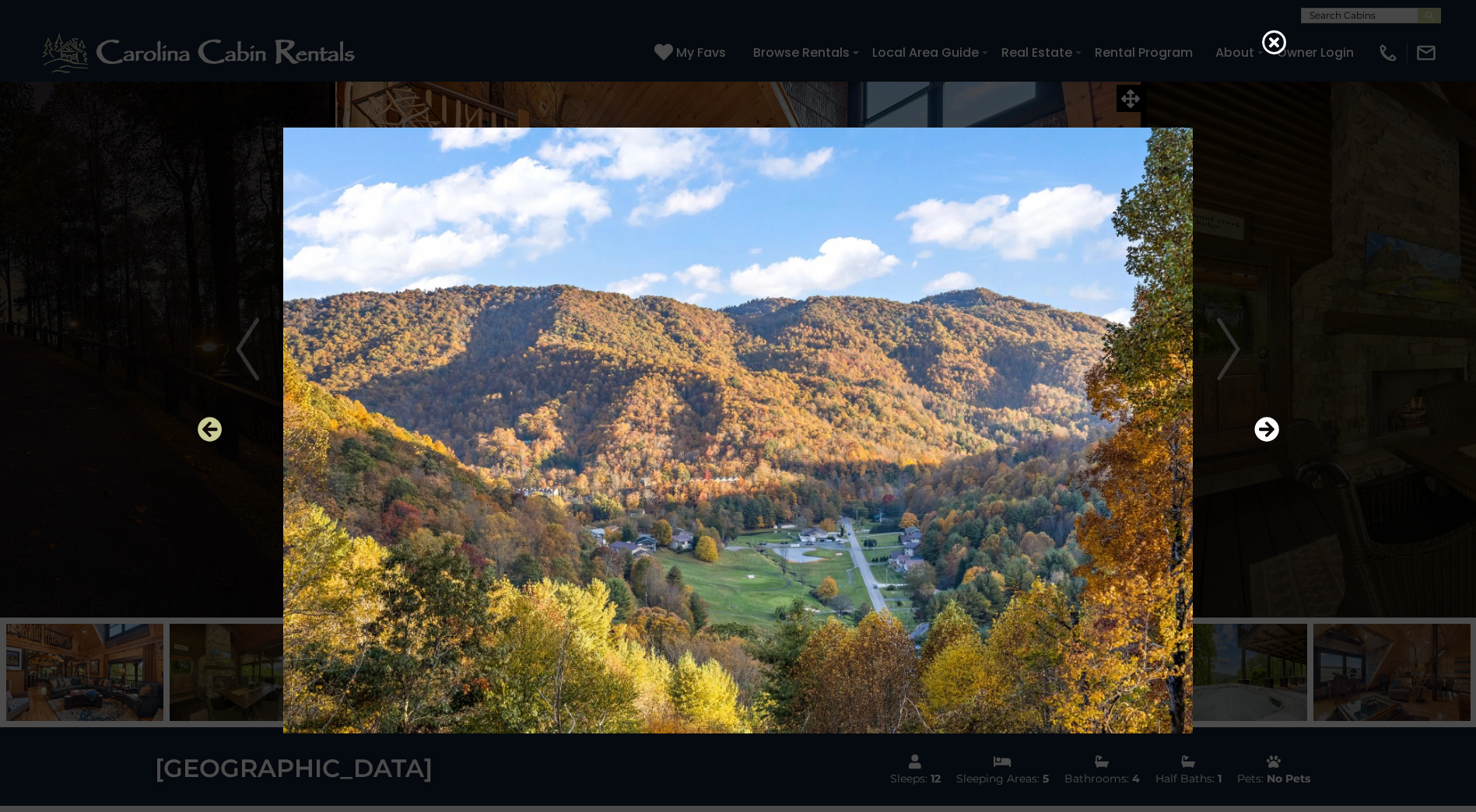
click at [202, 435] on icon "Previous" at bounding box center [210, 429] width 25 height 25
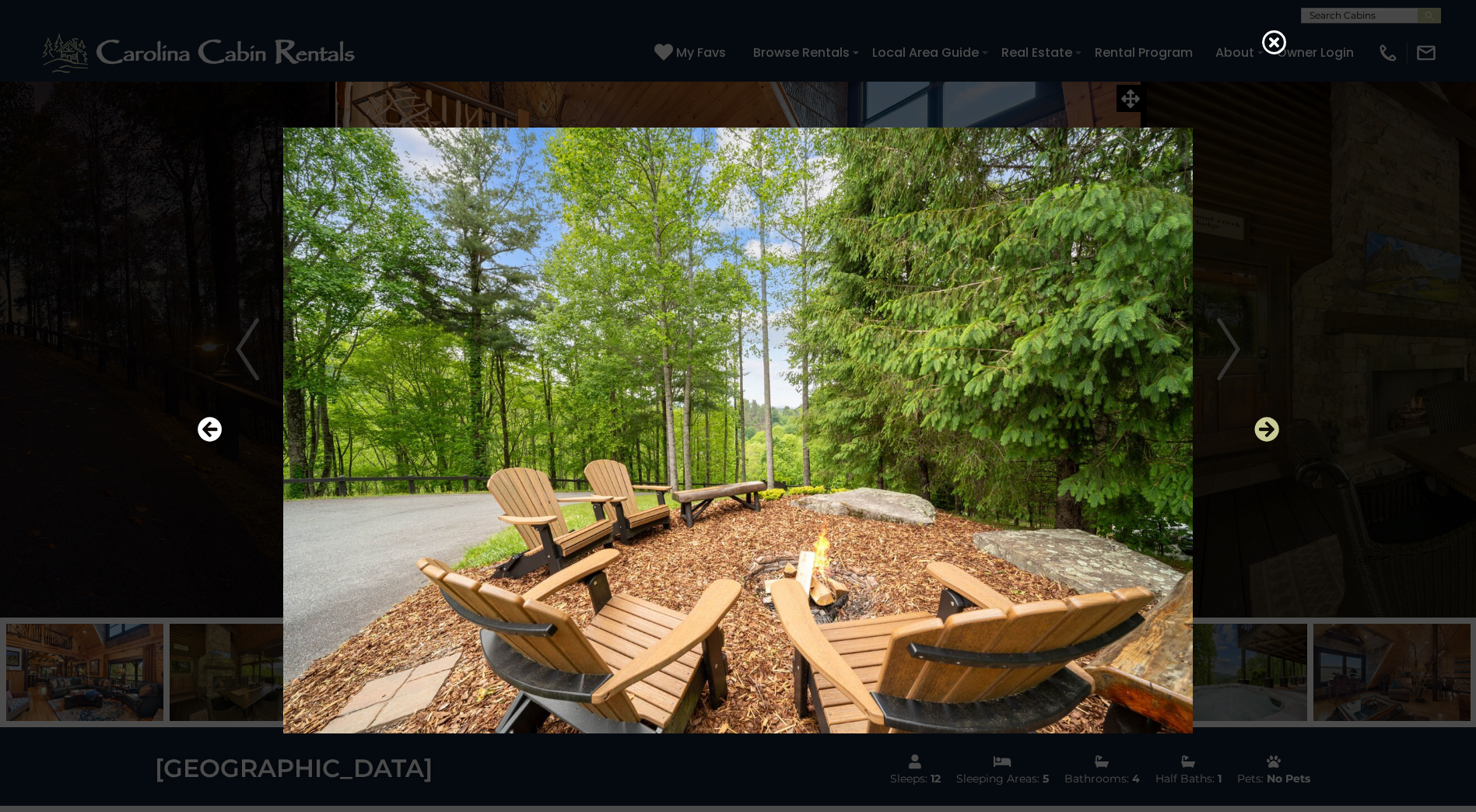
click at [1259, 427] on icon "Next" at bounding box center [1267, 429] width 25 height 25
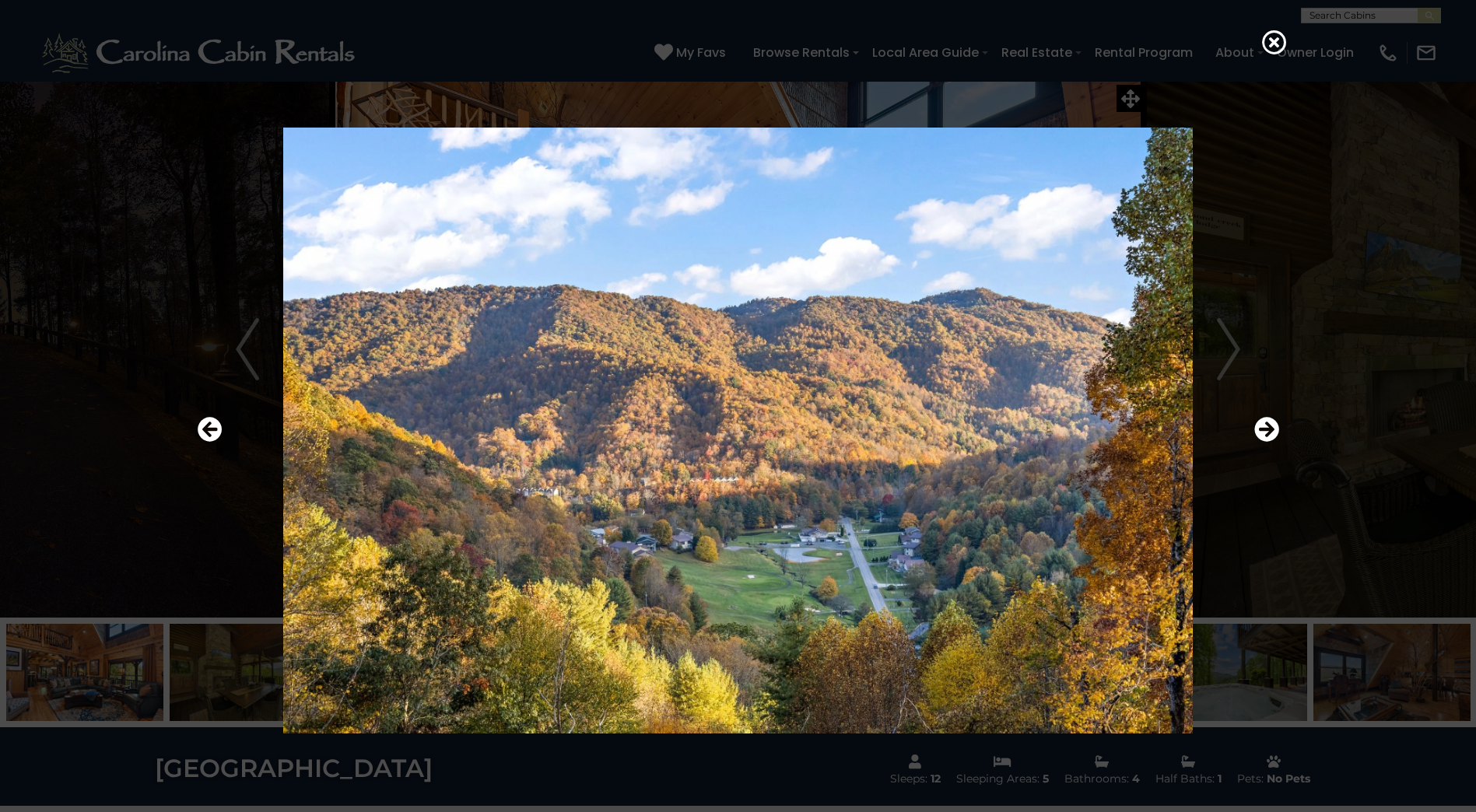
click at [1251, 425] on div at bounding box center [739, 431] width 1098 height 731
click at [1263, 421] on icon "Next" at bounding box center [1267, 429] width 25 height 25
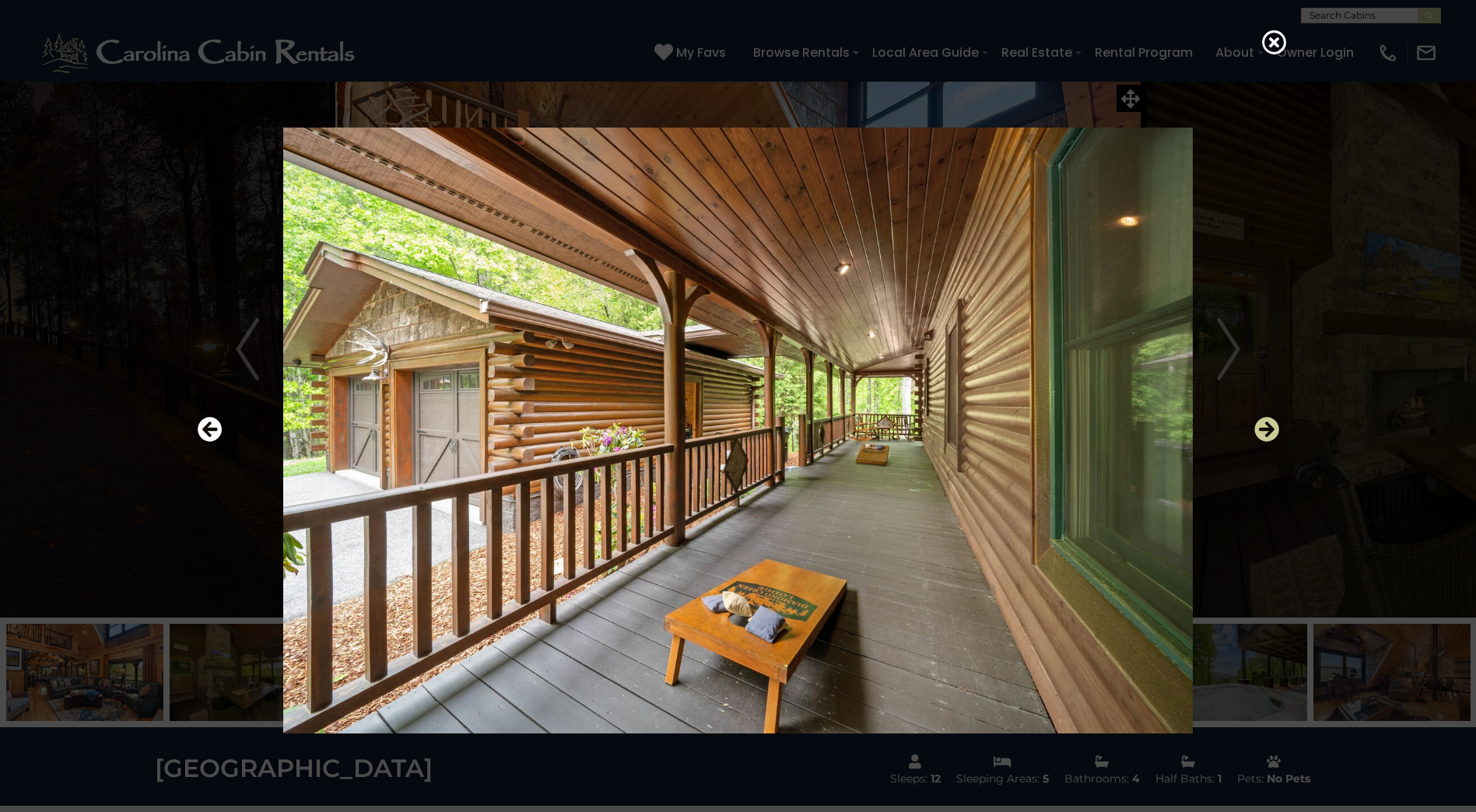
click at [1261, 427] on icon "Next" at bounding box center [1267, 429] width 25 height 25
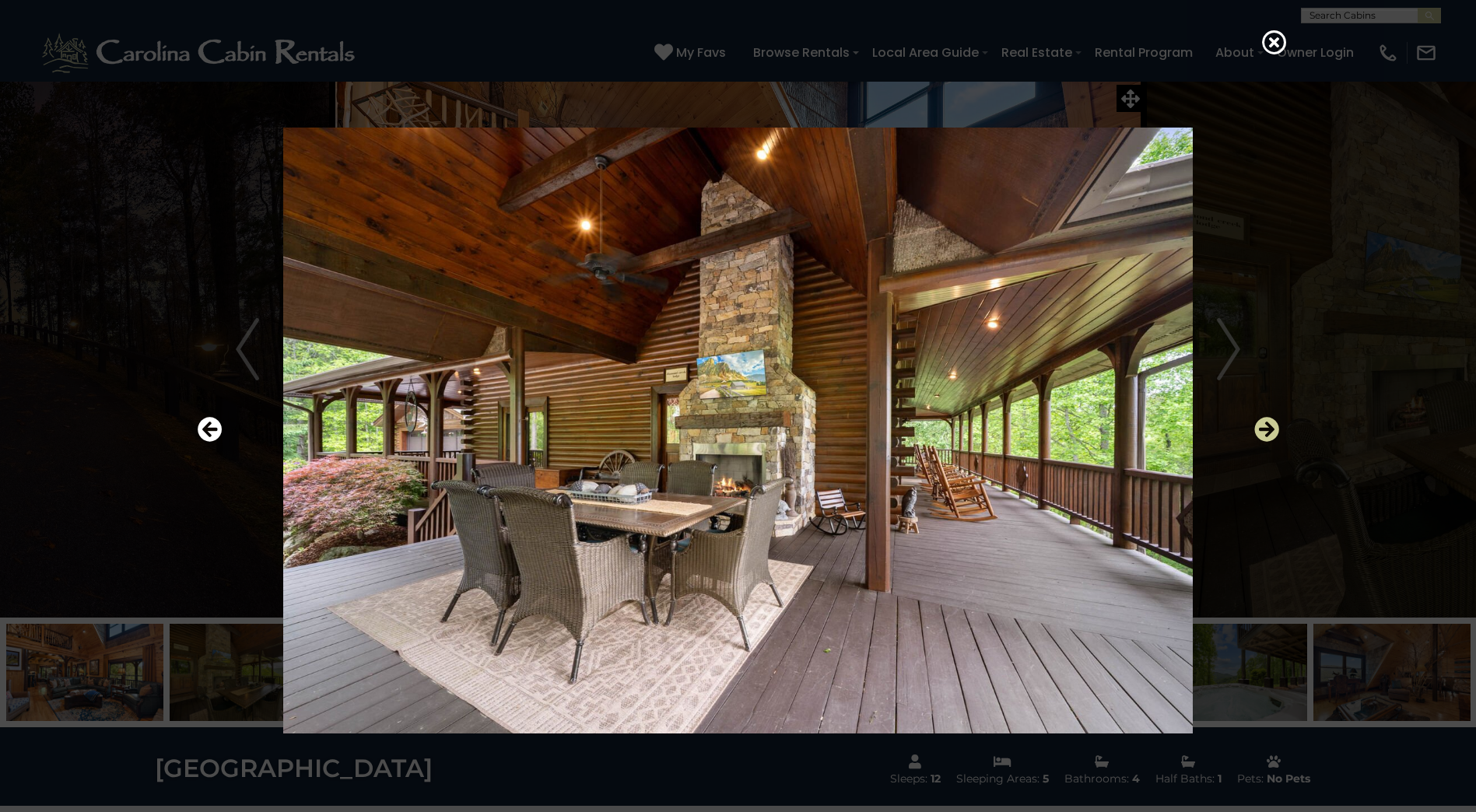
click at [1261, 427] on icon "Next" at bounding box center [1267, 429] width 25 height 25
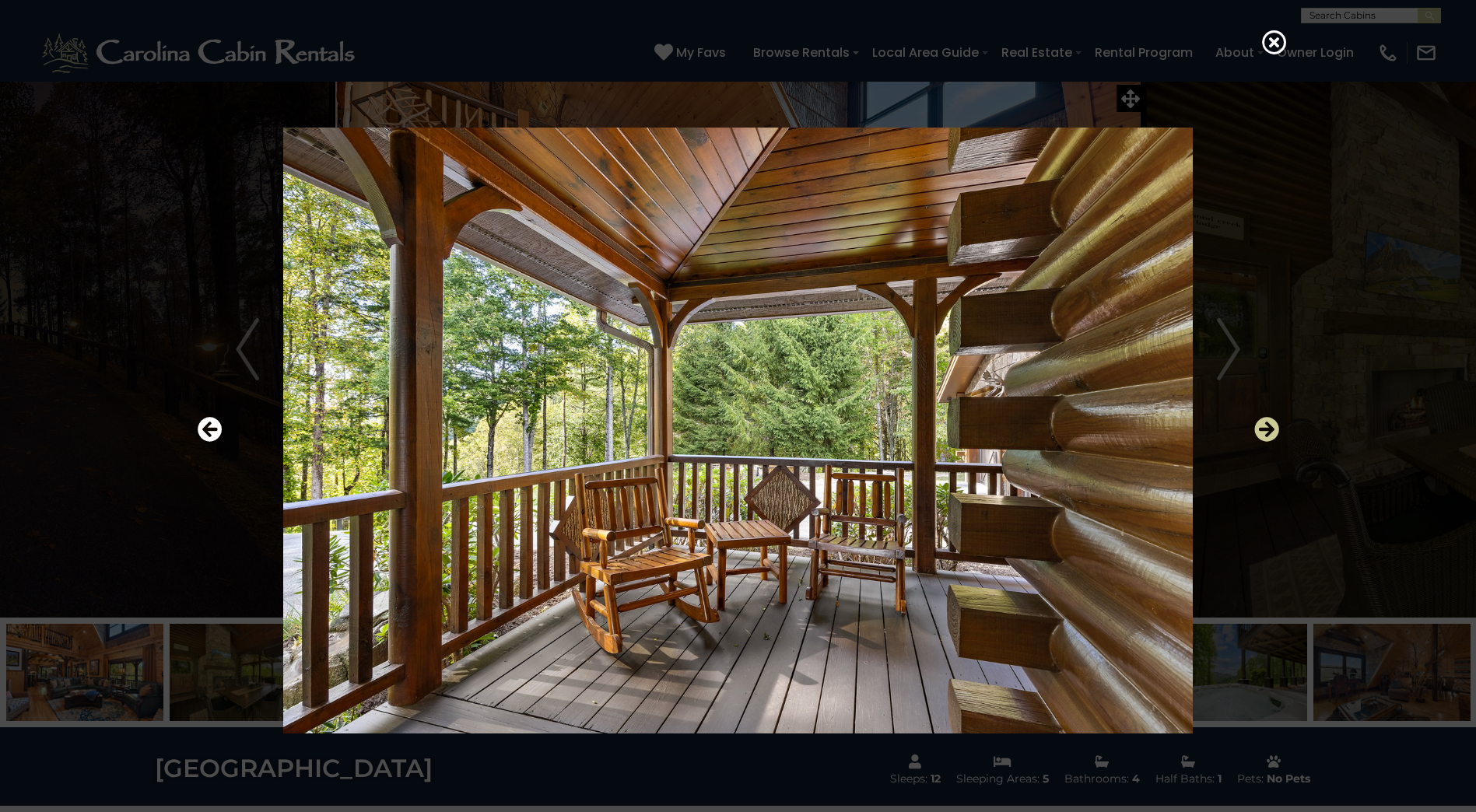
click at [1261, 427] on icon "Next" at bounding box center [1267, 429] width 25 height 25
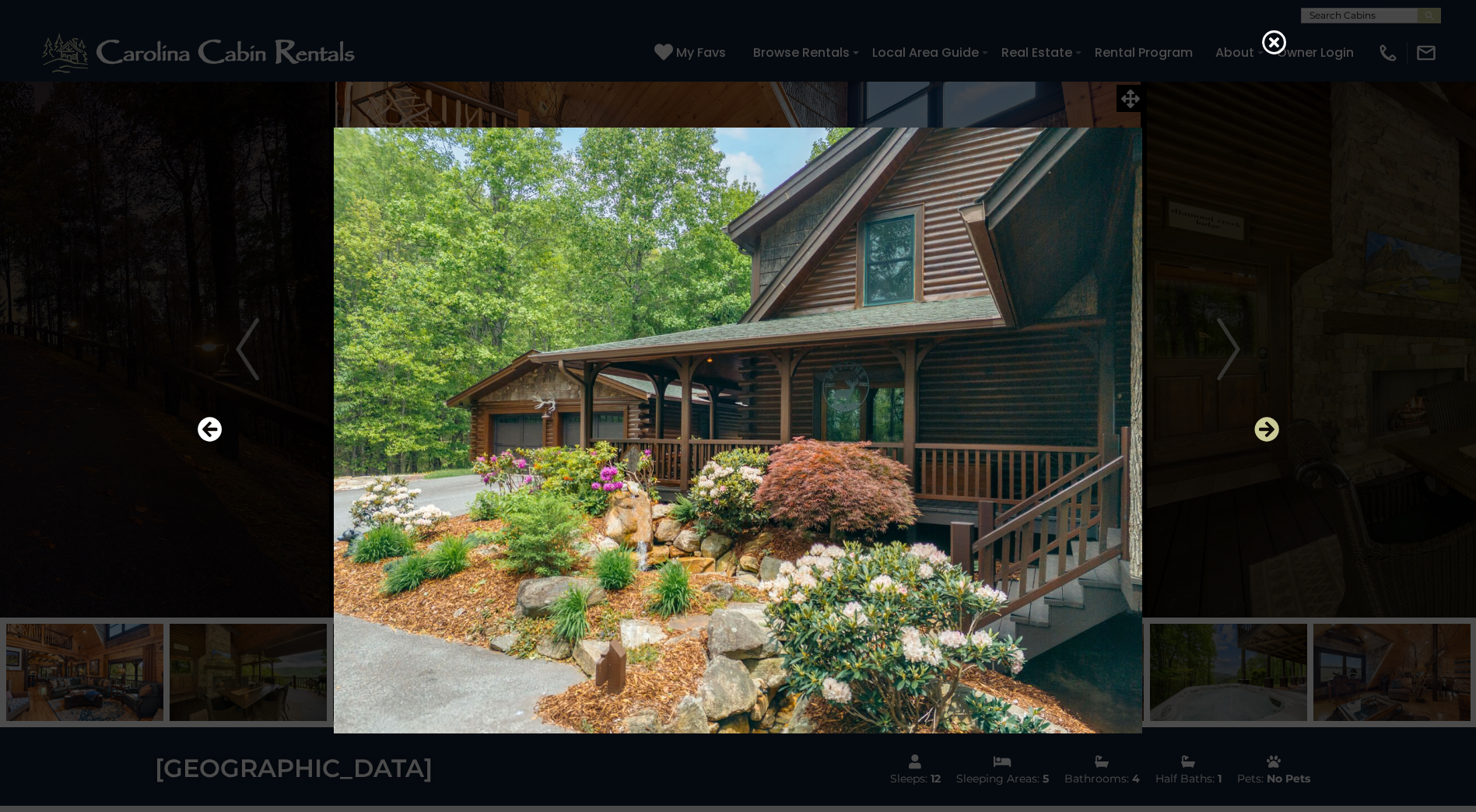
click at [1265, 433] on icon "Next" at bounding box center [1267, 429] width 25 height 25
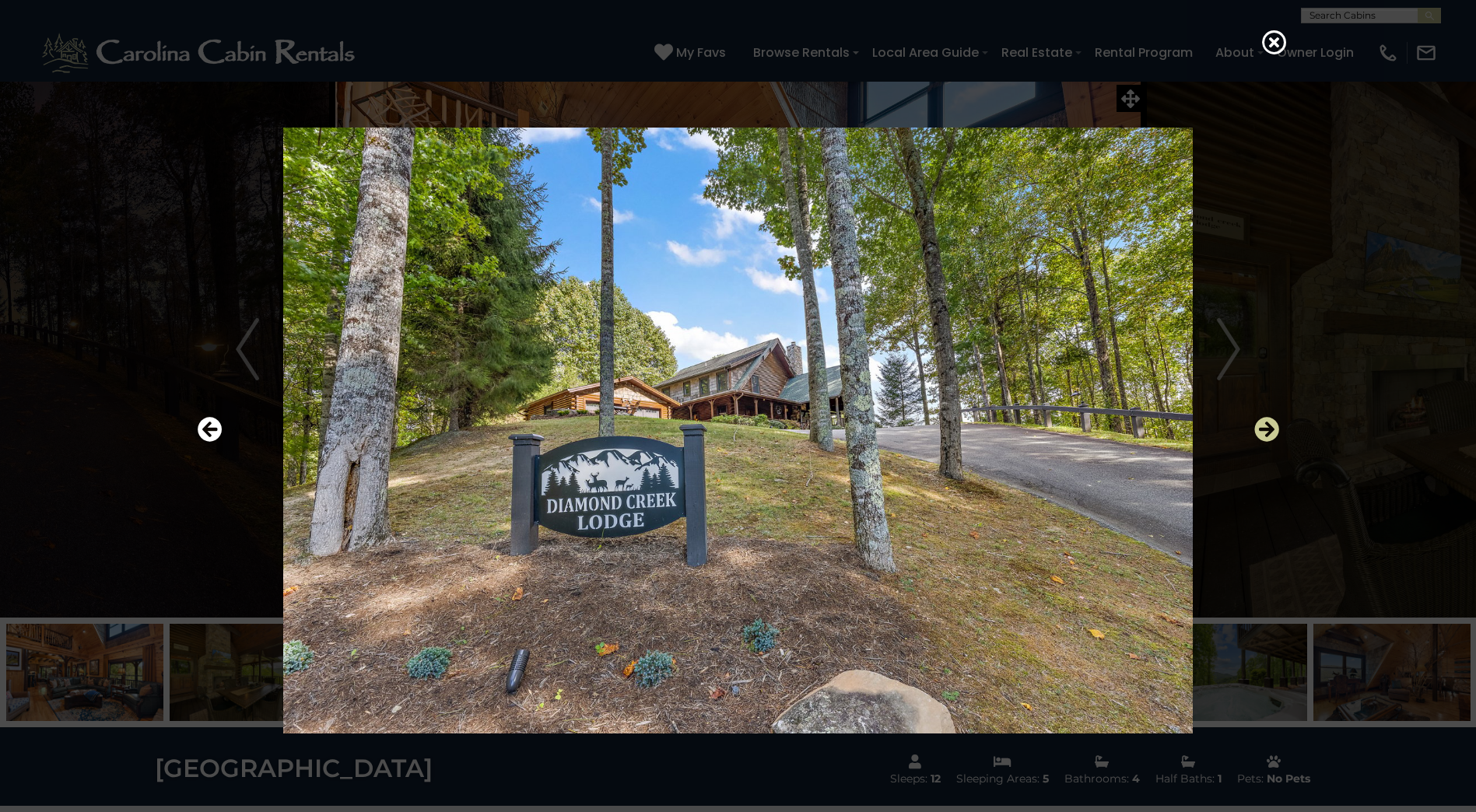
click at [1265, 433] on icon "Next" at bounding box center [1267, 429] width 25 height 25
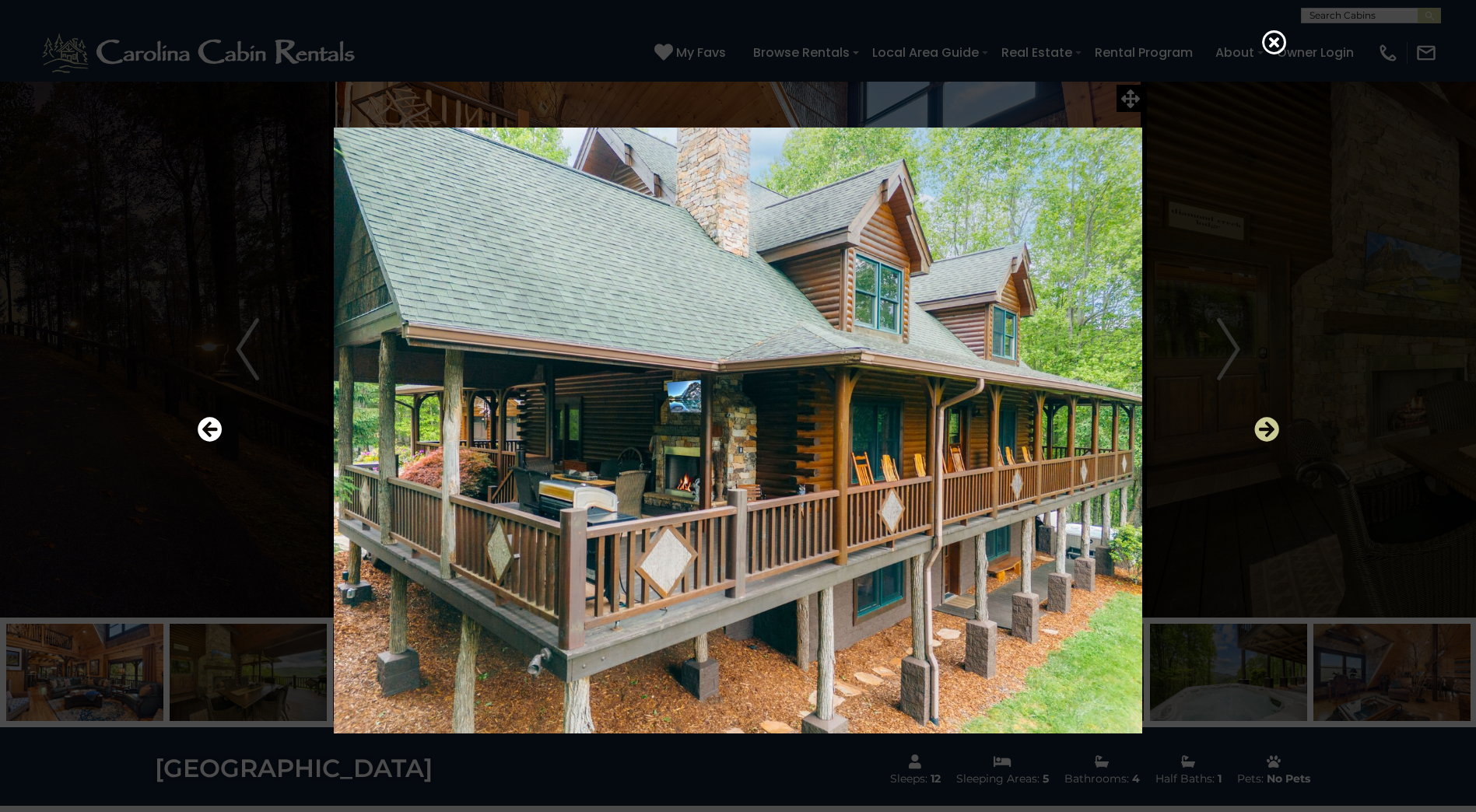
click at [1265, 433] on icon "Next" at bounding box center [1267, 429] width 25 height 25
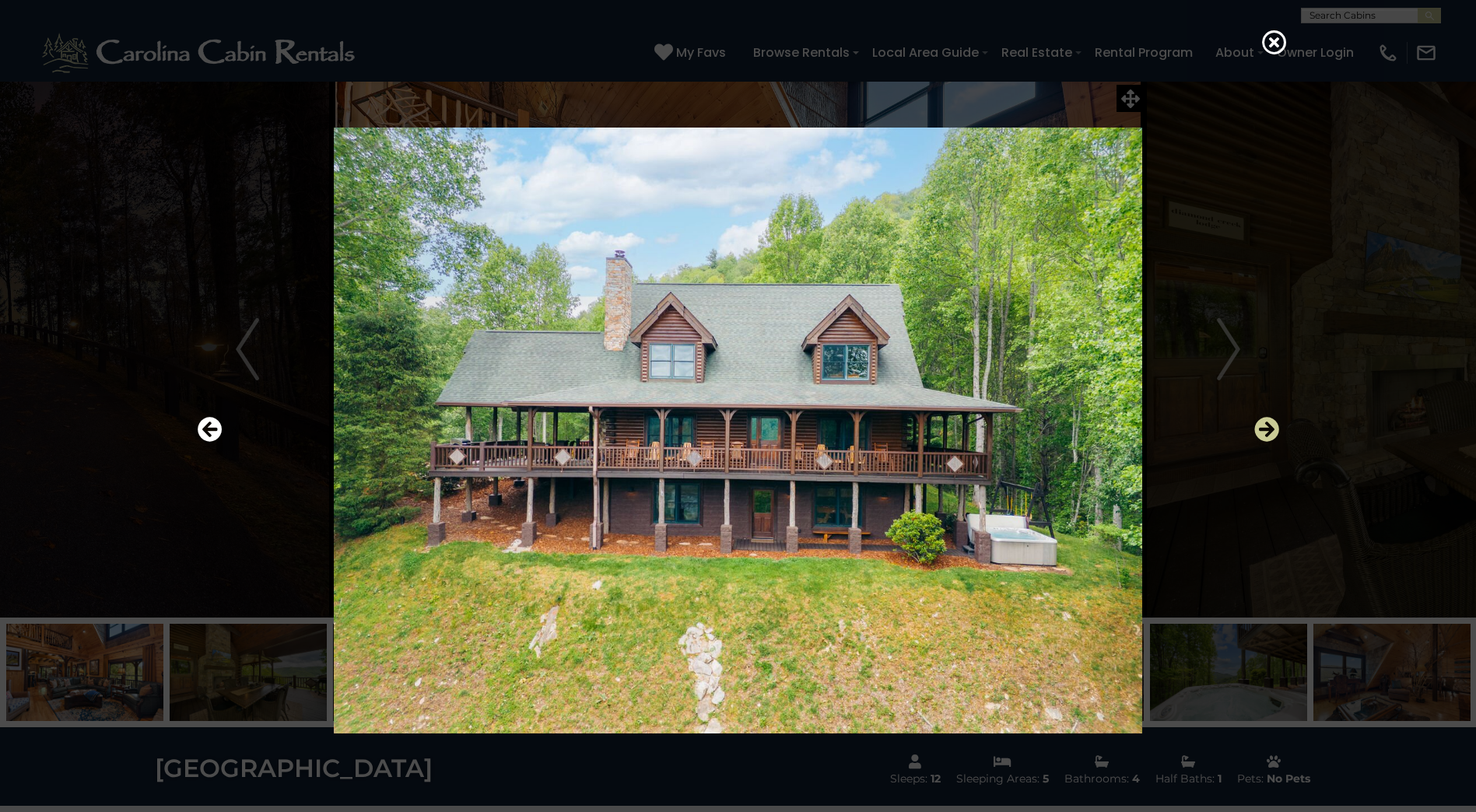
click at [1265, 433] on icon "Next" at bounding box center [1267, 429] width 25 height 25
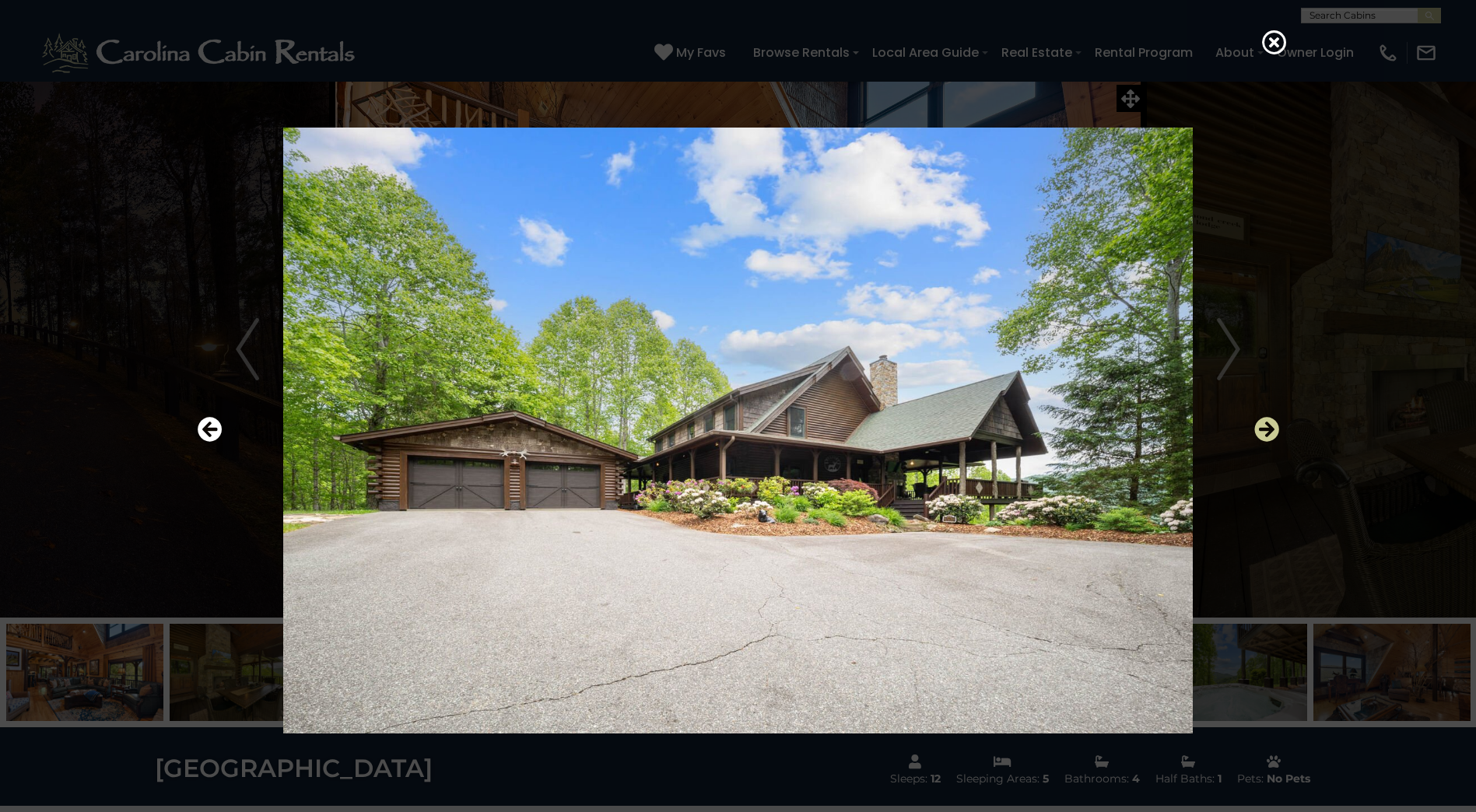
click at [1265, 433] on icon "Next" at bounding box center [1267, 429] width 25 height 25
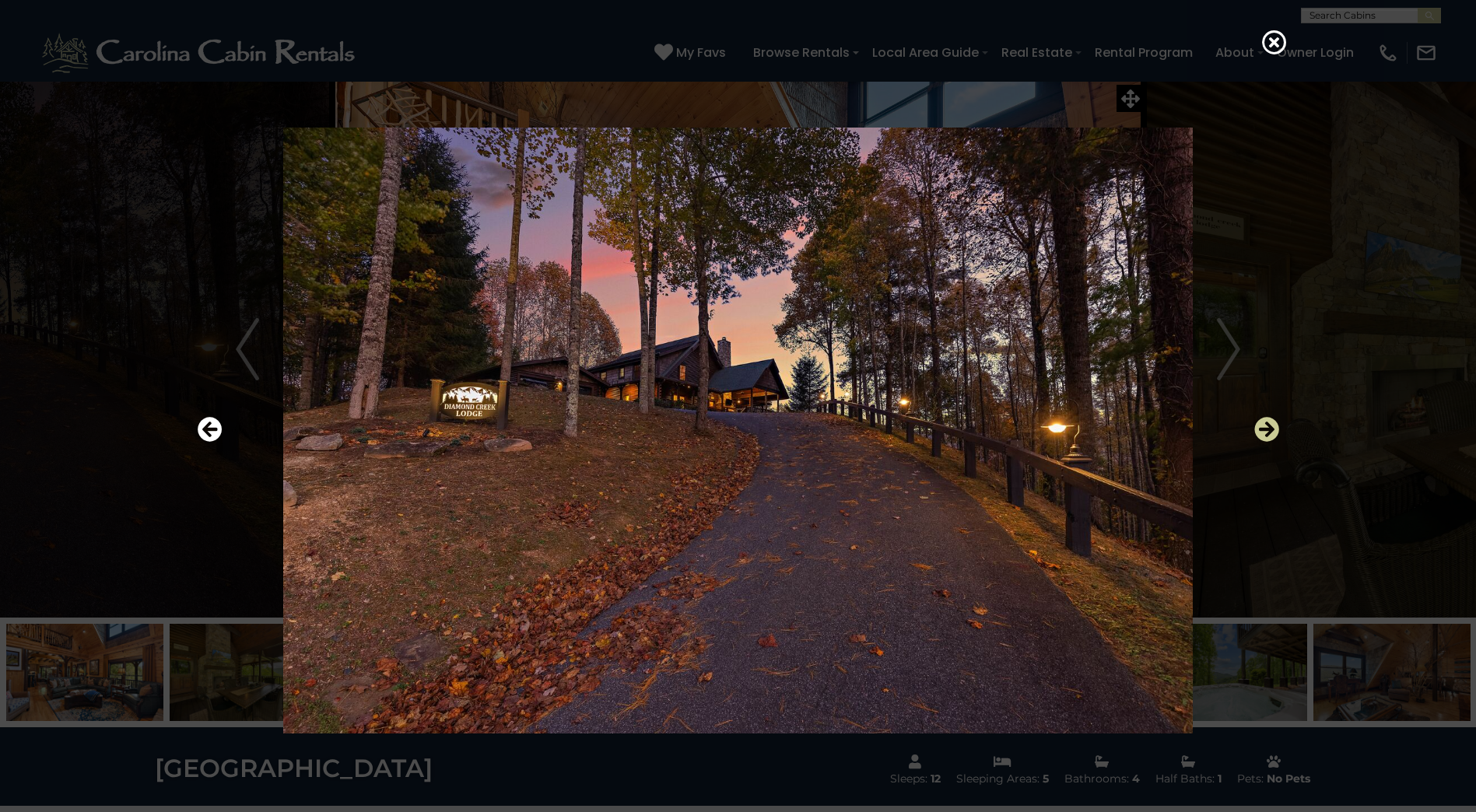
click at [1265, 433] on icon "Next" at bounding box center [1267, 429] width 25 height 25
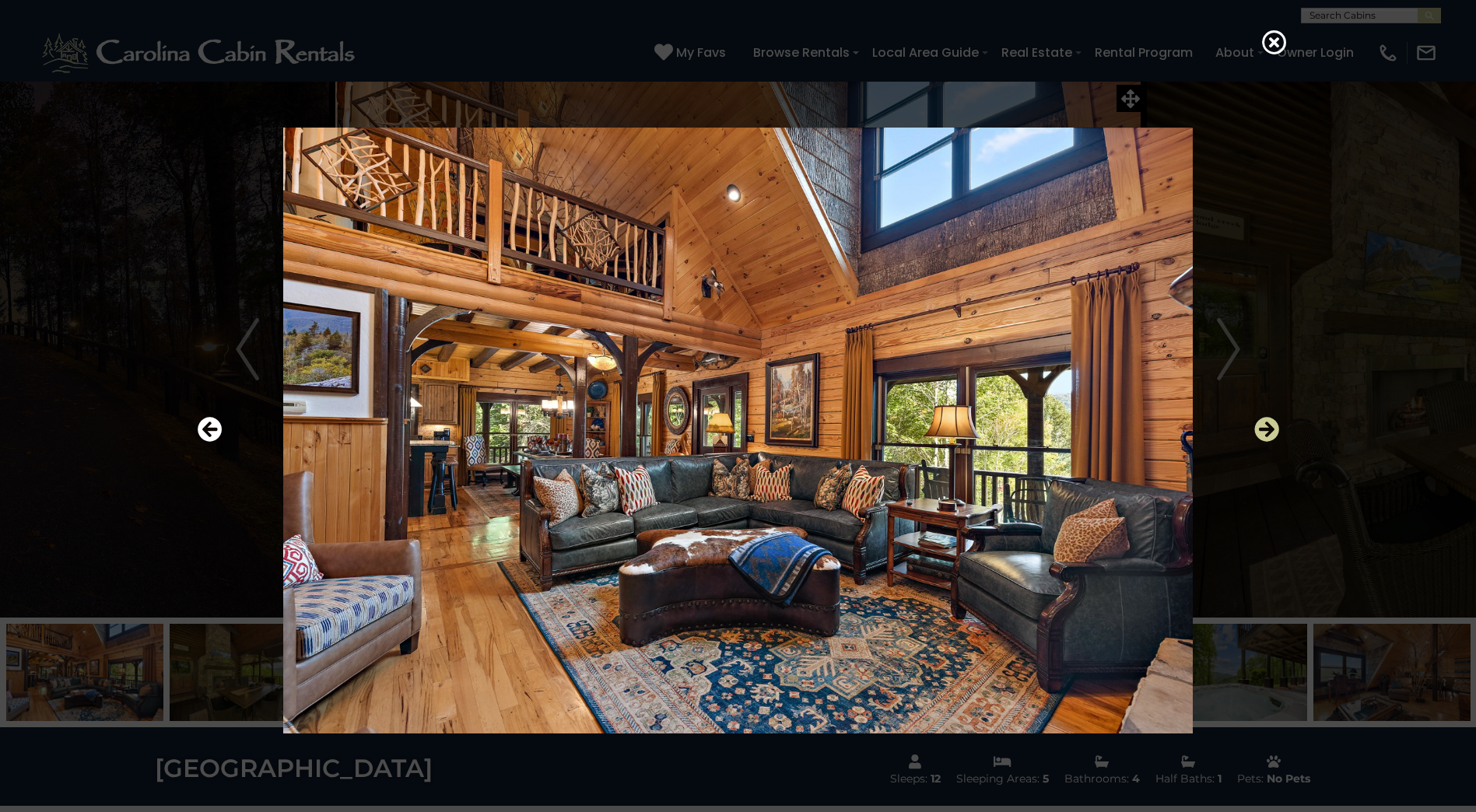
click at [1265, 433] on icon "Next" at bounding box center [1267, 429] width 25 height 25
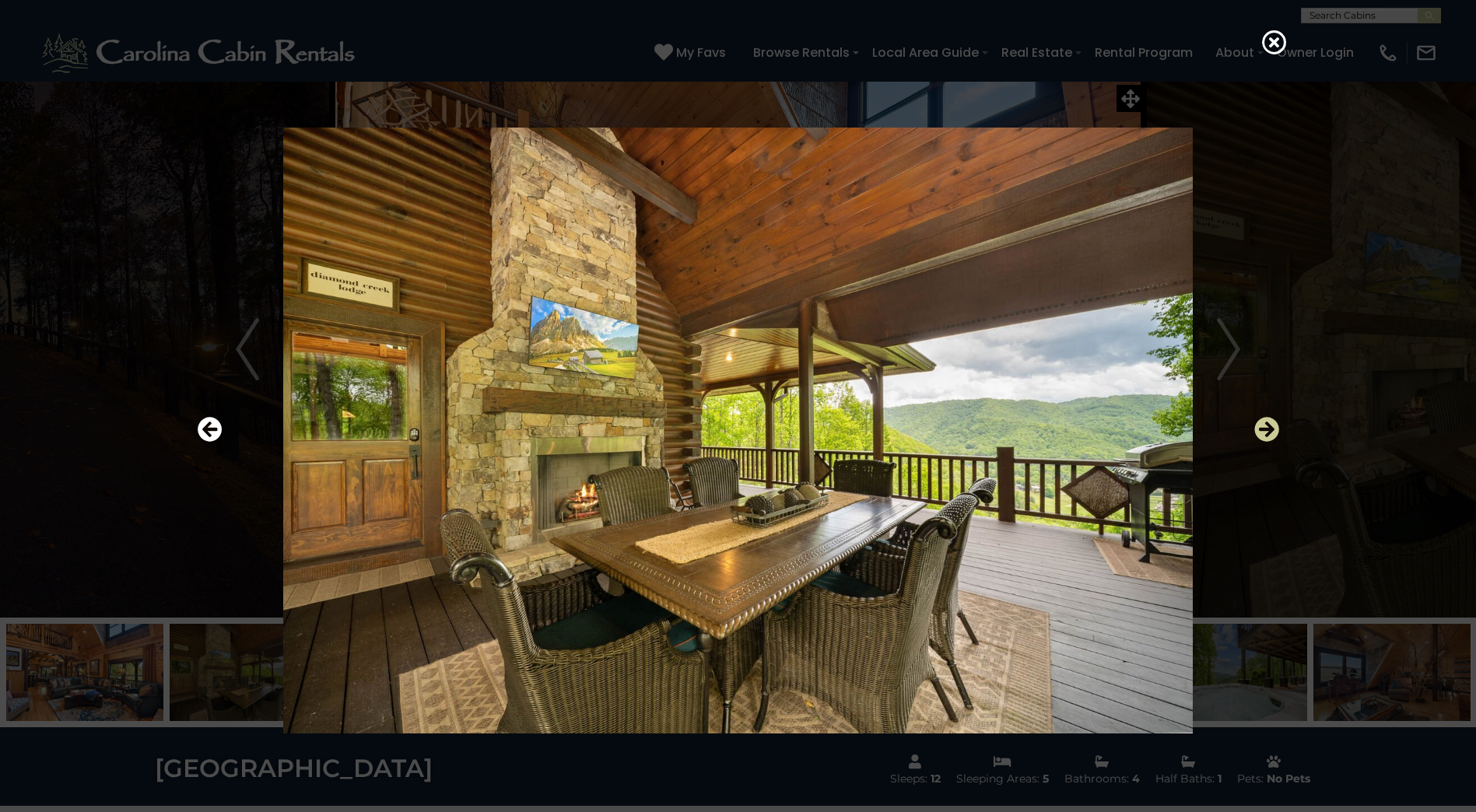
click at [1267, 435] on icon "Next" at bounding box center [1267, 429] width 25 height 25
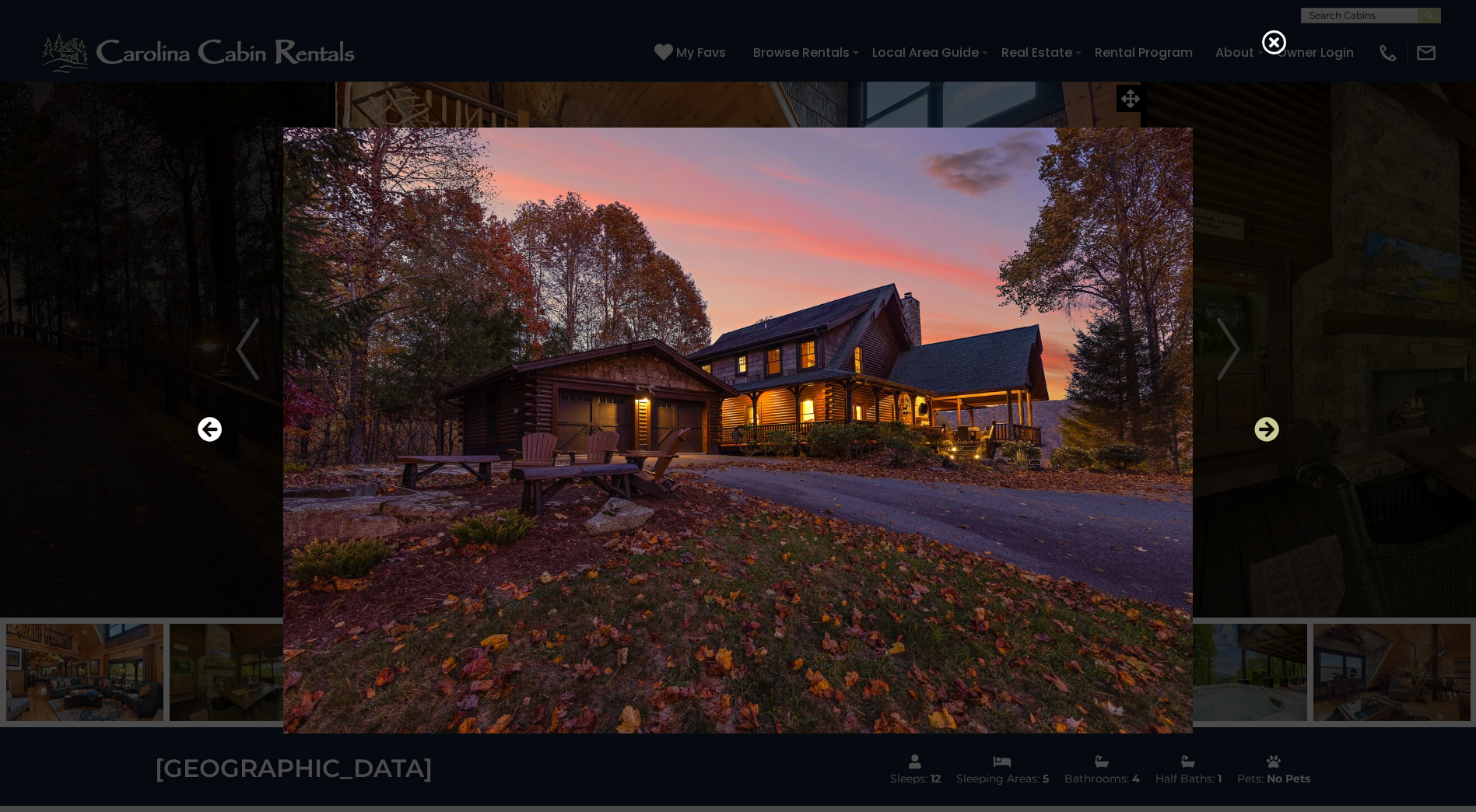
click at [1269, 436] on icon "Next" at bounding box center [1267, 429] width 25 height 25
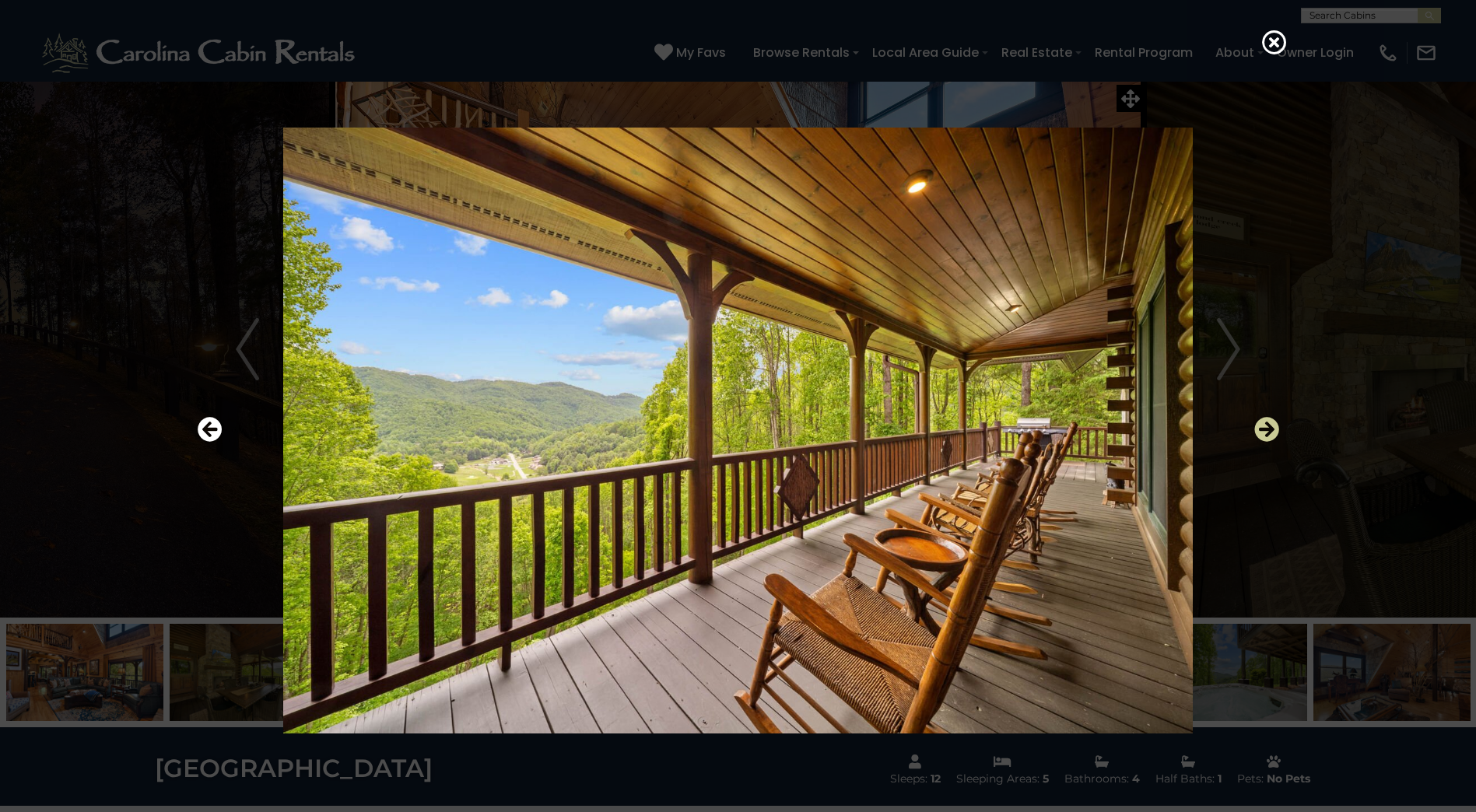
click at [1269, 436] on icon "Next" at bounding box center [1267, 429] width 25 height 25
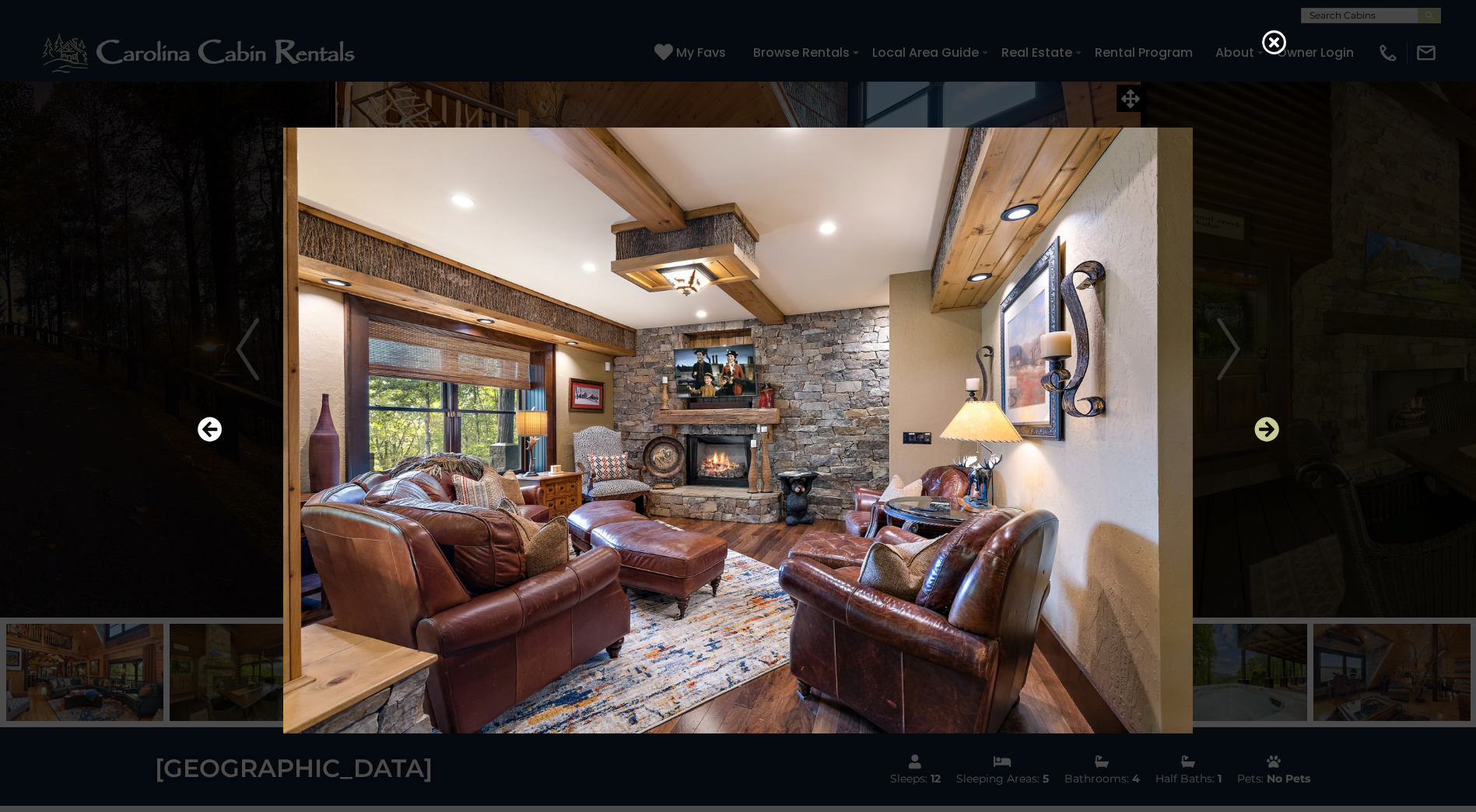
click at [1269, 436] on icon "Next" at bounding box center [1267, 429] width 25 height 25
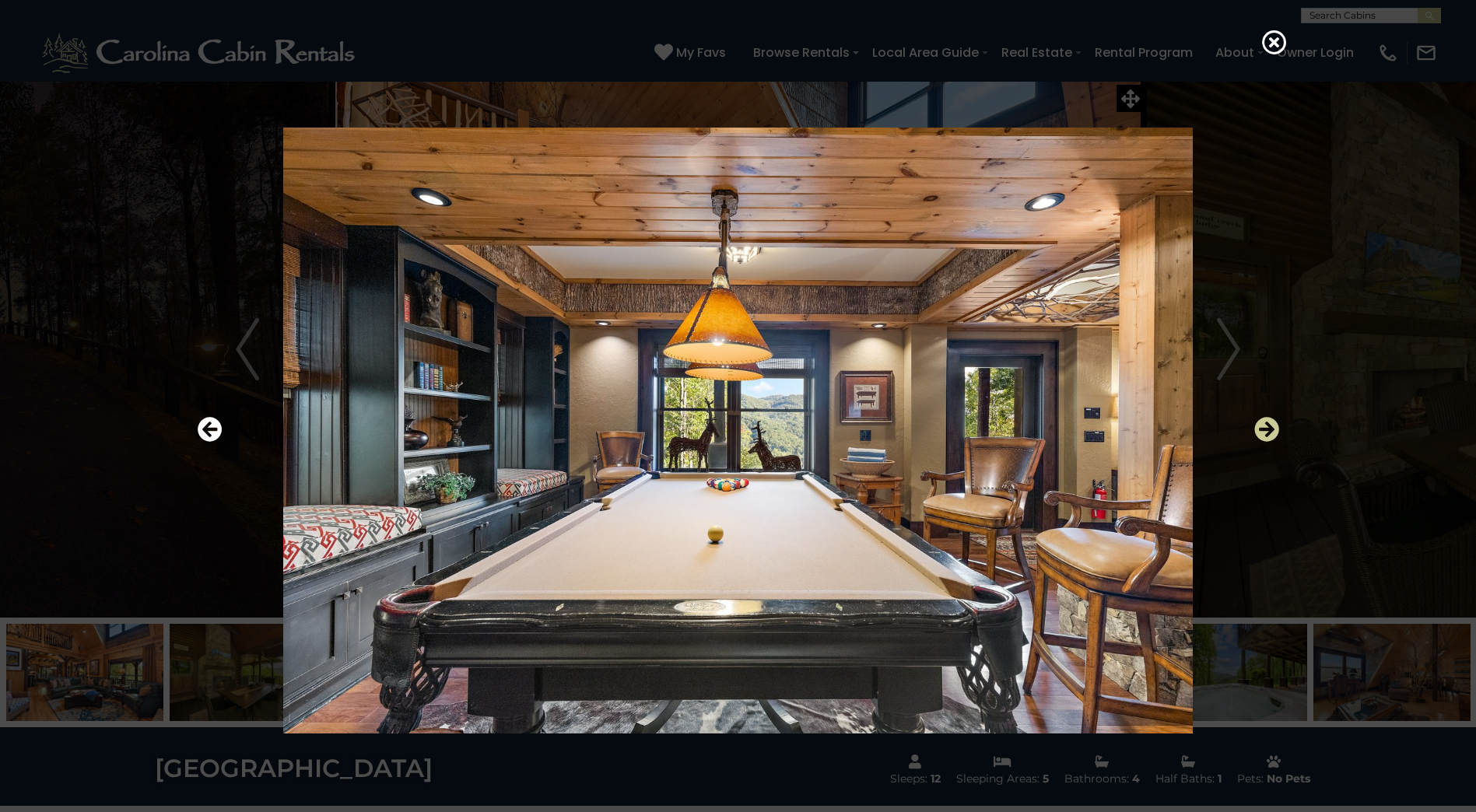
click at [1269, 436] on icon "Next" at bounding box center [1267, 429] width 25 height 25
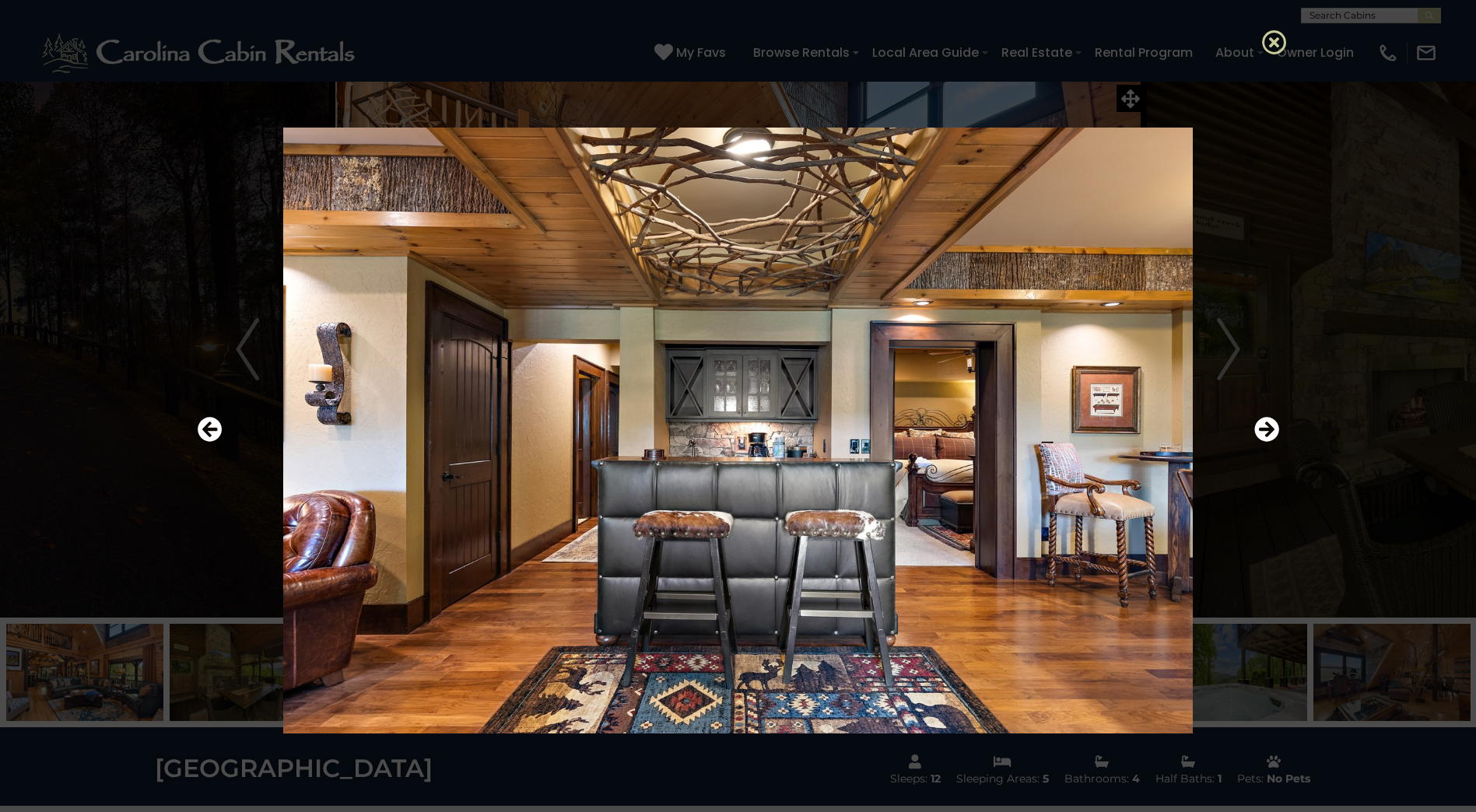
click at [1267, 32] on icon at bounding box center [1275, 42] width 25 height 25
